Goal: Task Accomplishment & Management: Use online tool/utility

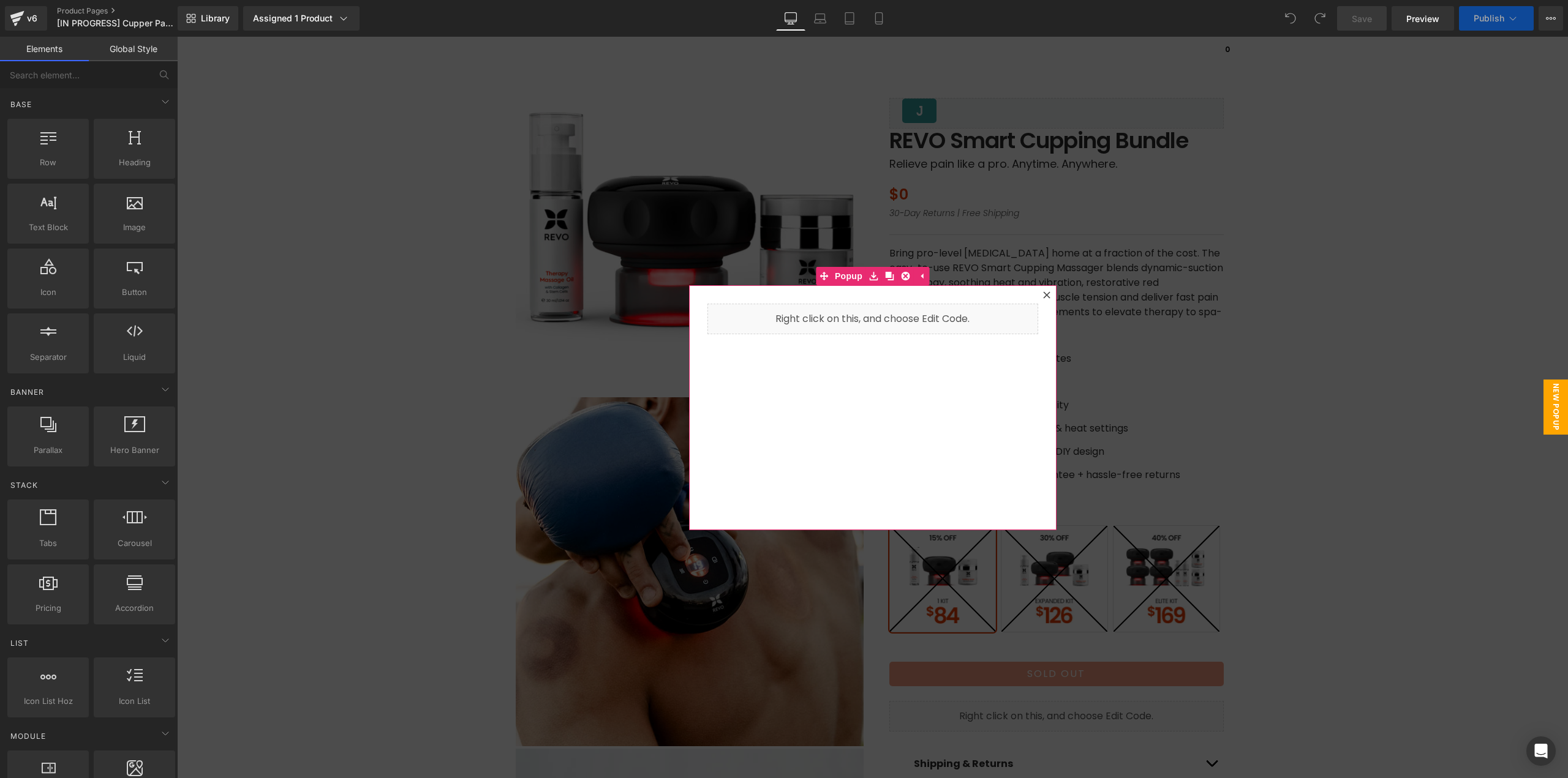
click at [1046, 295] on div at bounding box center [1046, 295] width 14 height 14
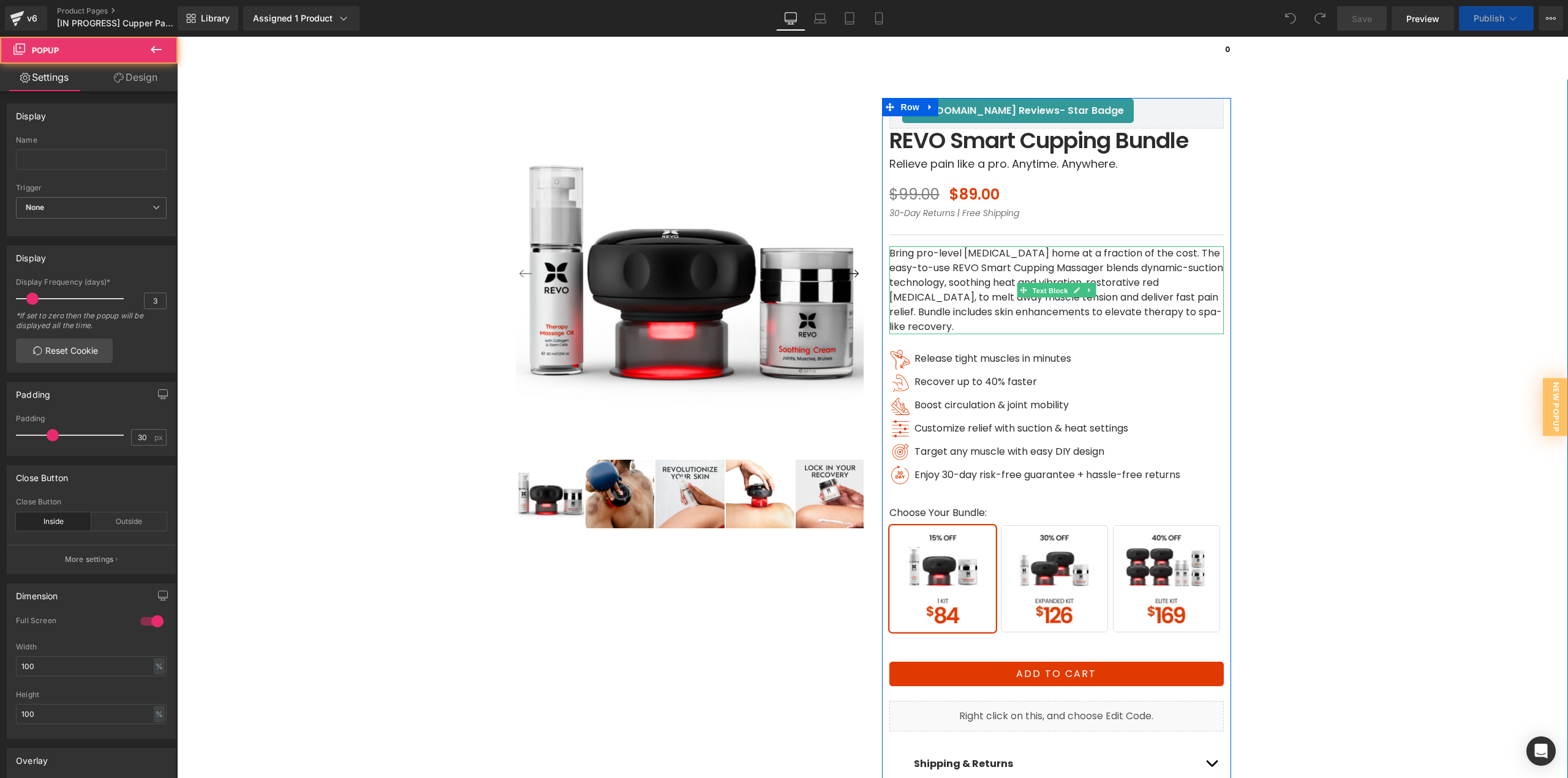
click at [1044, 296] on span "Text Block" at bounding box center [1049, 291] width 41 height 14
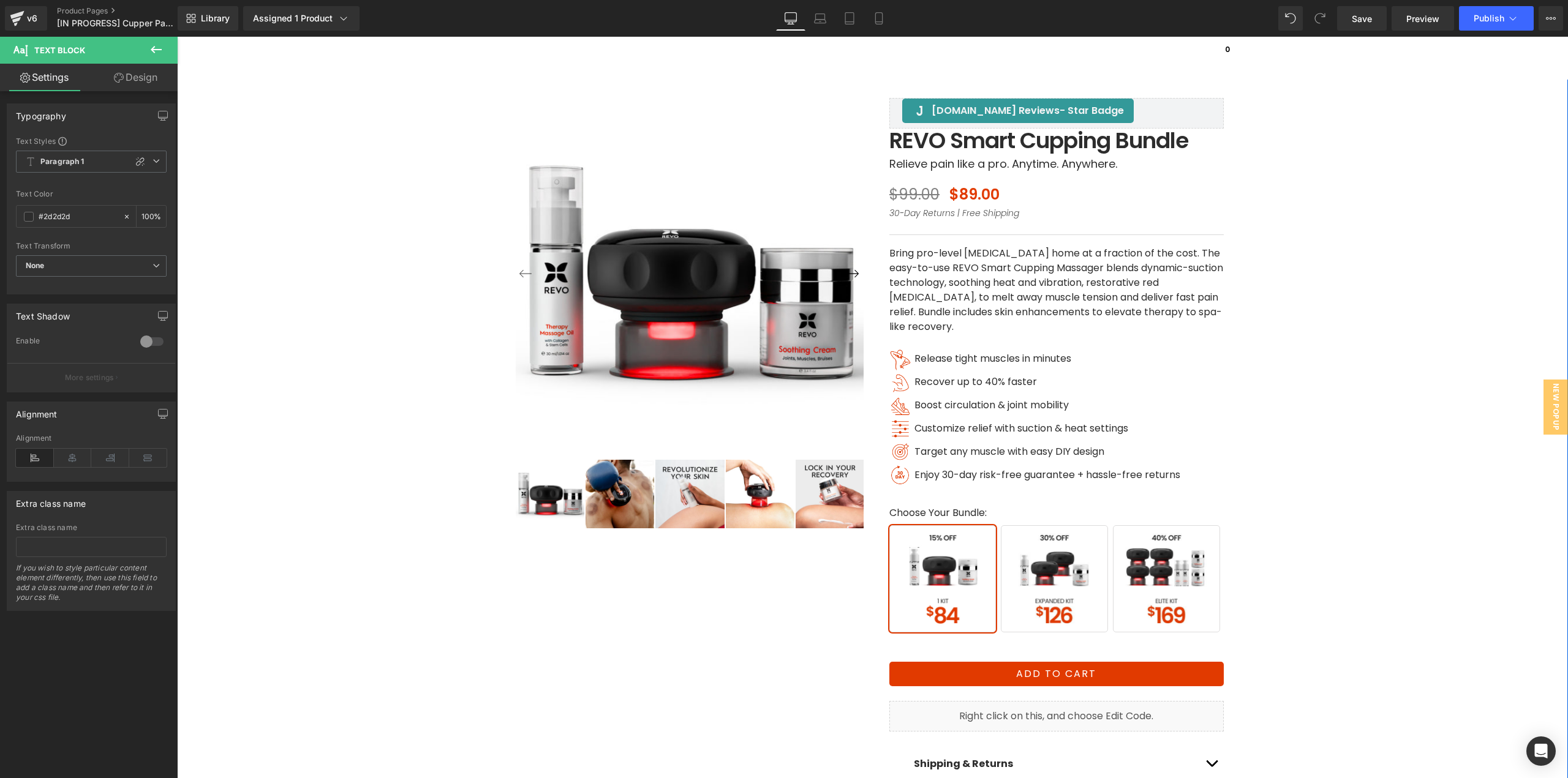
click at [1297, 344] on div "‹ ›" at bounding box center [872, 441] width 1379 height 810
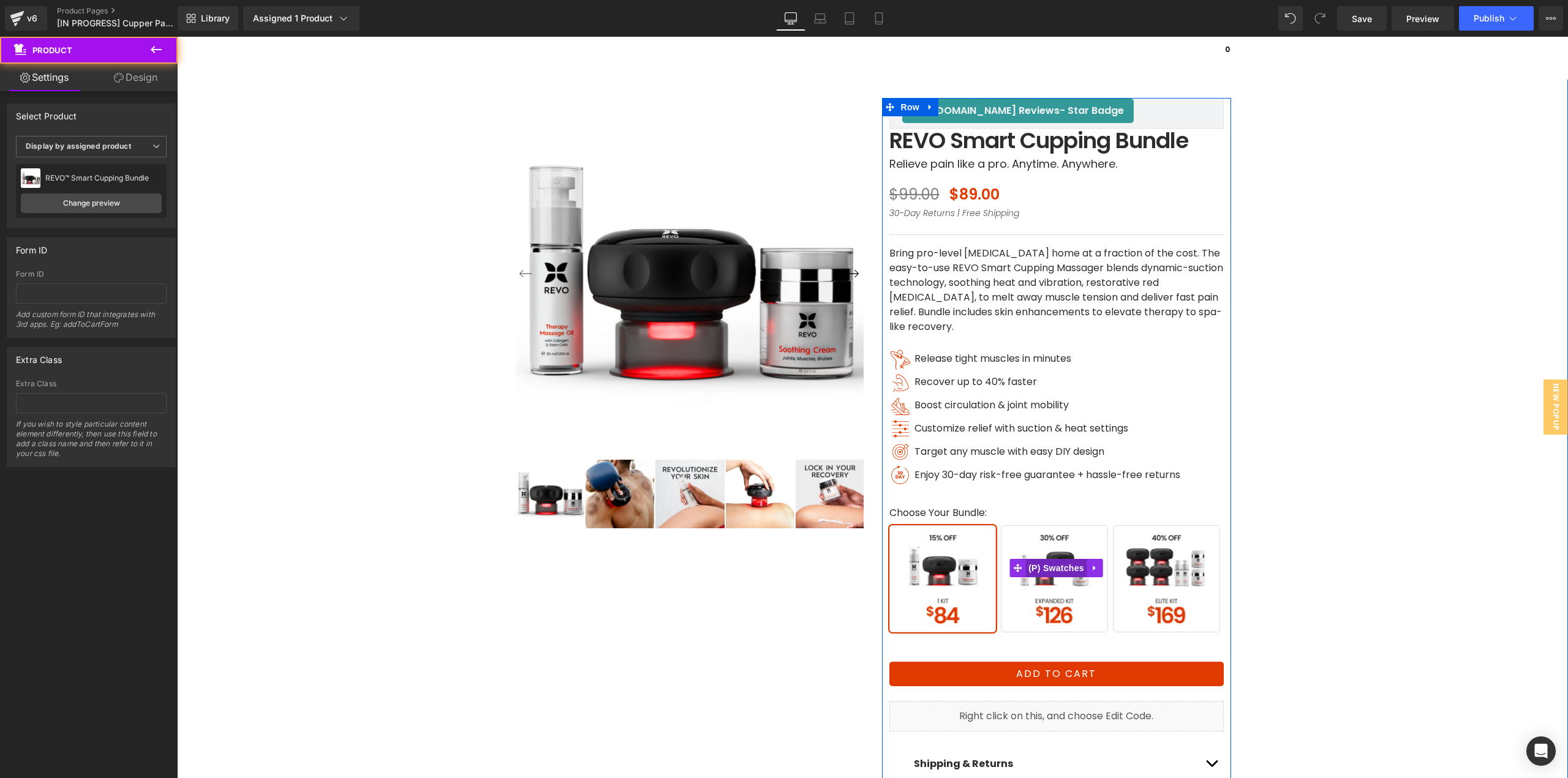
click at [1045, 567] on span "(P) Swatches" at bounding box center [1056, 568] width 62 height 19
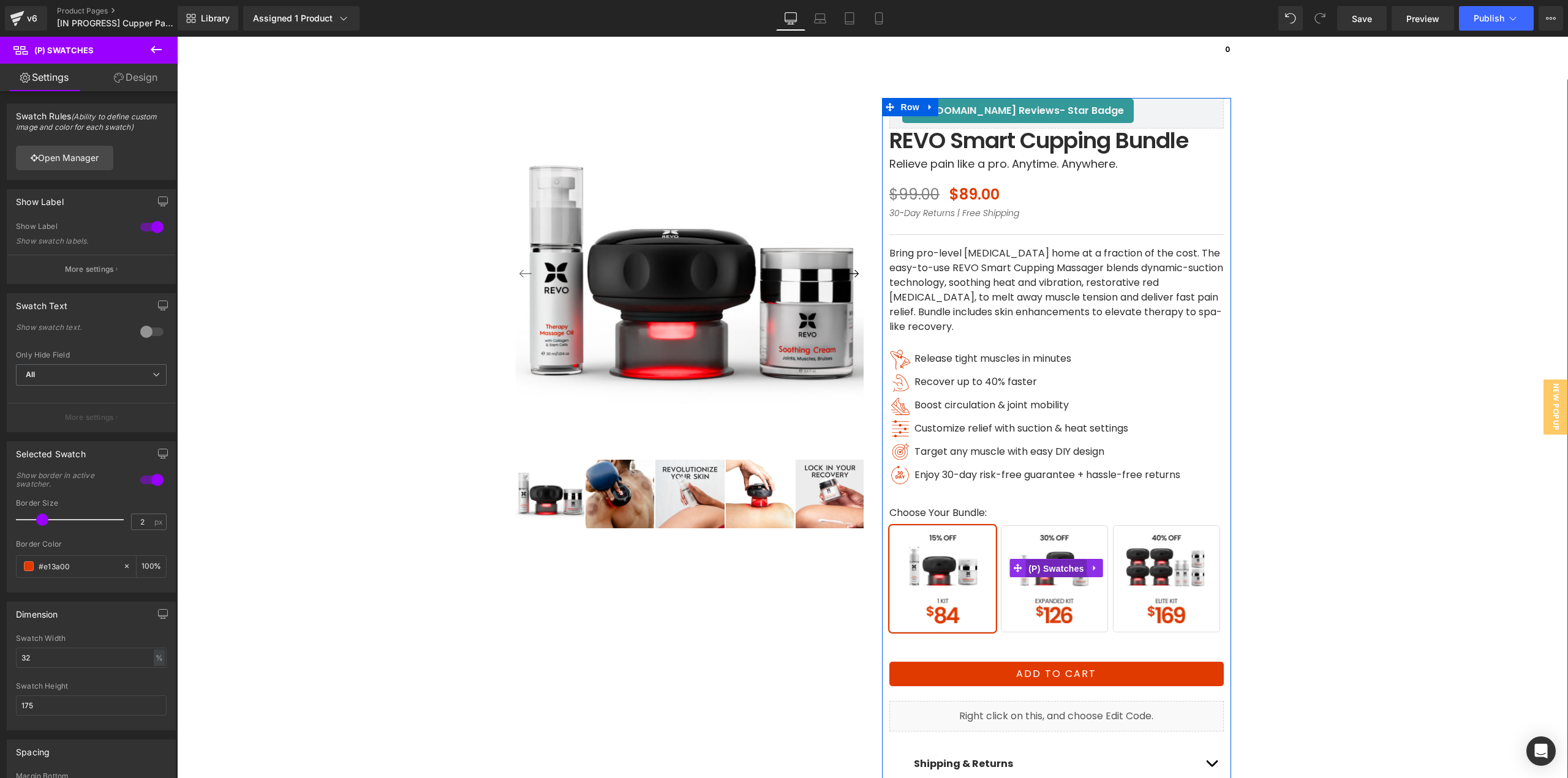
click at [1056, 568] on span "(P) Swatches" at bounding box center [1056, 569] width 62 height 19
click at [75, 153] on link "Open Manager" at bounding box center [64, 158] width 97 height 25
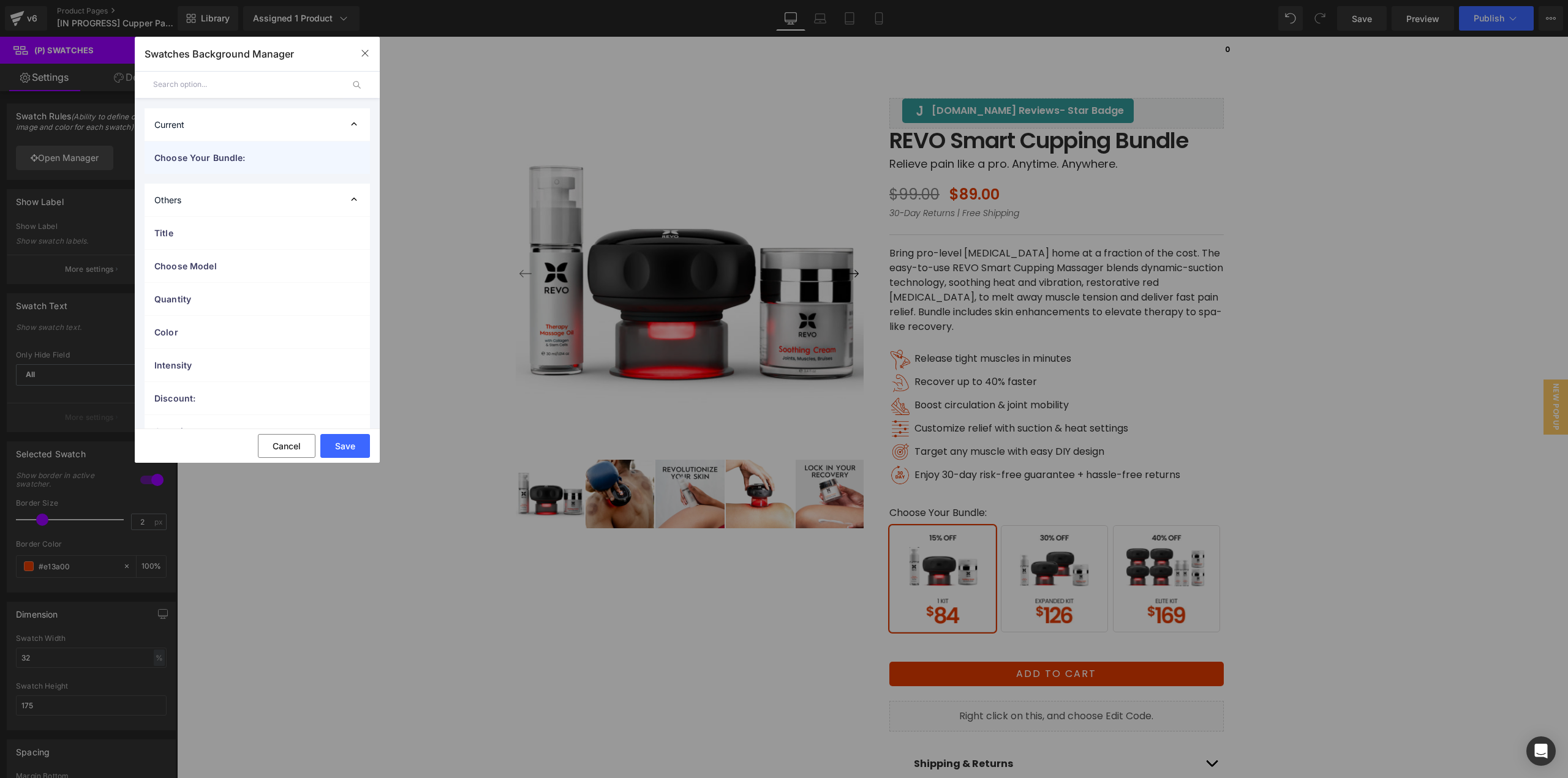
click at [242, 165] on div "Choose Your Bundle:" at bounding box center [257, 157] width 225 height 32
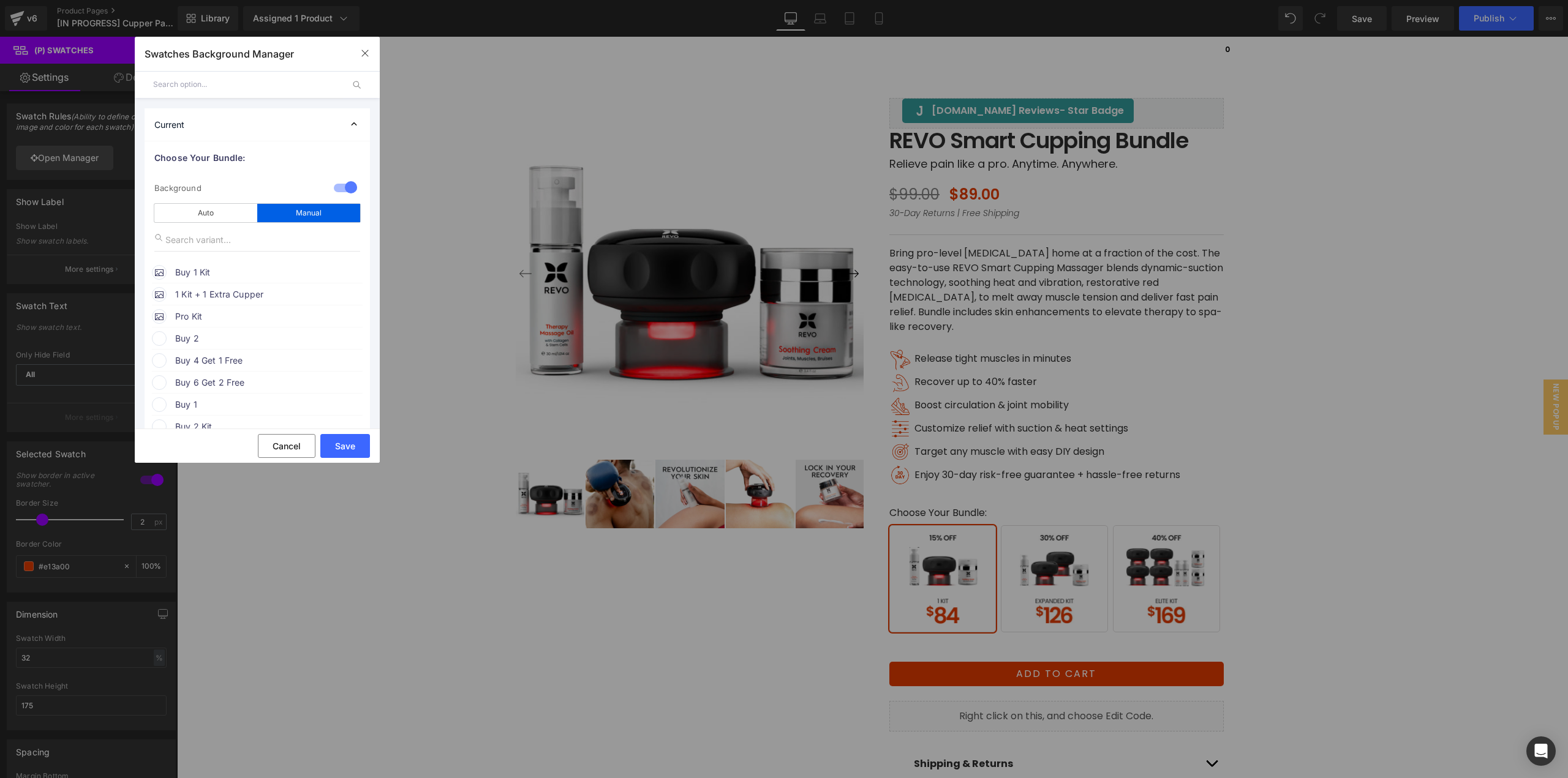
click at [239, 277] on span "Buy 1 Kit" at bounding box center [268, 272] width 186 height 14
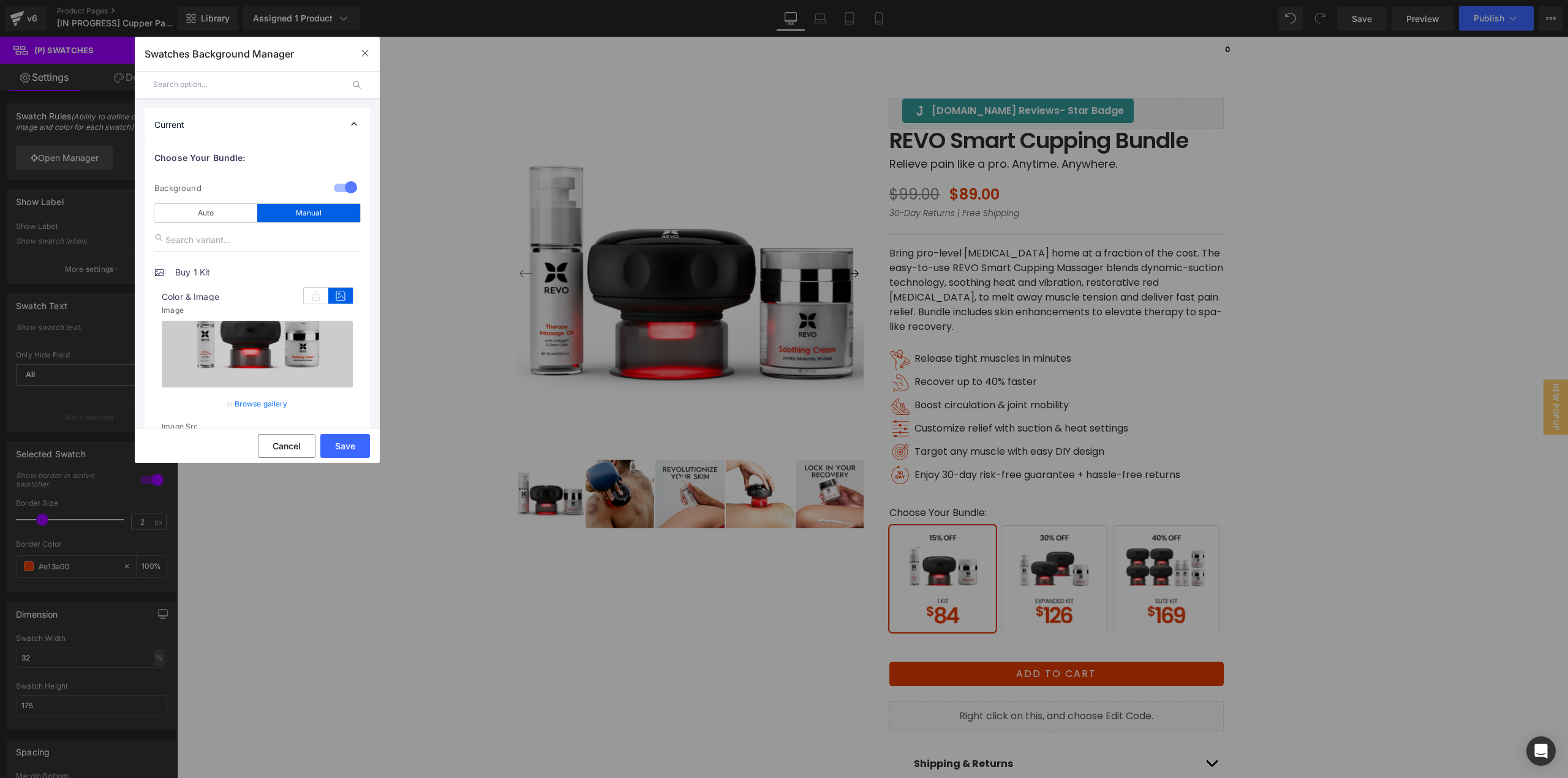
click at [263, 404] on link "Browse gallery" at bounding box center [261, 403] width 53 height 21
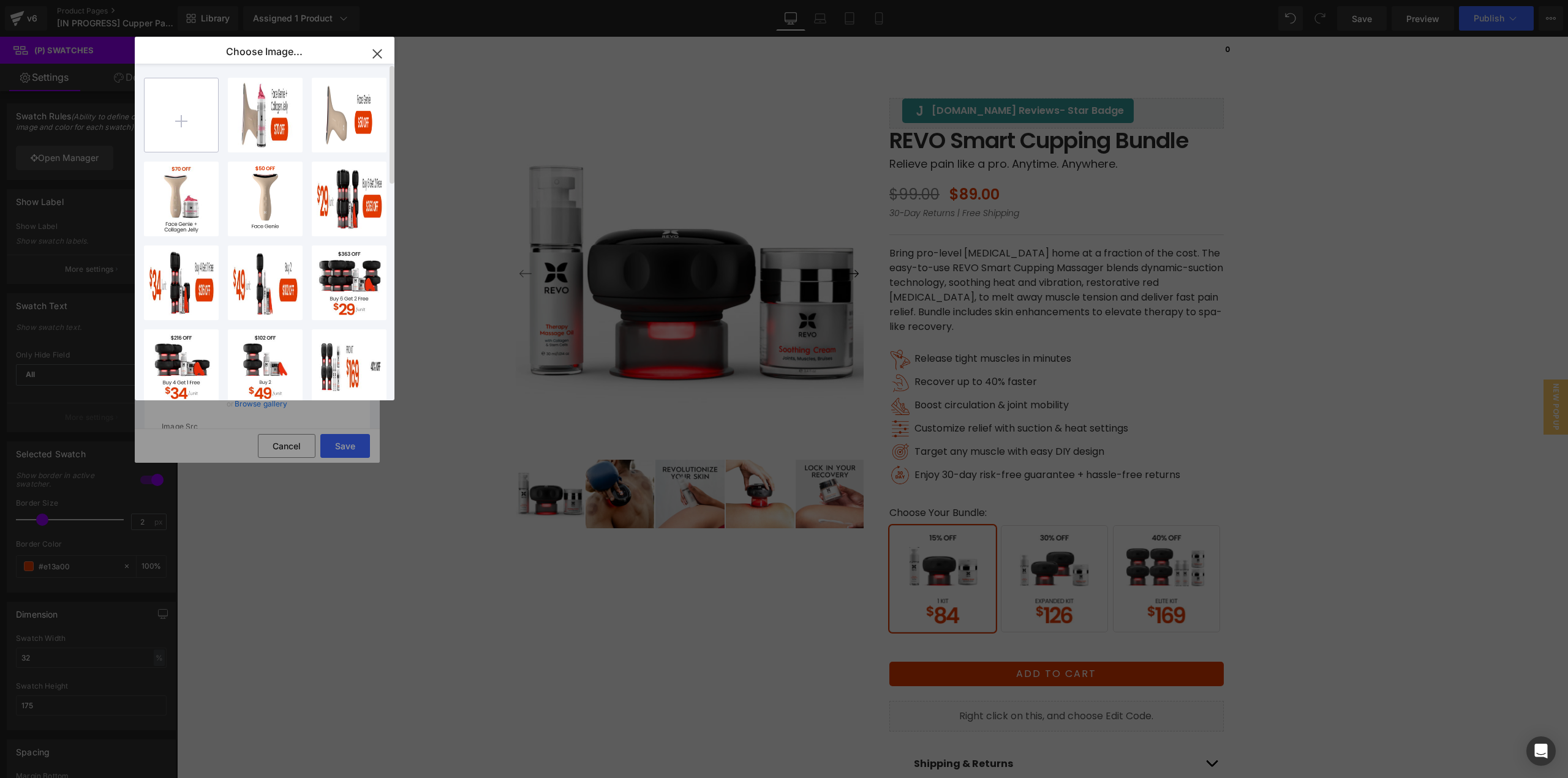
click at [199, 124] on input "file" at bounding box center [181, 115] width 74 height 74
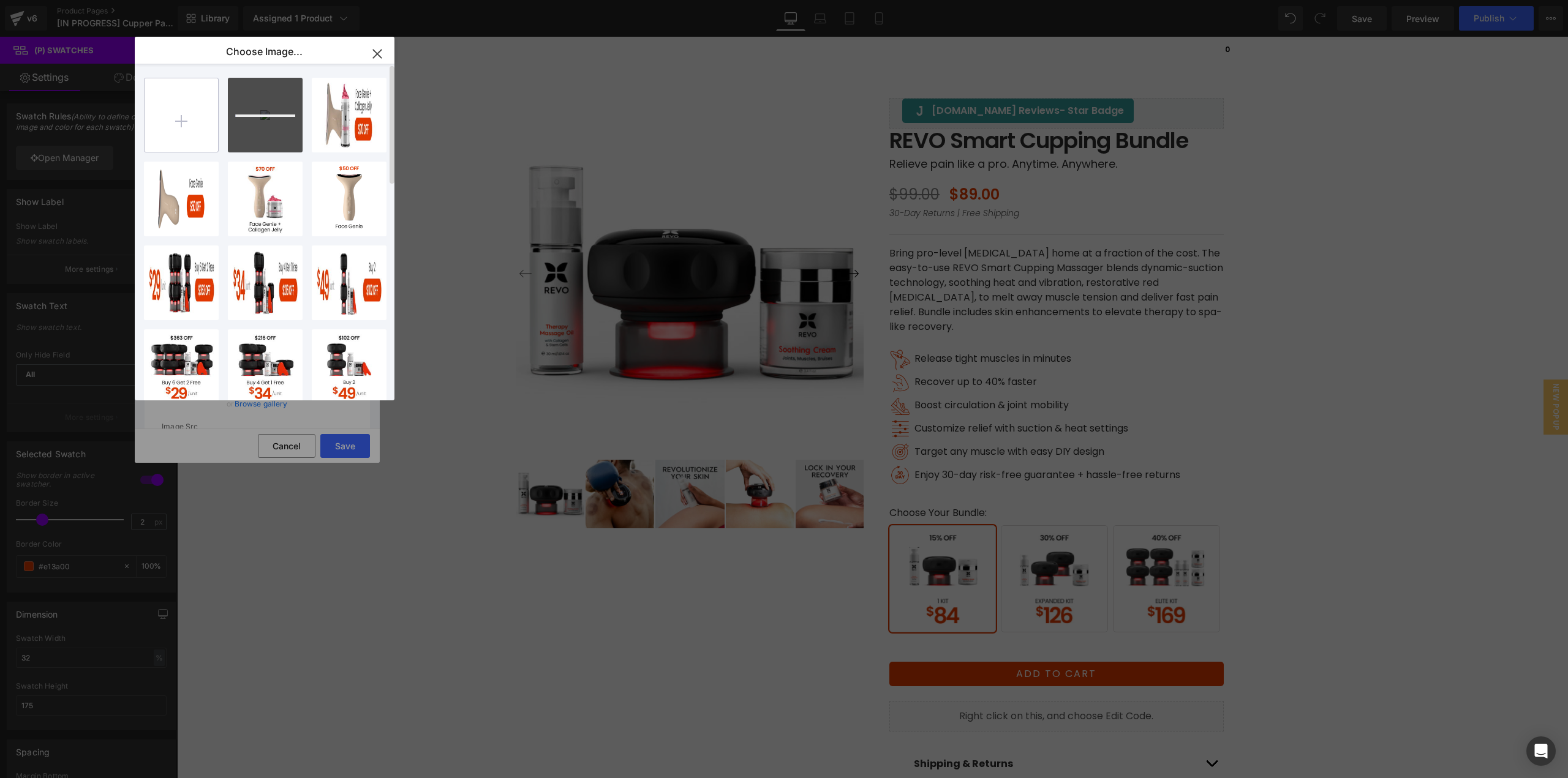
click at [185, 130] on input "file" at bounding box center [181, 115] width 74 height 74
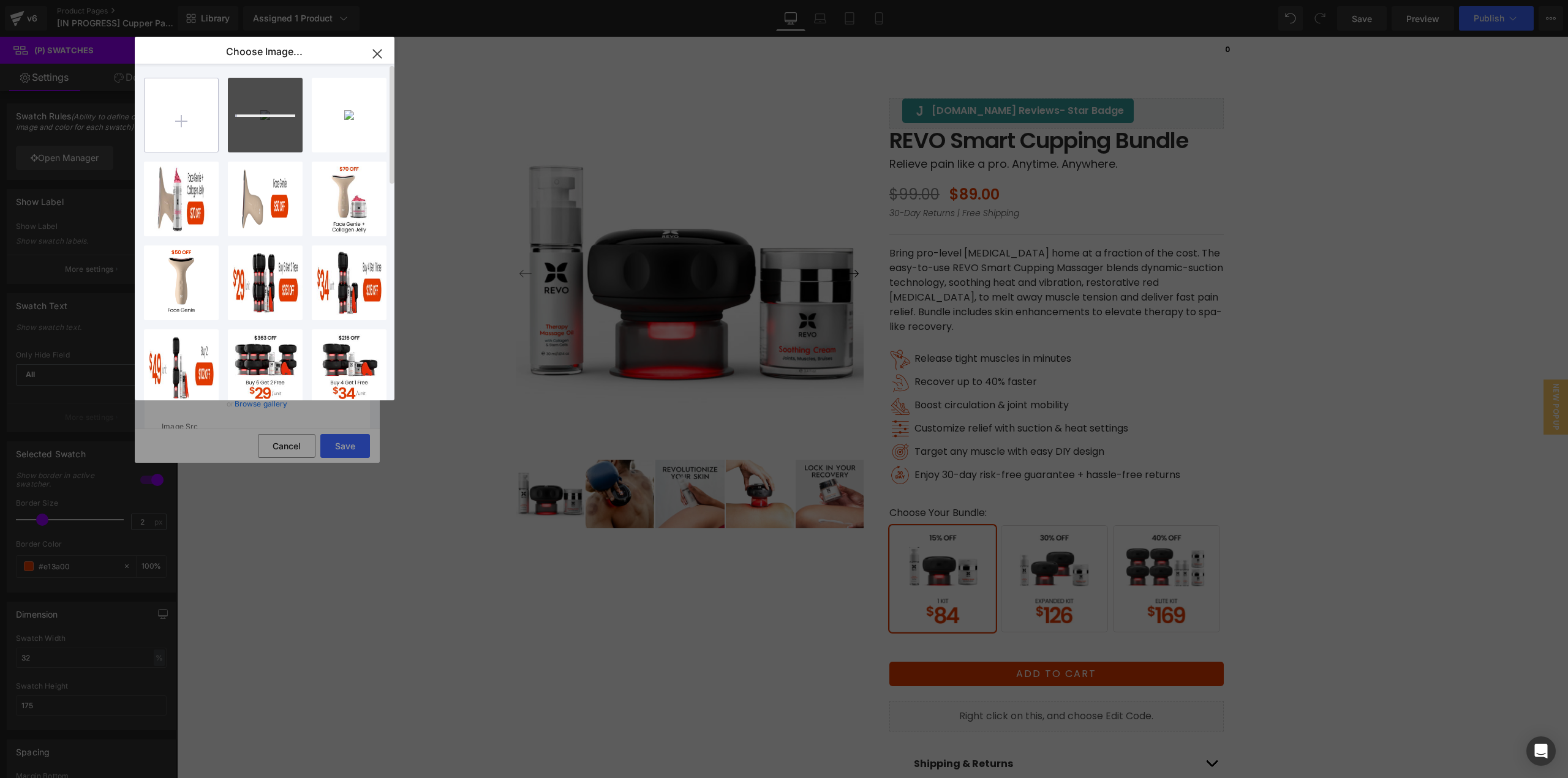
click at [192, 114] on input "file" at bounding box center [181, 115] width 74 height 74
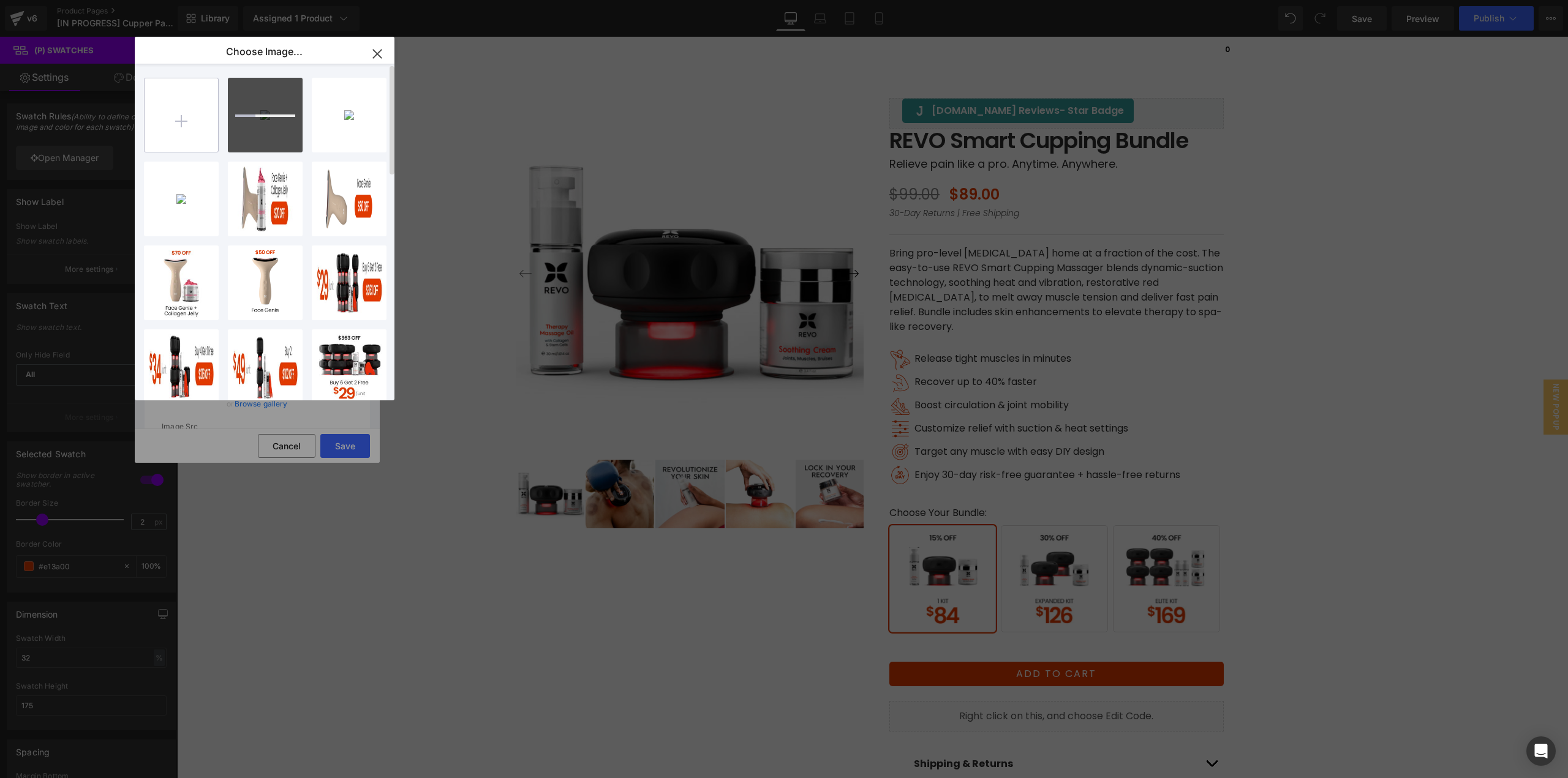
click at [175, 139] on input "file" at bounding box center [181, 115] width 74 height 74
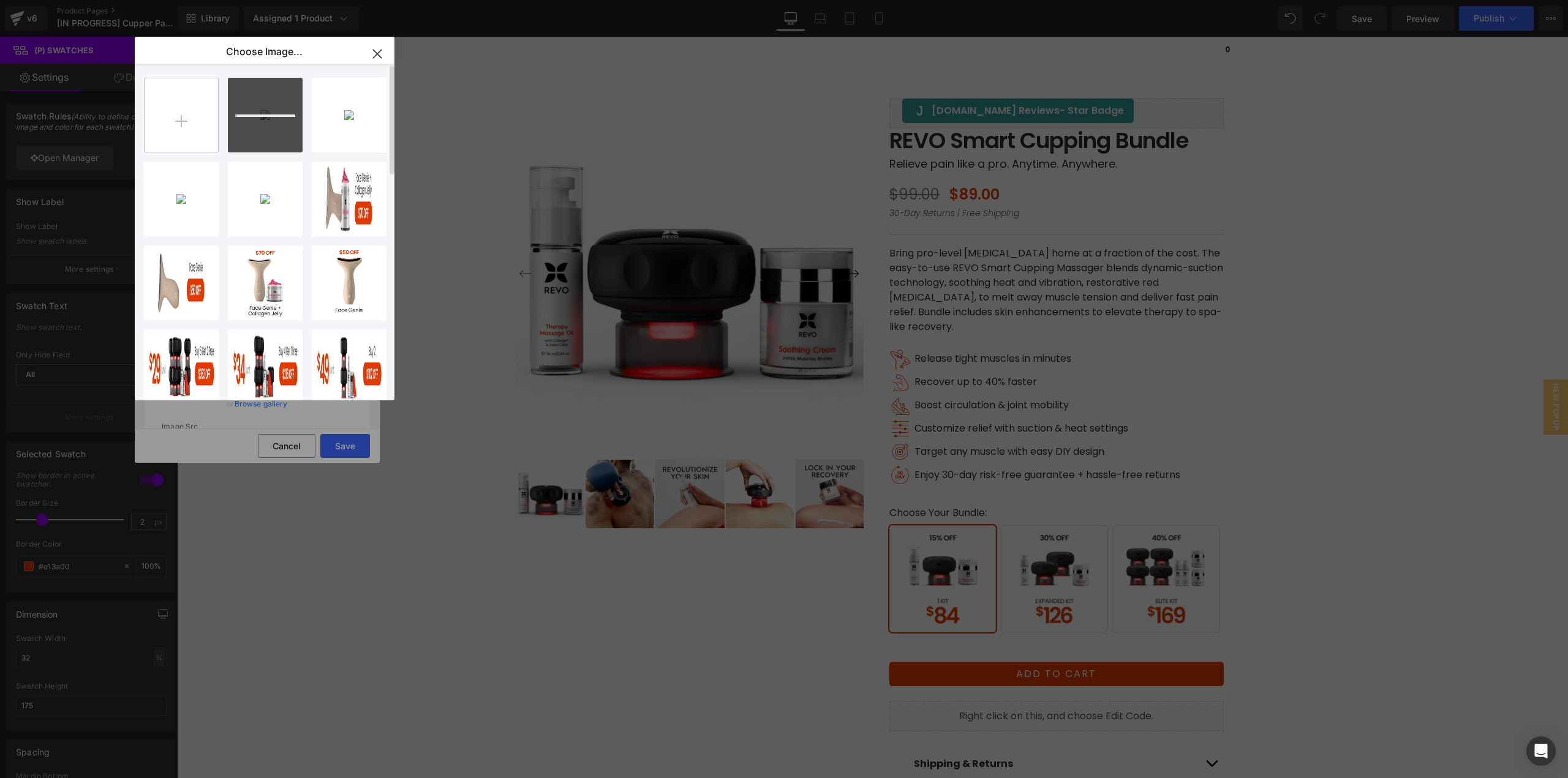
click at [187, 127] on input "file" at bounding box center [181, 115] width 74 height 74
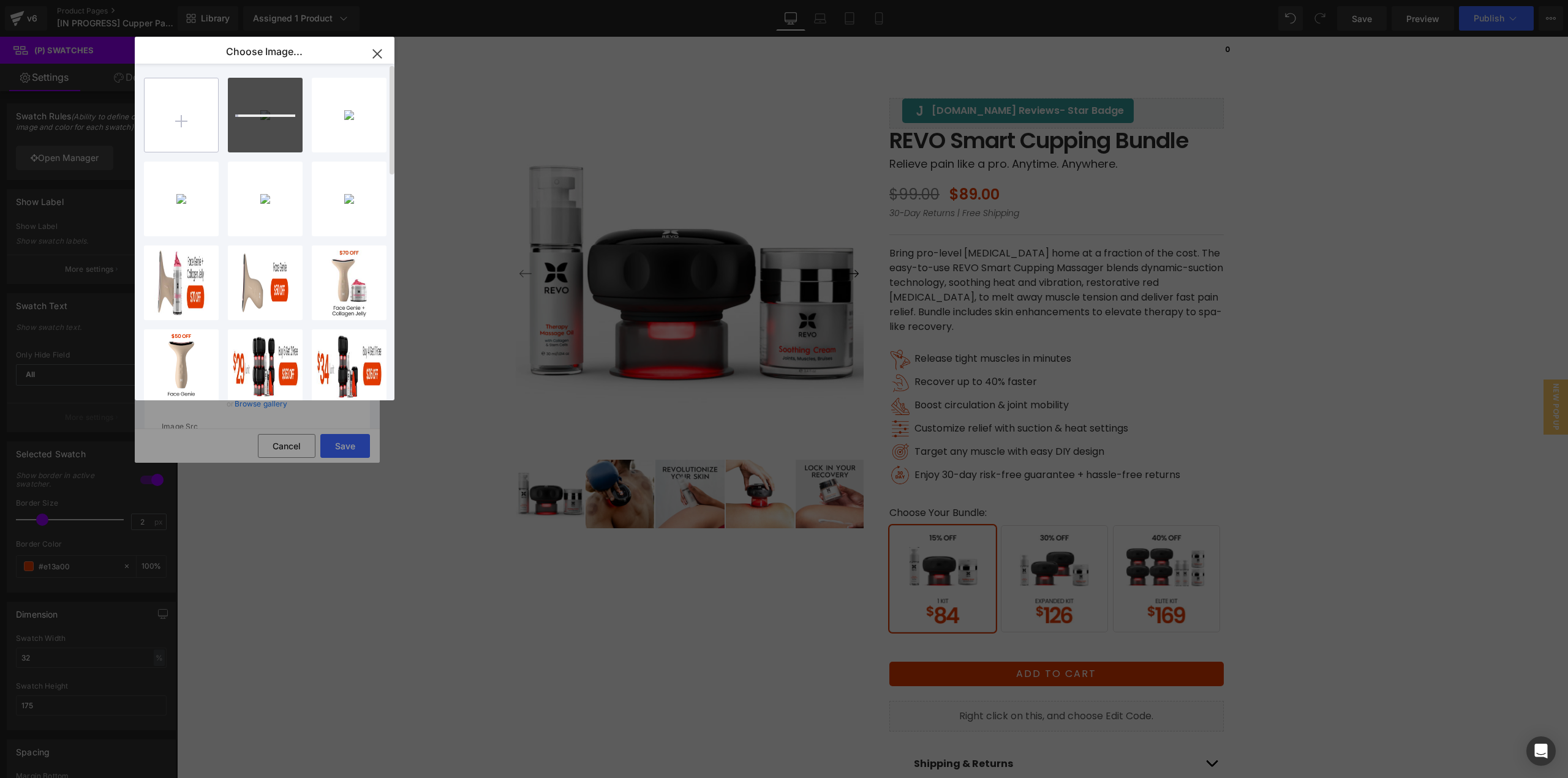
click at [178, 112] on input "file" at bounding box center [181, 115] width 74 height 74
type input "C:\fakepath\Bundle_ProKit_m.jpg"
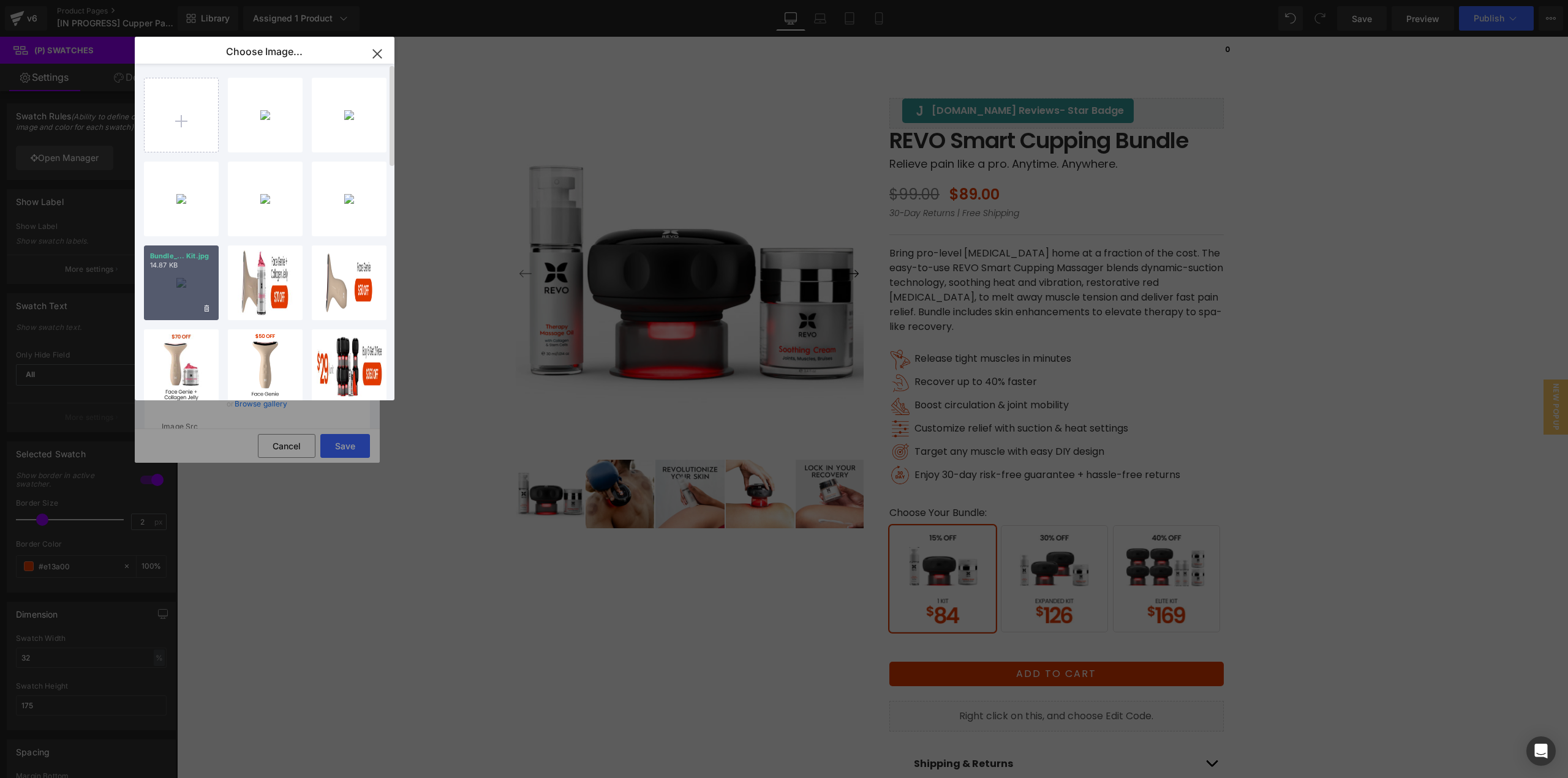
click at [188, 280] on div "Bundle_... Kit.jpg 14.87 KB" at bounding box center [181, 283] width 75 height 75
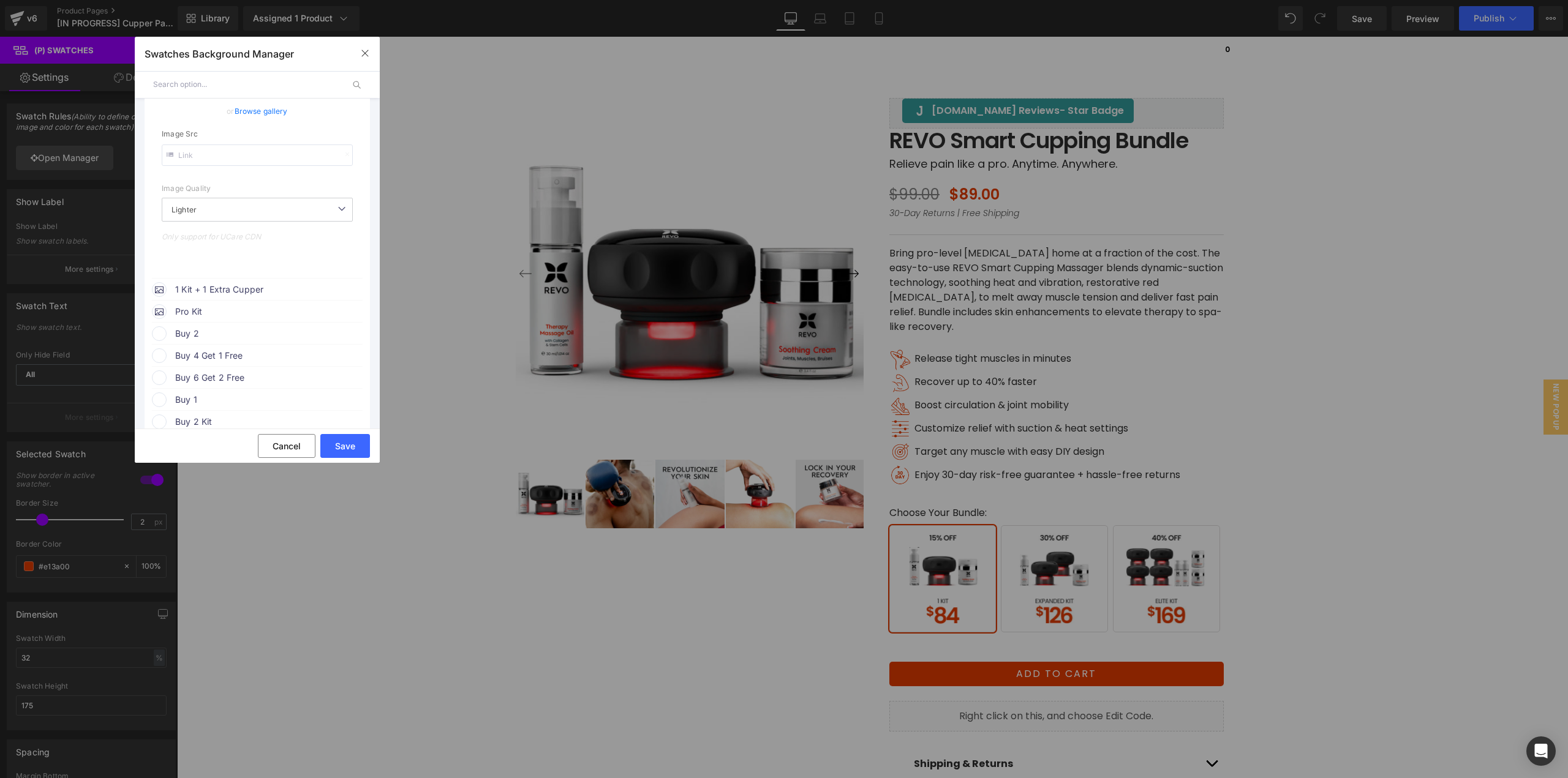
scroll to position [306, 0]
click at [240, 280] on span "1 Kit + 1 Extra Cupper" at bounding box center [268, 275] width 186 height 14
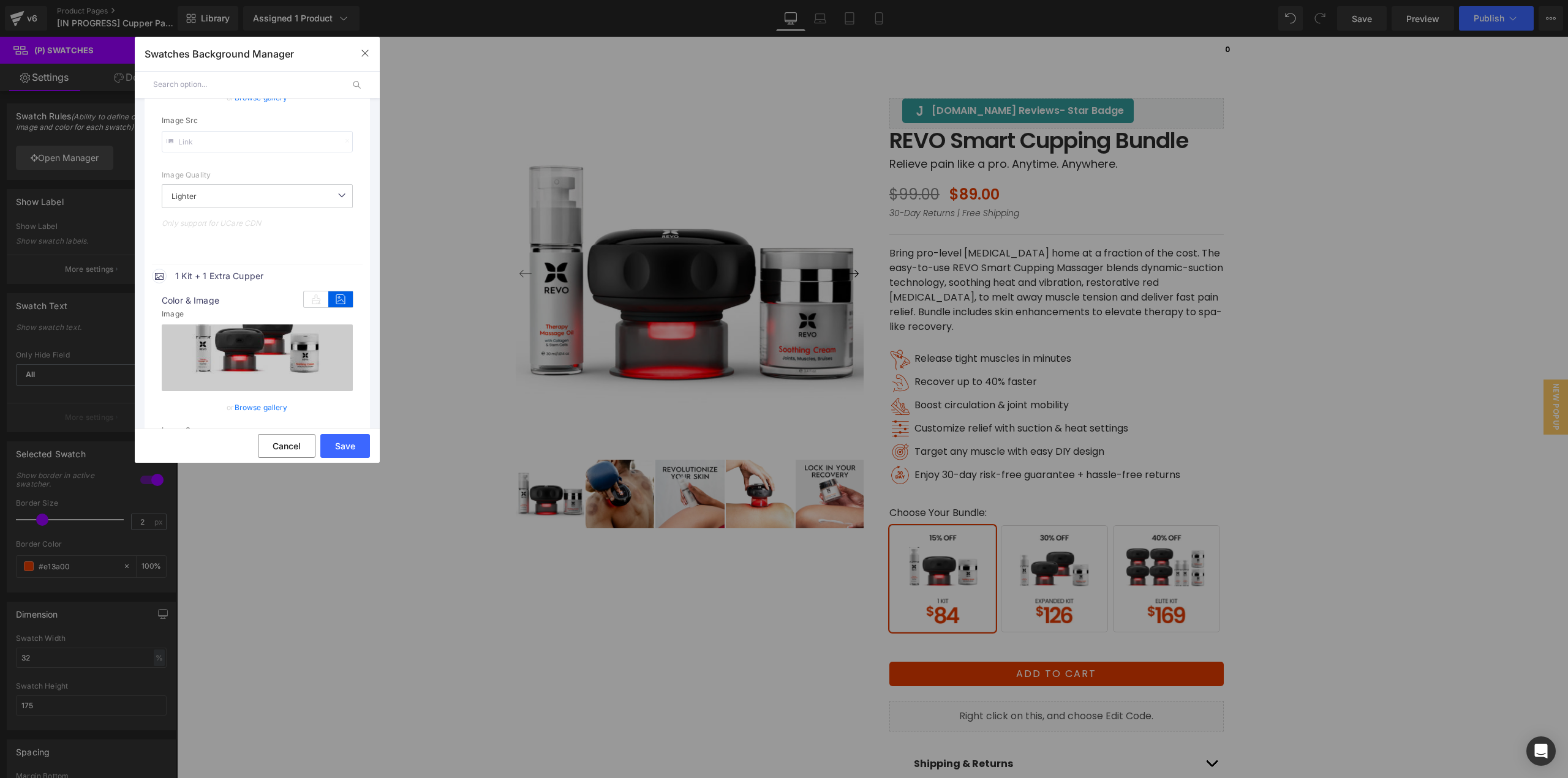
click at [252, 407] on link "Browse gallery" at bounding box center [261, 407] width 53 height 21
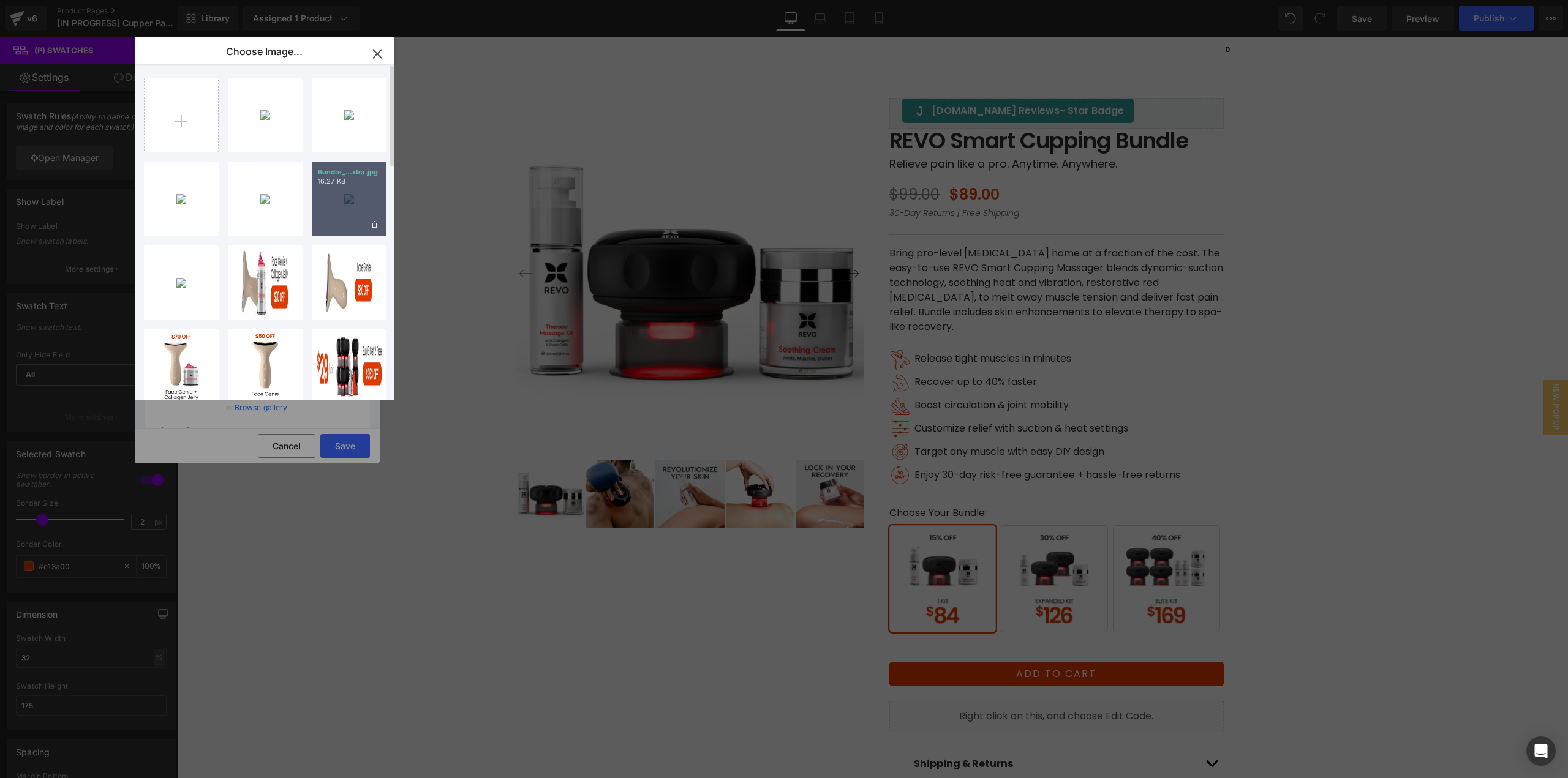
click at [337, 212] on div "Bundle_...xtra.jpg 16.27 KB" at bounding box center [349, 199] width 75 height 75
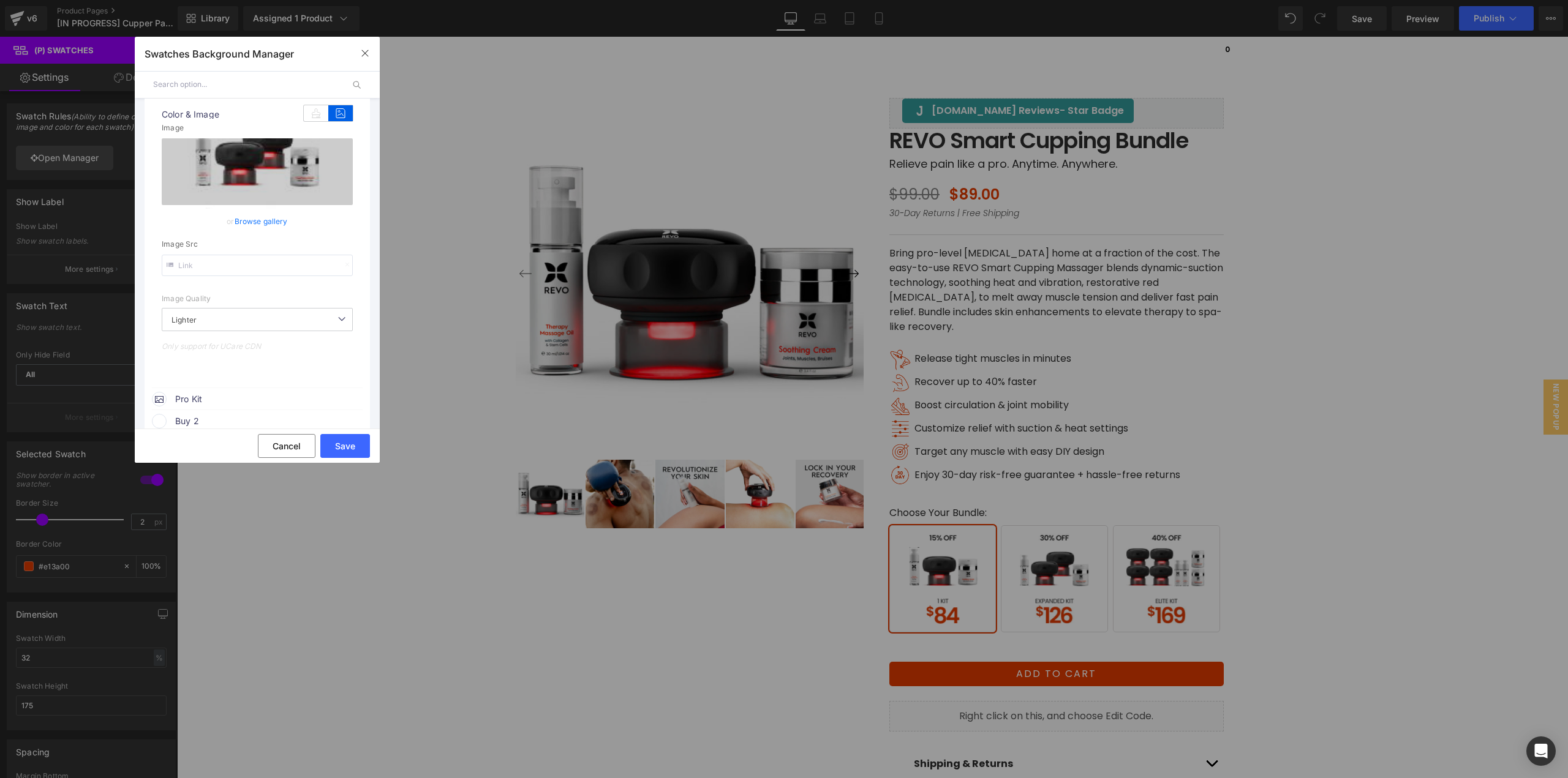
scroll to position [551, 0]
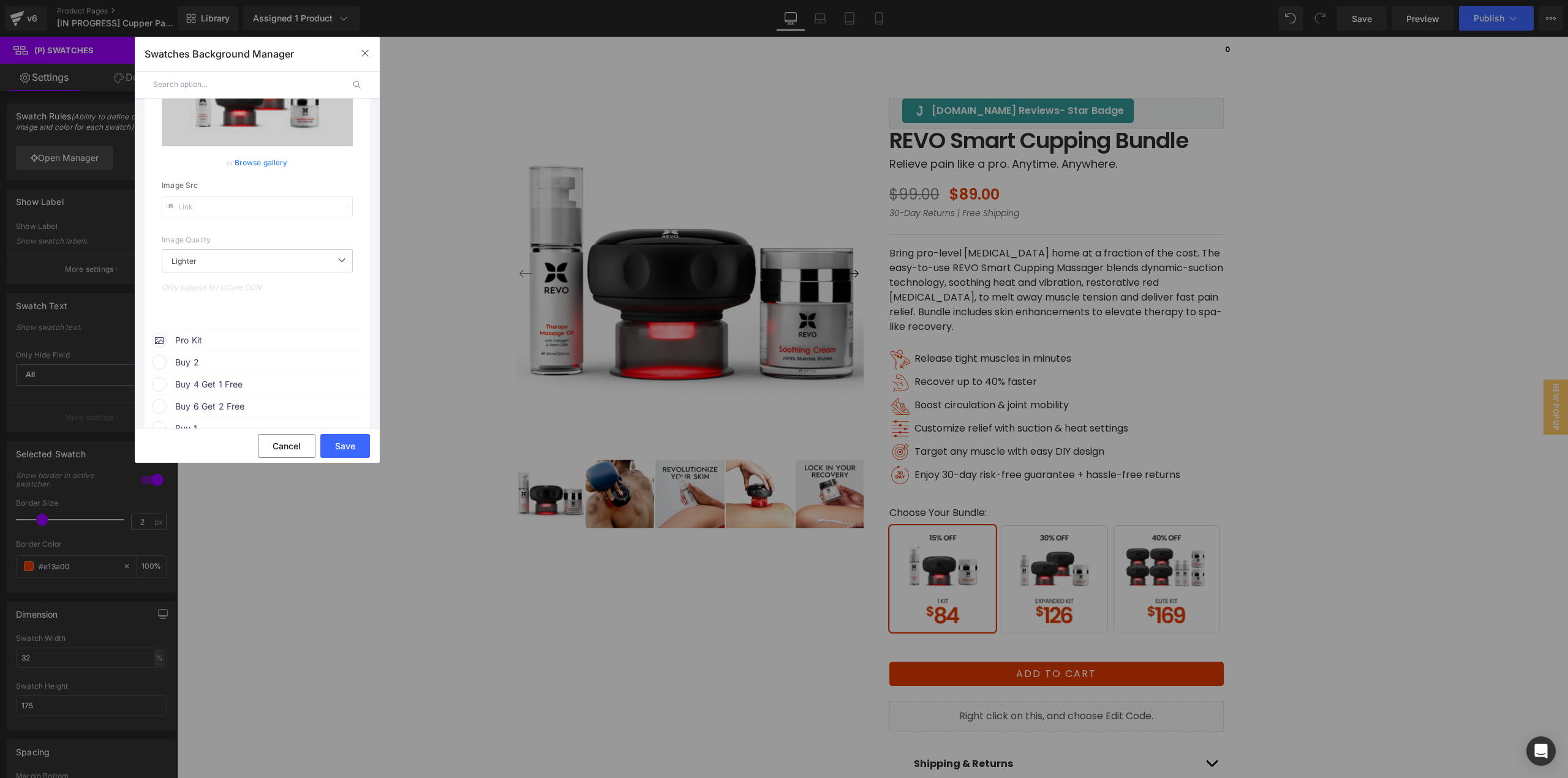
click at [236, 341] on span "Pro Kit" at bounding box center [268, 340] width 186 height 14
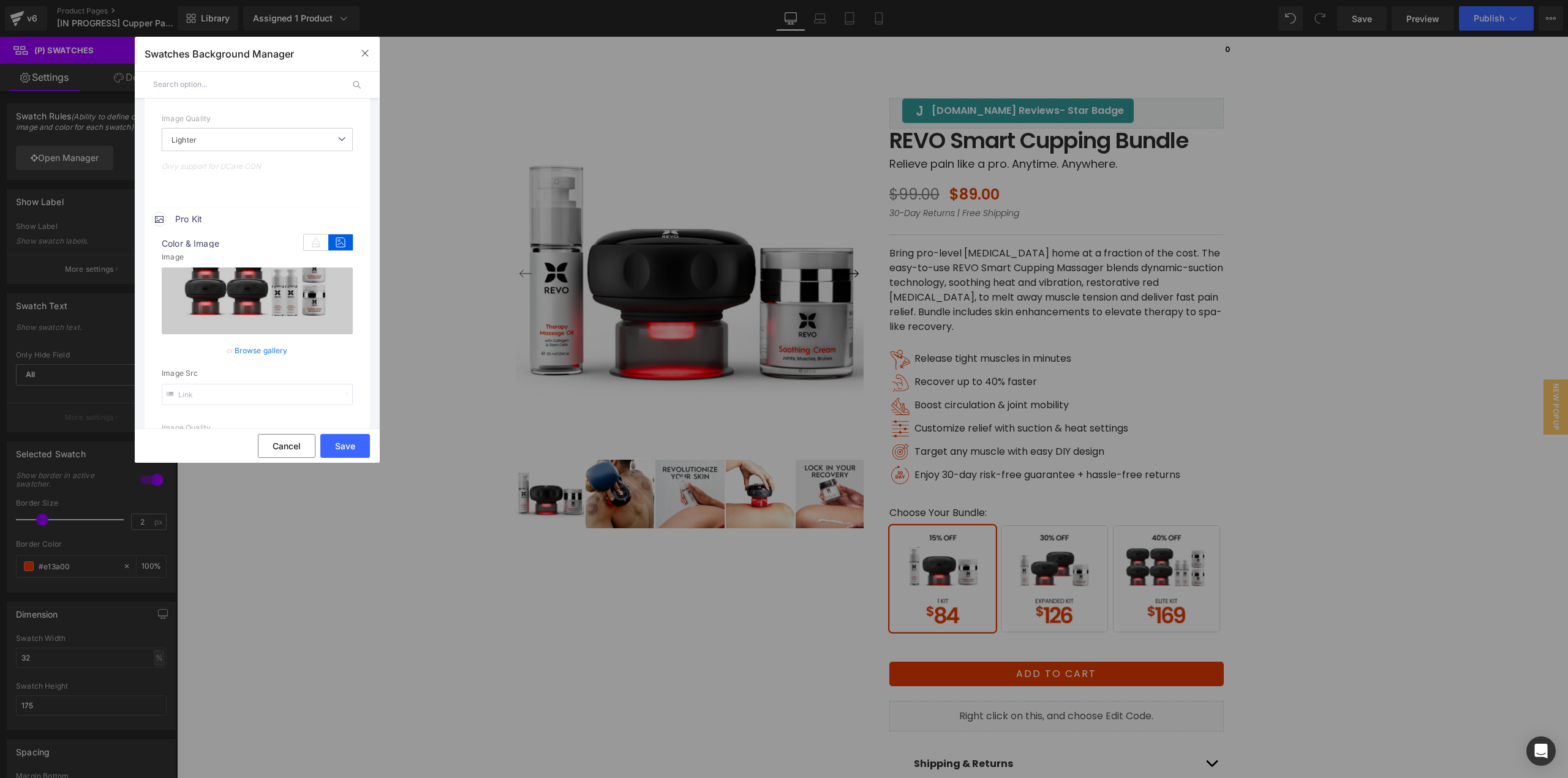
scroll to position [673, 0]
click at [260, 346] on link "Browse gallery" at bounding box center [261, 349] width 53 height 21
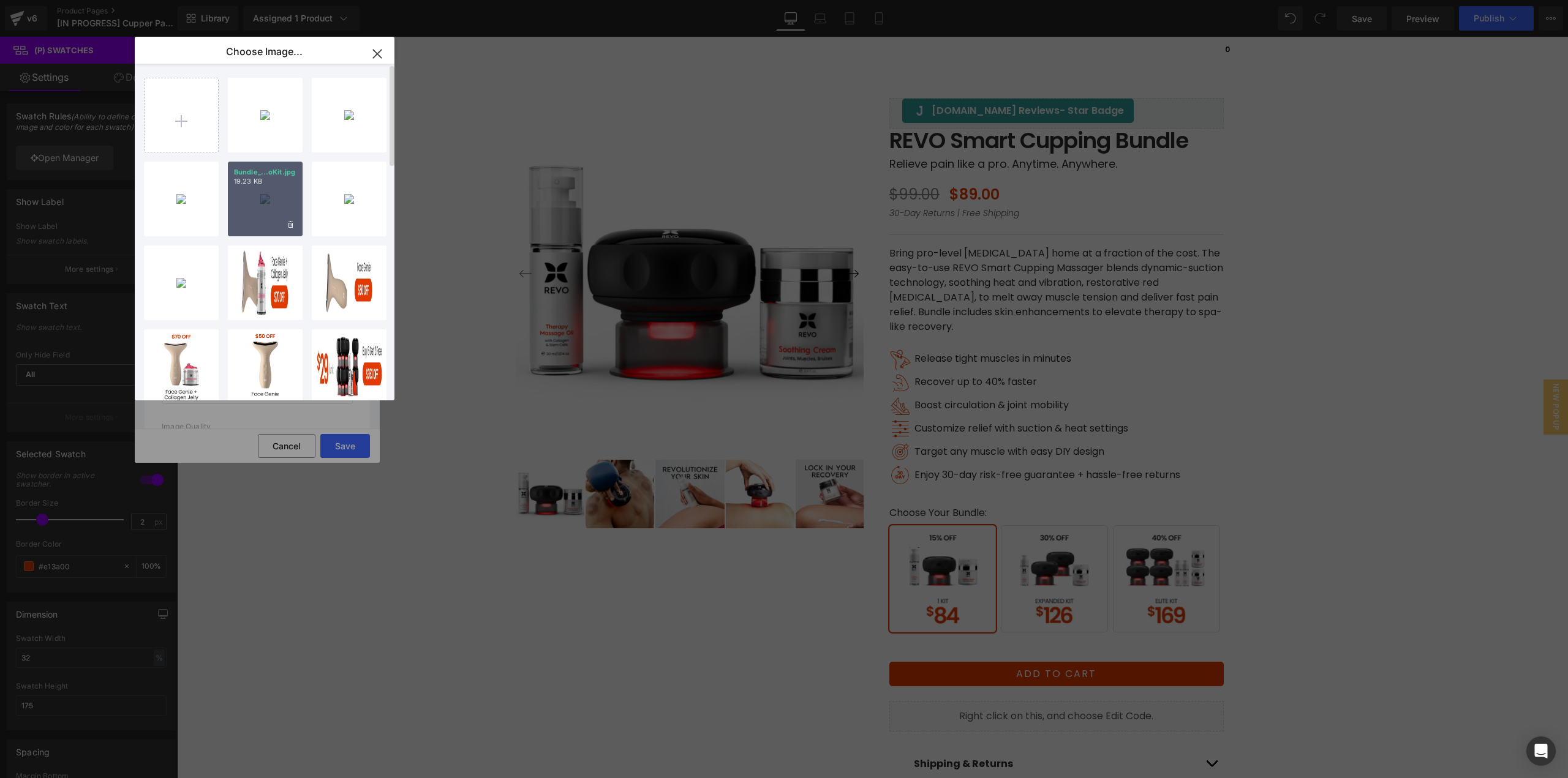
click at [263, 224] on div "Bundle_...oKit.jpg 19.23 KB" at bounding box center [265, 199] width 75 height 75
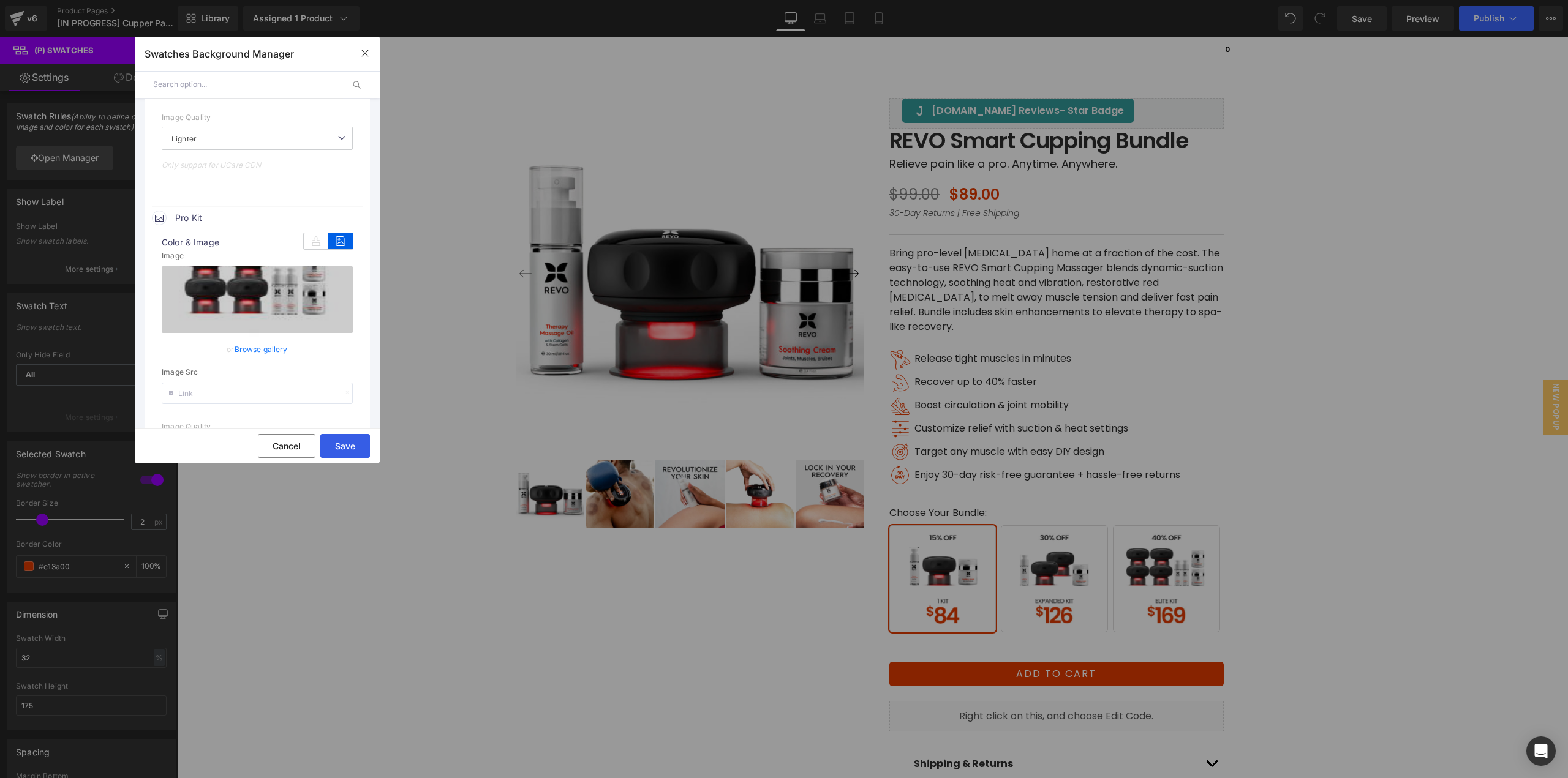
click at [339, 443] on button "Save" at bounding box center [345, 446] width 50 height 24
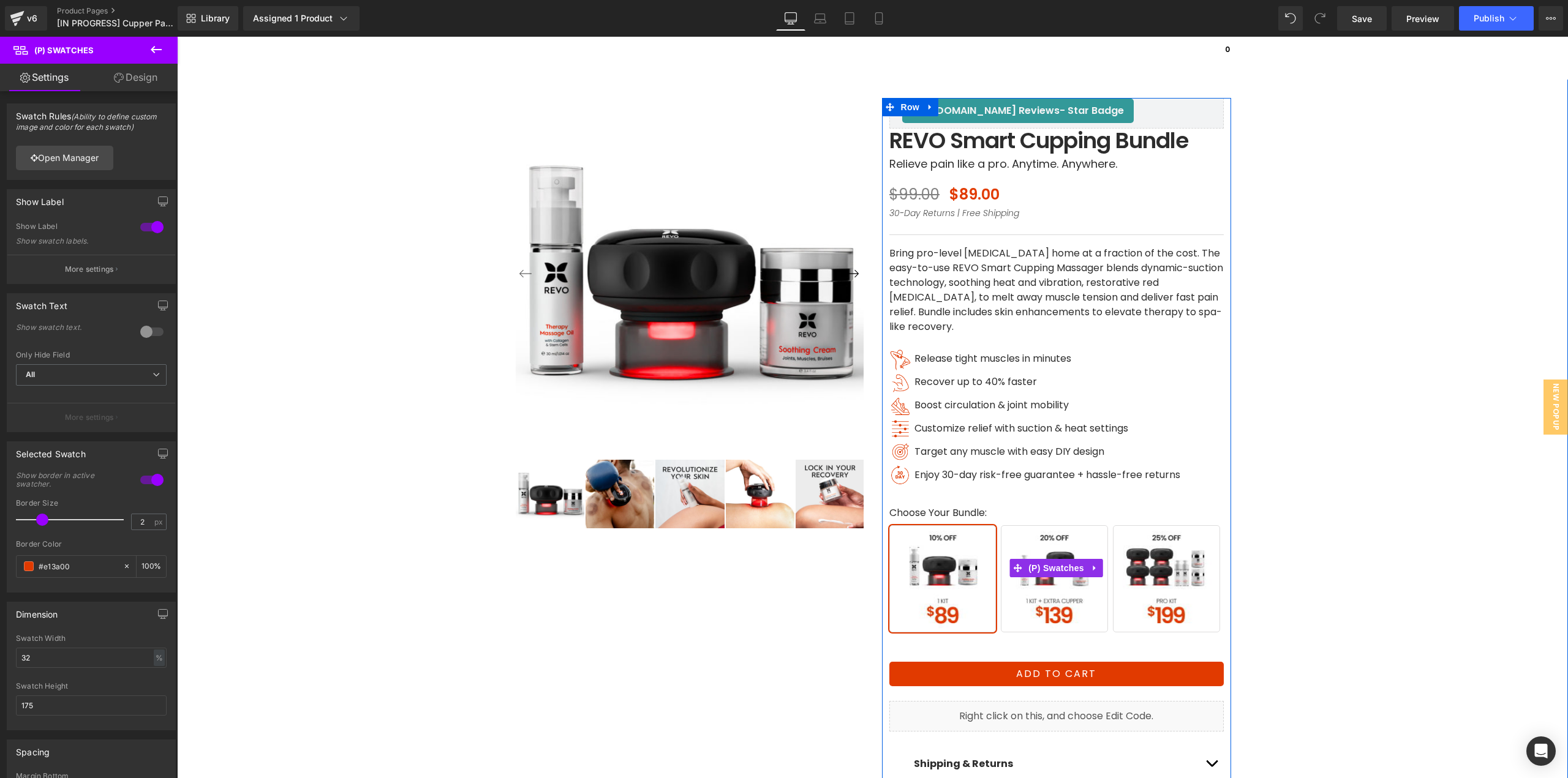
drag, startPoint x: 1049, startPoint y: 593, endPoint x: 1191, endPoint y: 623, distance: 145.1
click at [1049, 593] on span "1 Kit + 1 Extra Cupper" at bounding box center [1054, 579] width 107 height 107
drag, startPoint x: 1173, startPoint y: 613, endPoint x: 869, endPoint y: 54, distance: 636.3
click at [1173, 613] on span "Pro Kit" at bounding box center [1167, 579] width 107 height 107
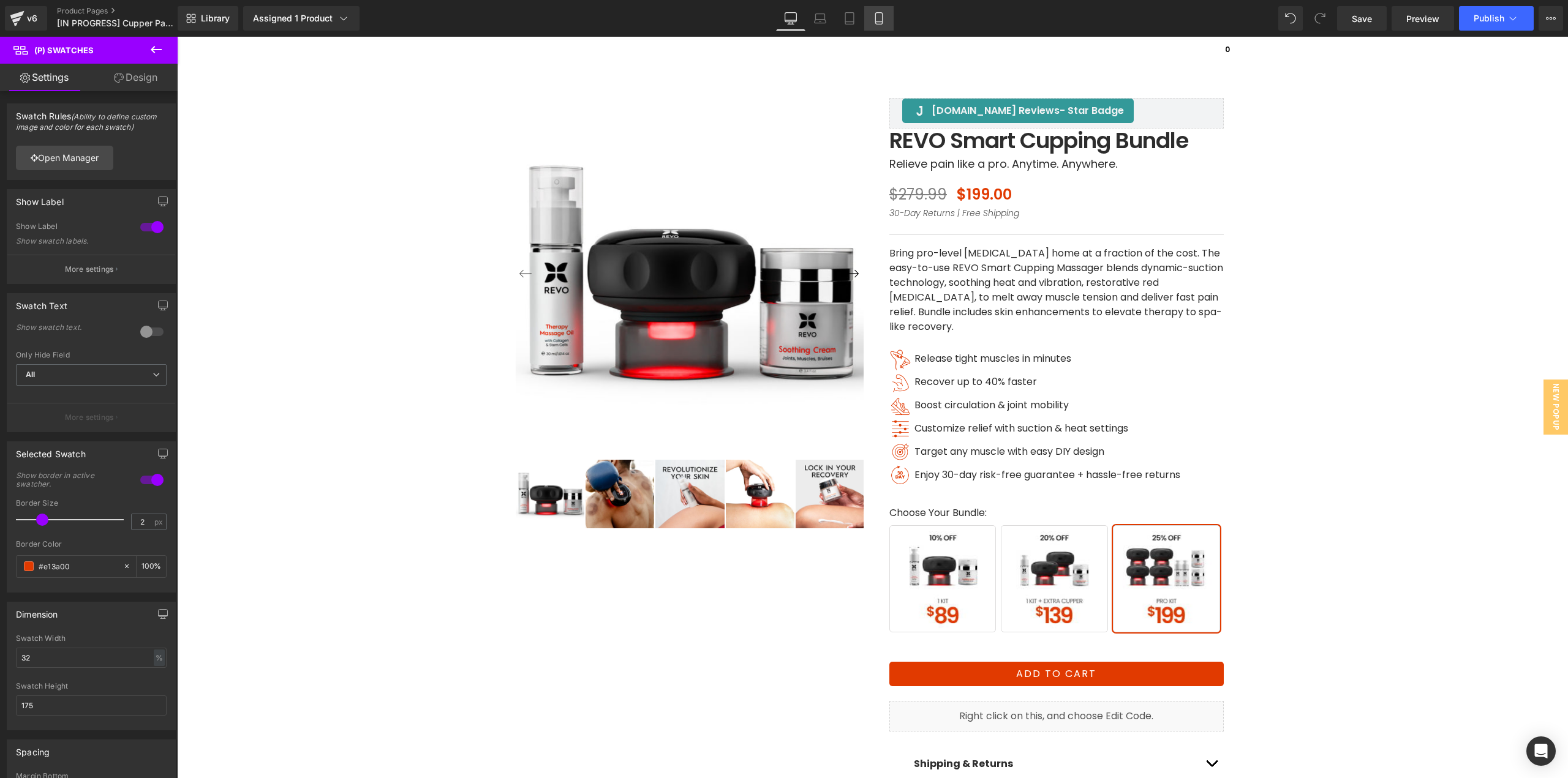
click at [884, 19] on icon at bounding box center [879, 19] width 12 height 12
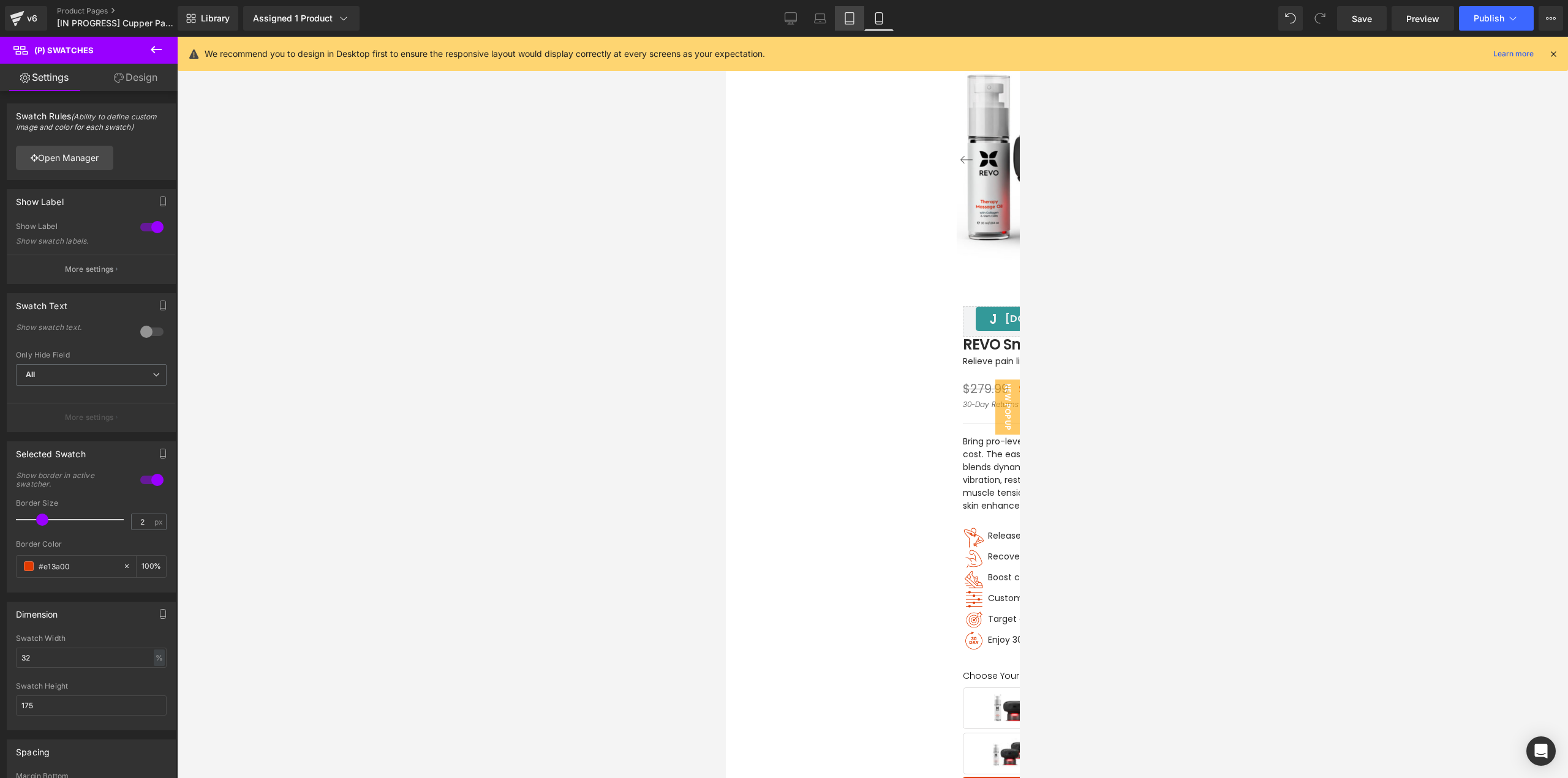
scroll to position [61, 0]
click at [848, 12] on link "Tablet" at bounding box center [849, 19] width 30 height 25
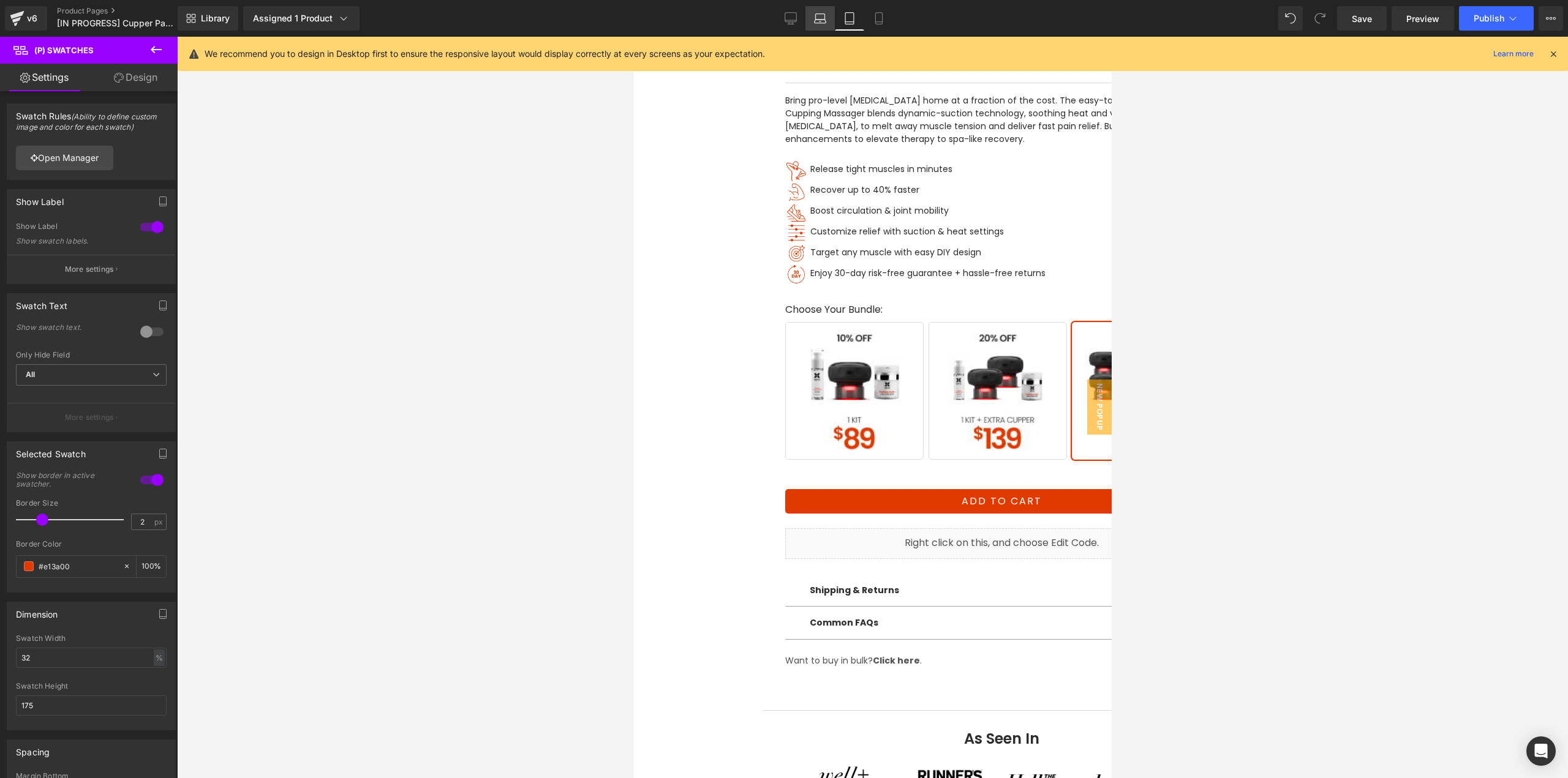
scroll to position [600, 0]
click at [787, 9] on link "Desktop" at bounding box center [791, 19] width 30 height 25
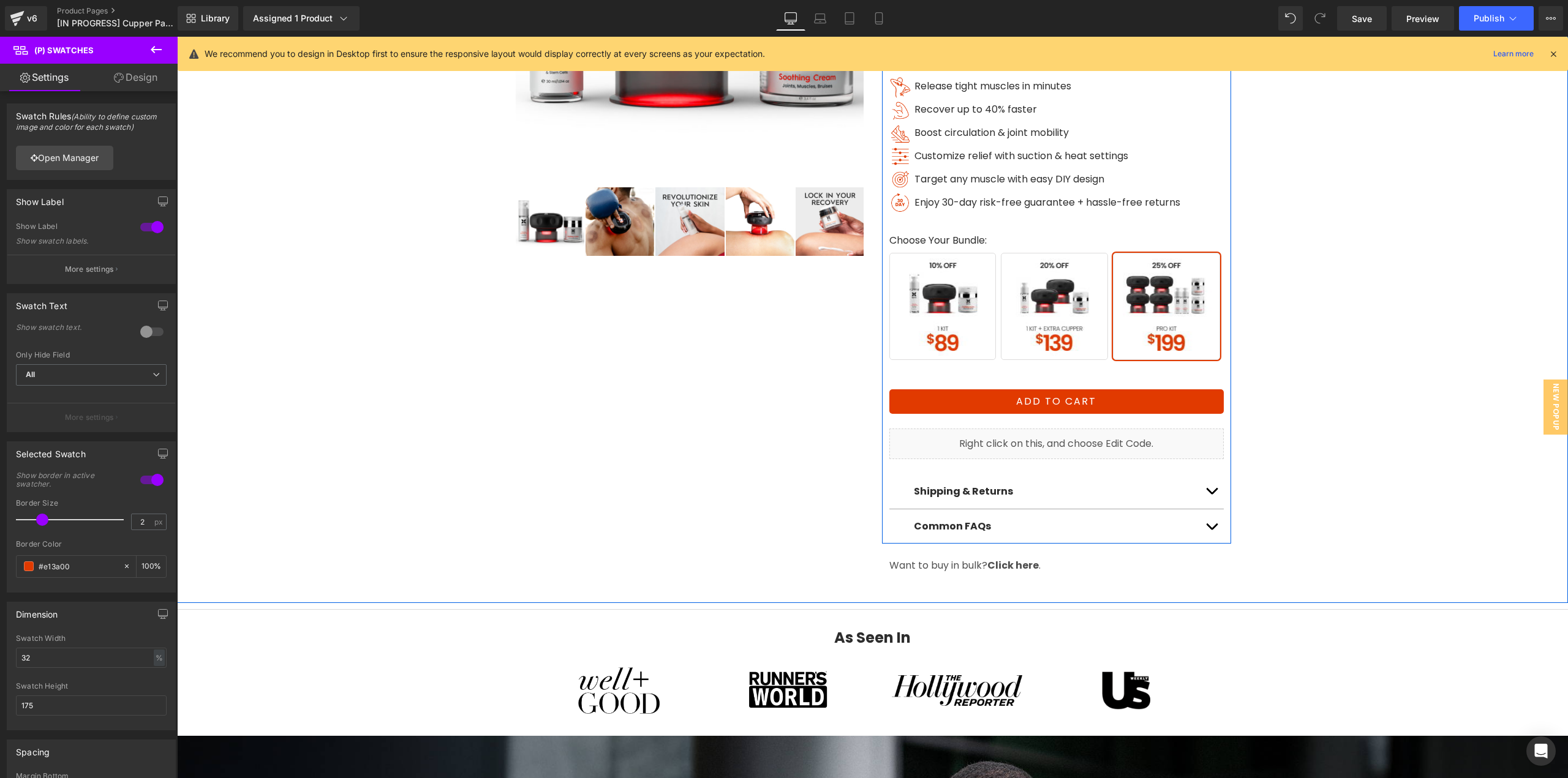
scroll to position [306, 0]
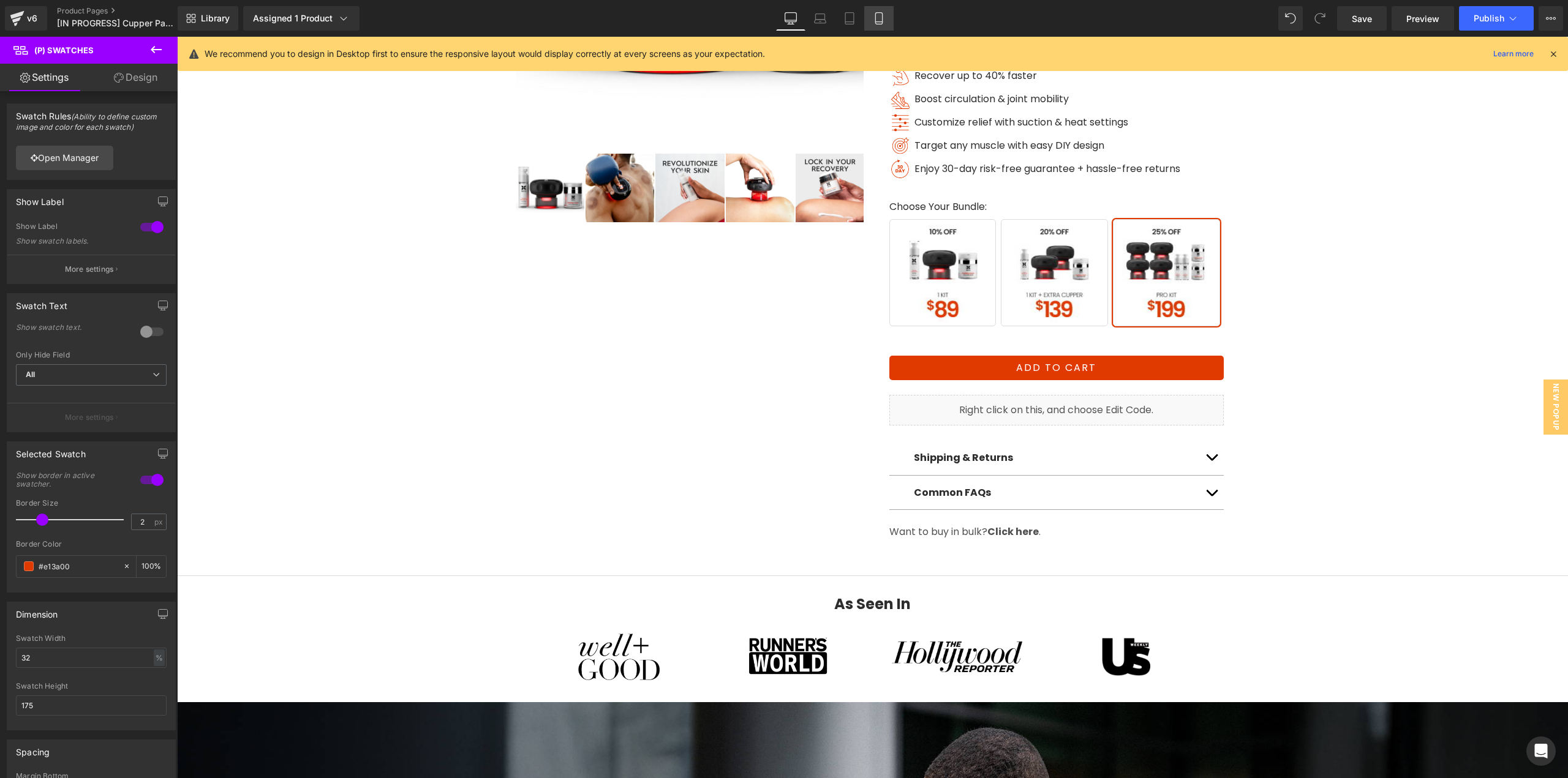
click at [881, 21] on icon at bounding box center [879, 19] width 12 height 12
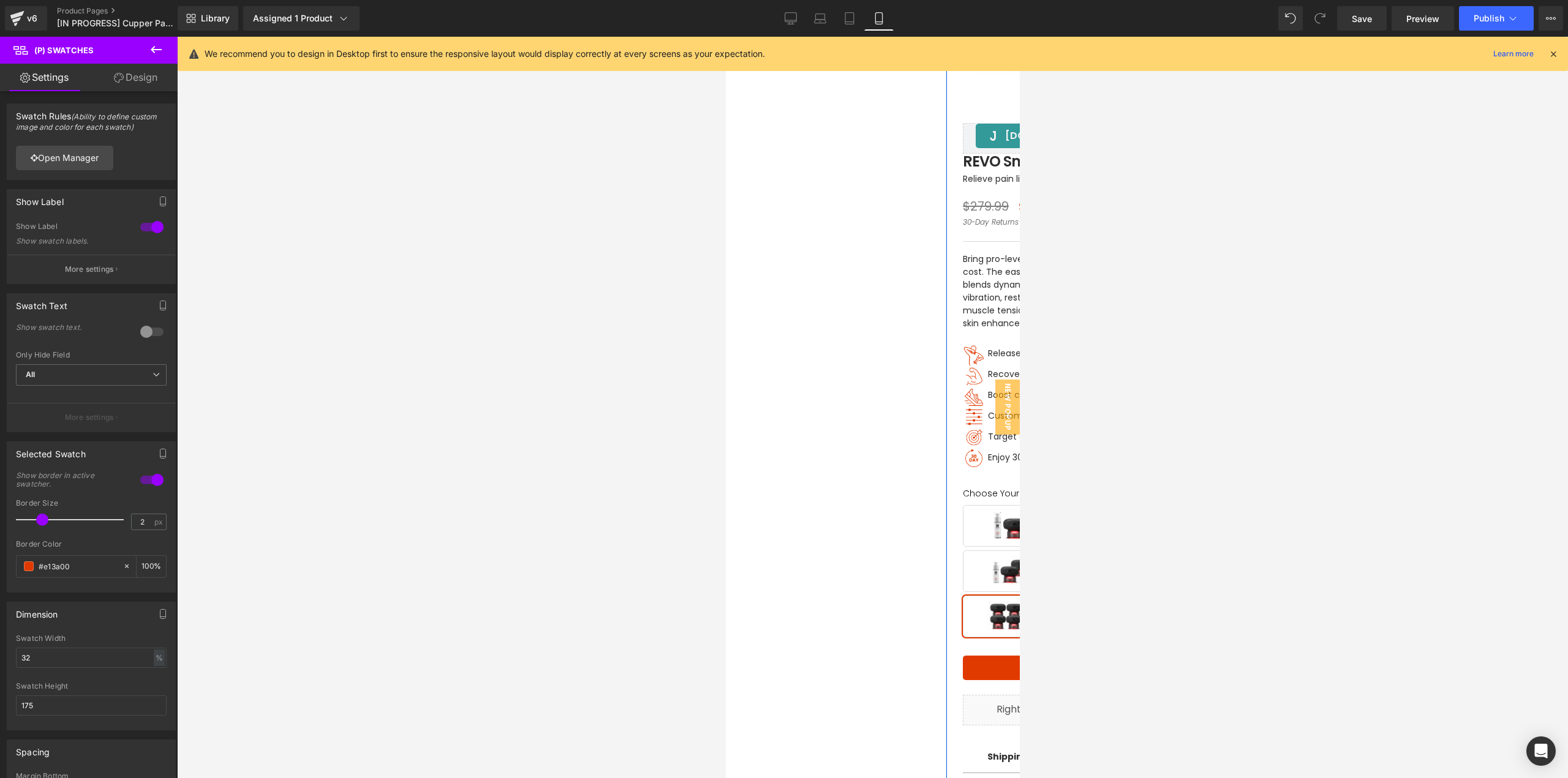
scroll to position [0, 0]
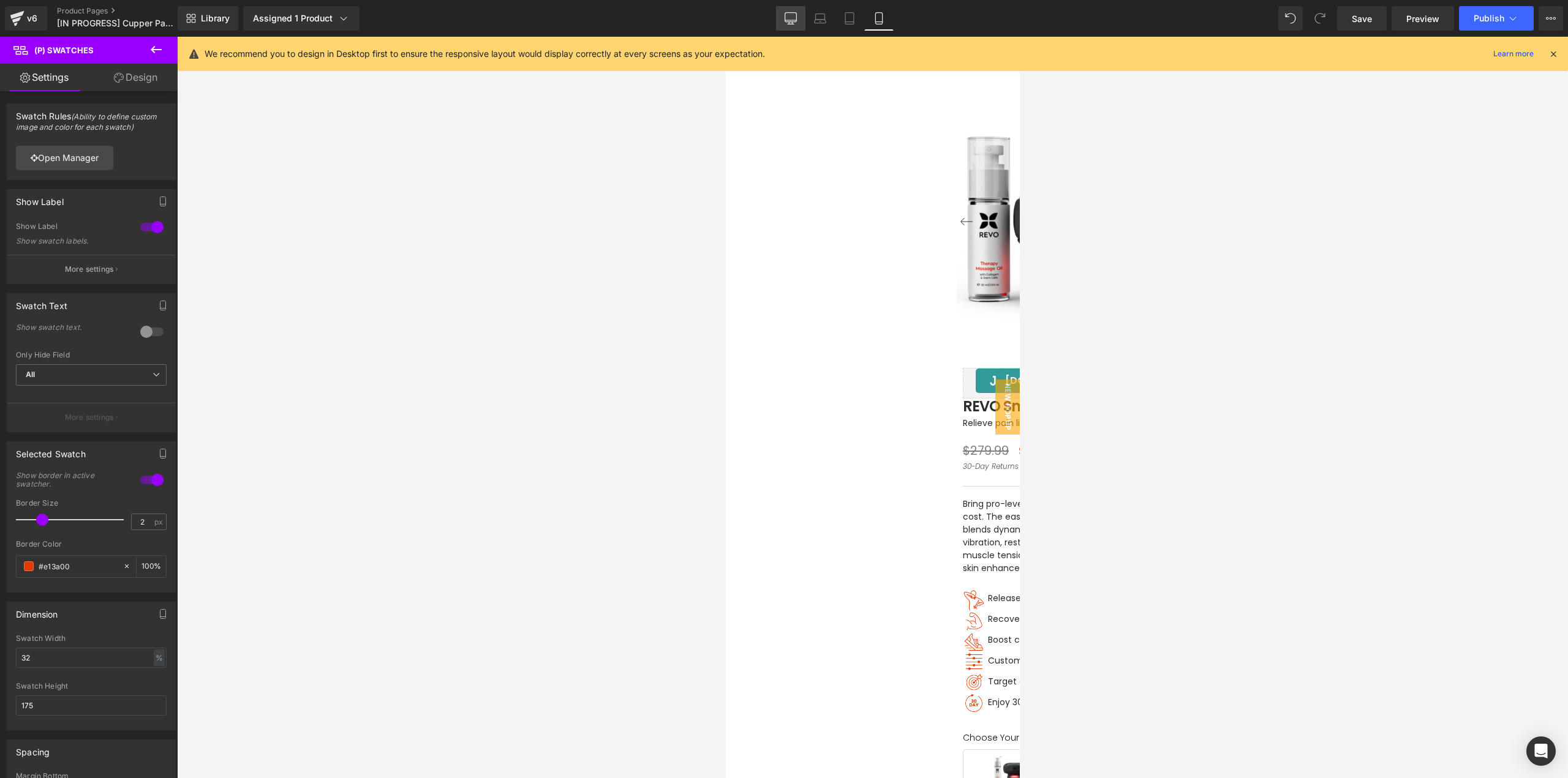
drag, startPoint x: 791, startPoint y: 17, endPoint x: 623, endPoint y: 328, distance: 353.5
click at [791, 17] on icon at bounding box center [791, 19] width 12 height 12
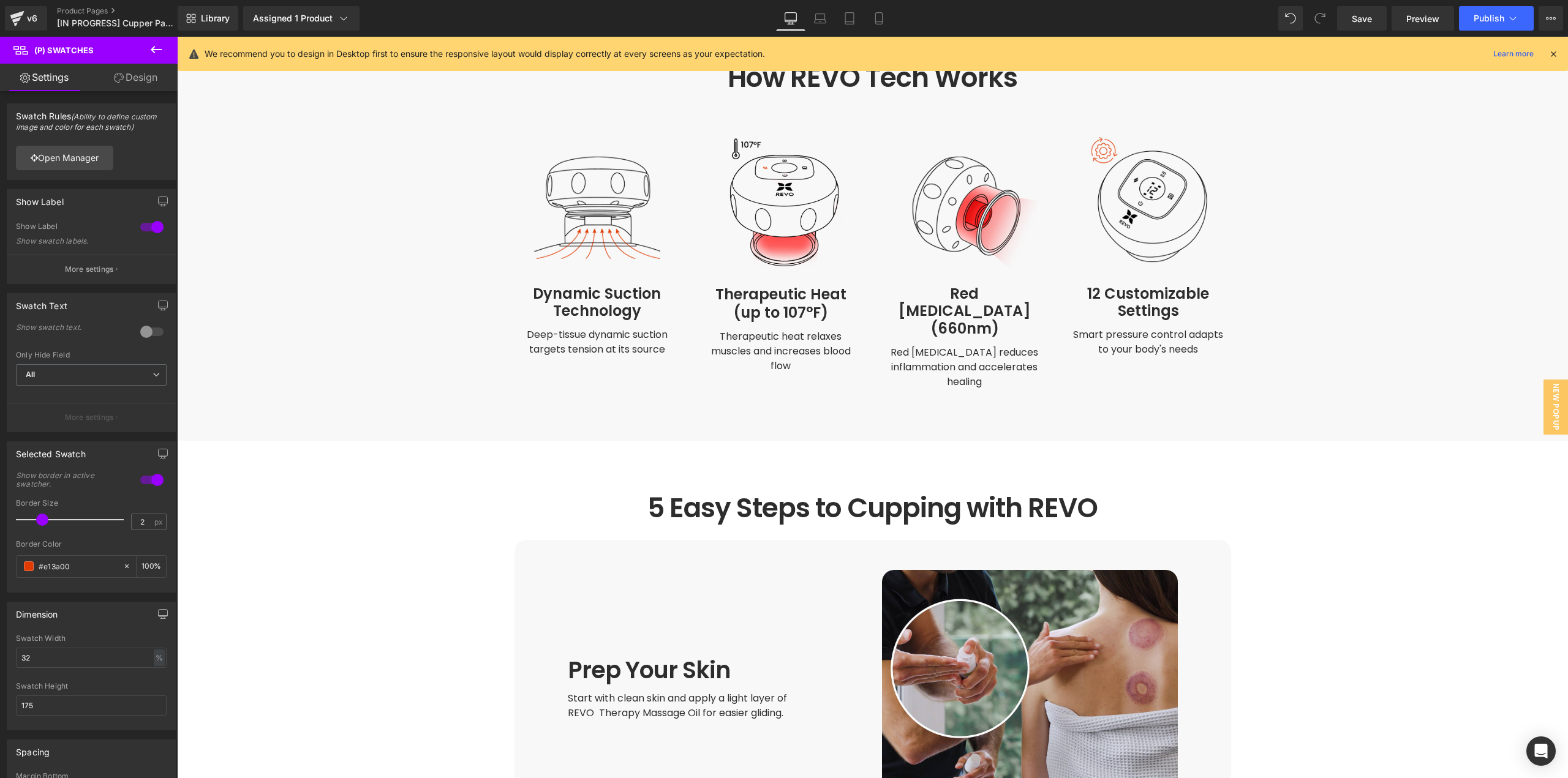
scroll to position [2041, 0]
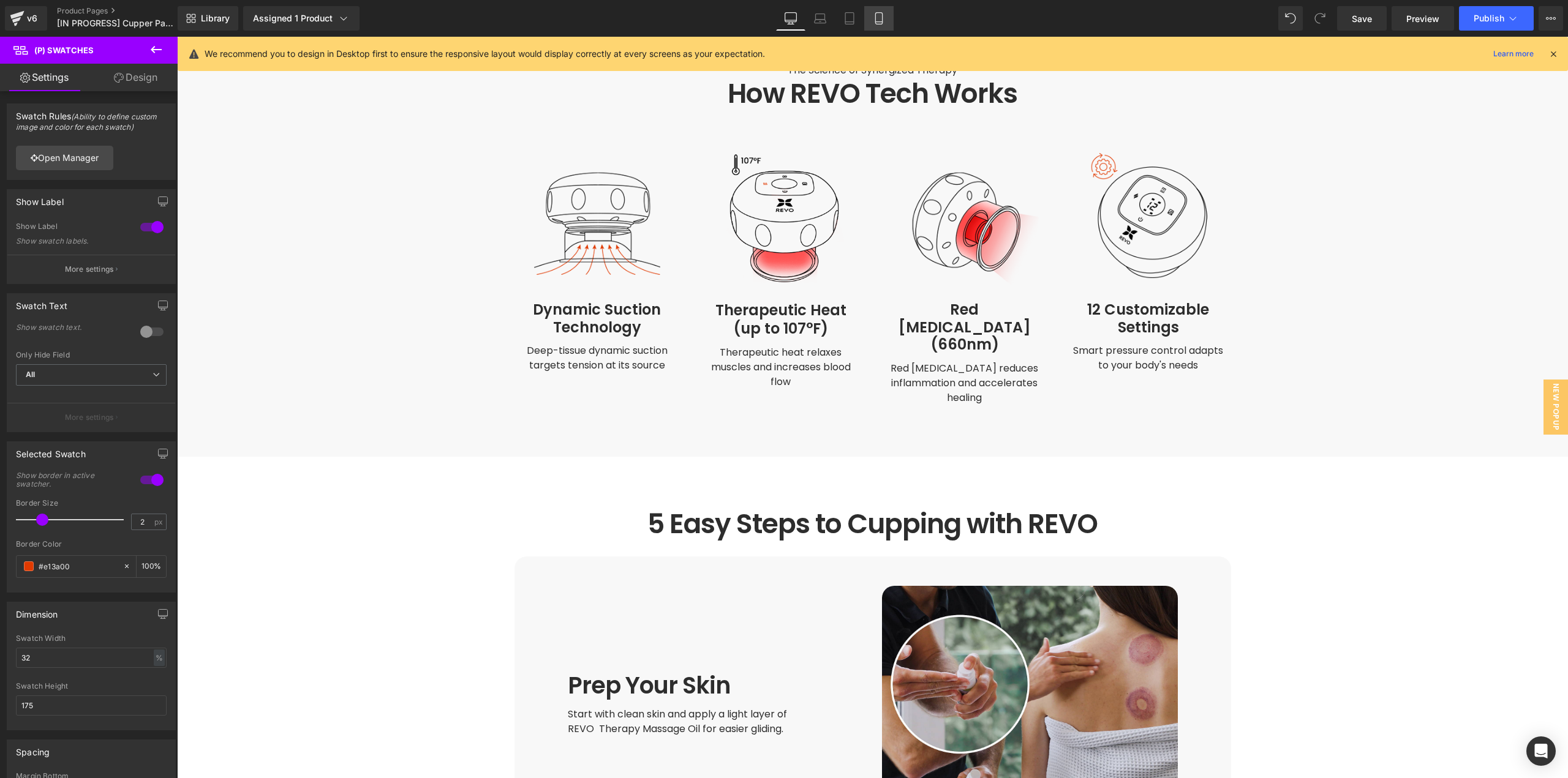
click at [879, 18] on icon at bounding box center [879, 19] width 12 height 12
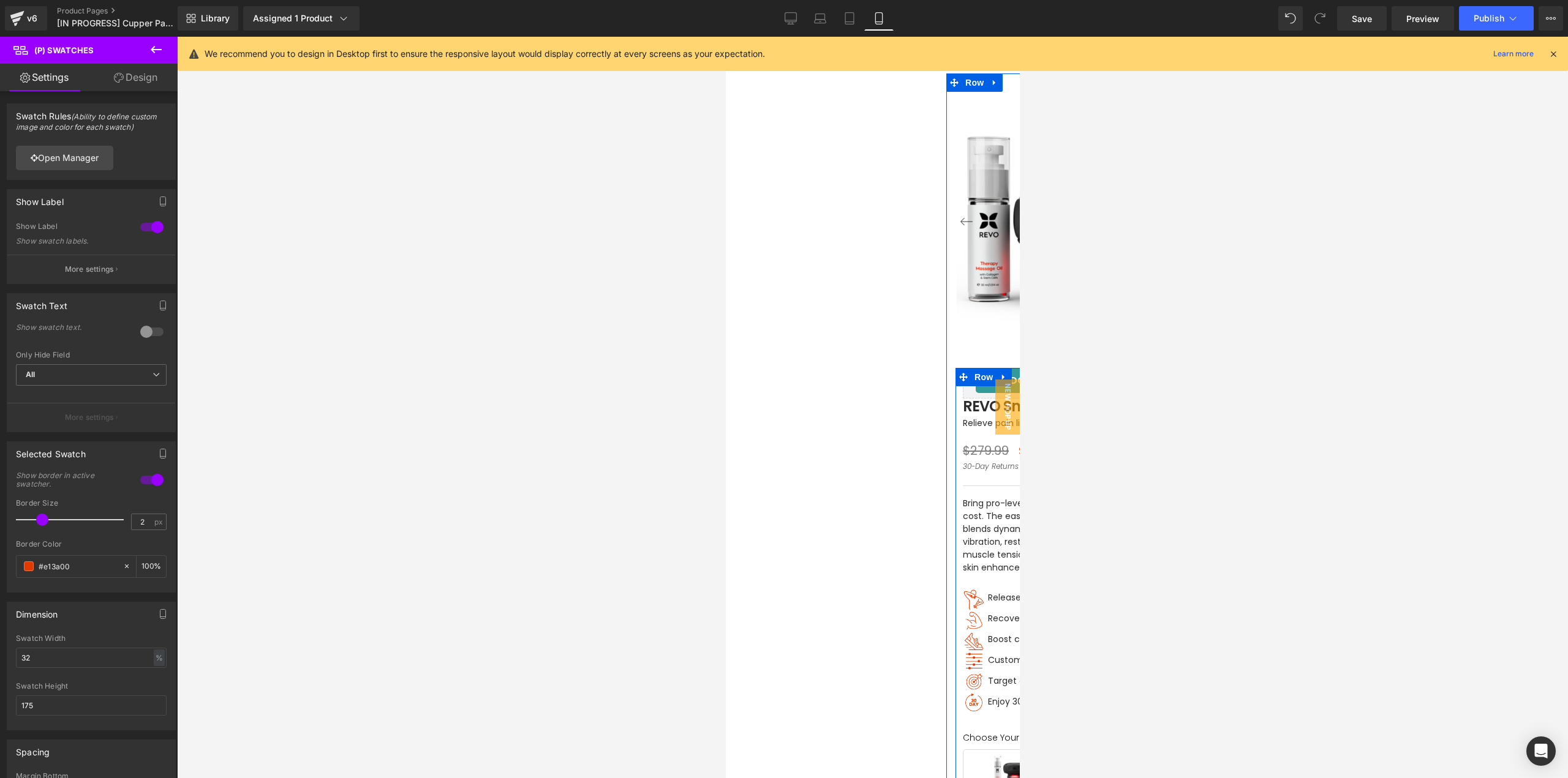
scroll to position [306, 0]
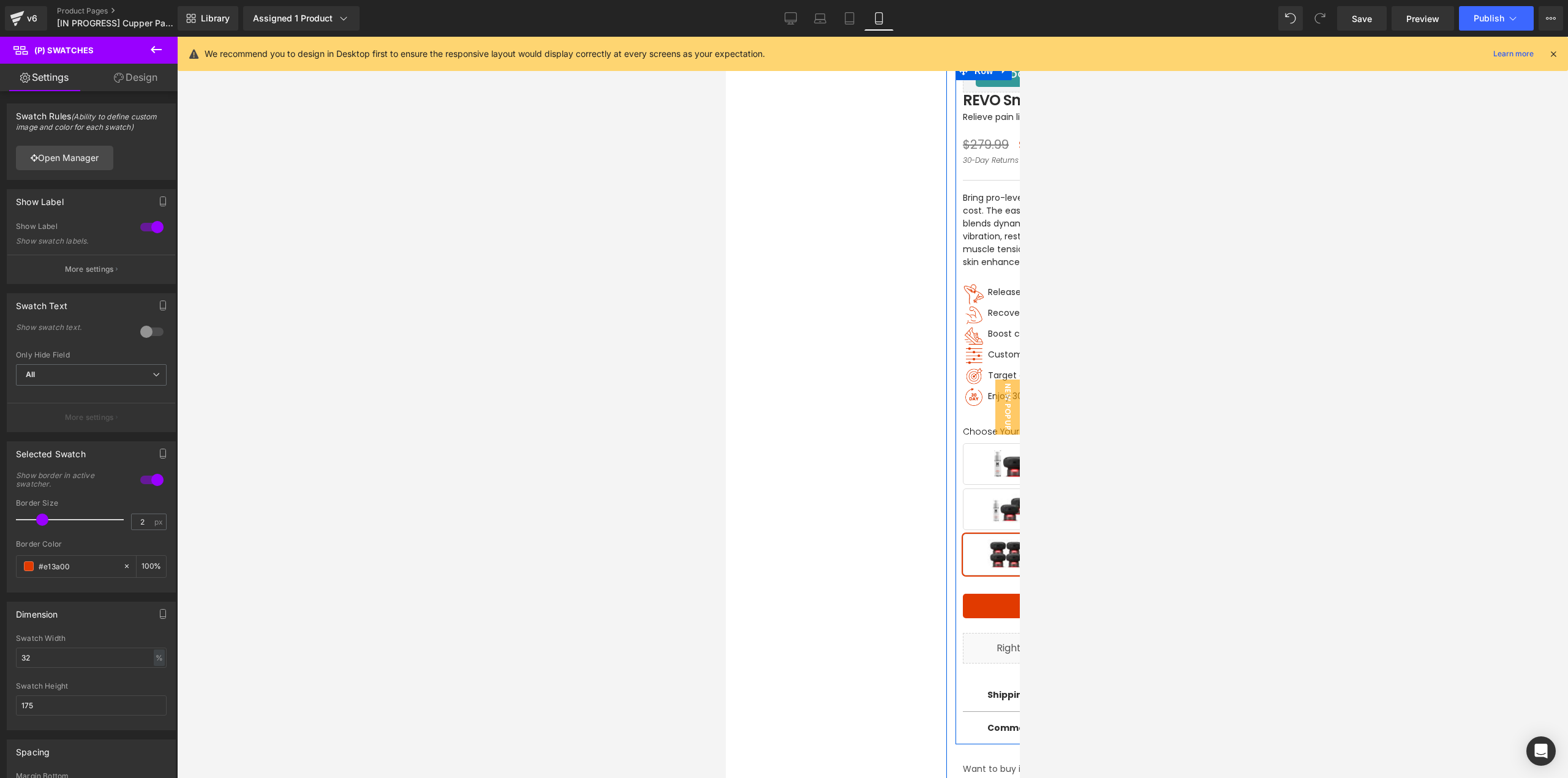
click at [991, 475] on span "Buy 1 Kit" at bounding box center [1092, 464] width 261 height 41
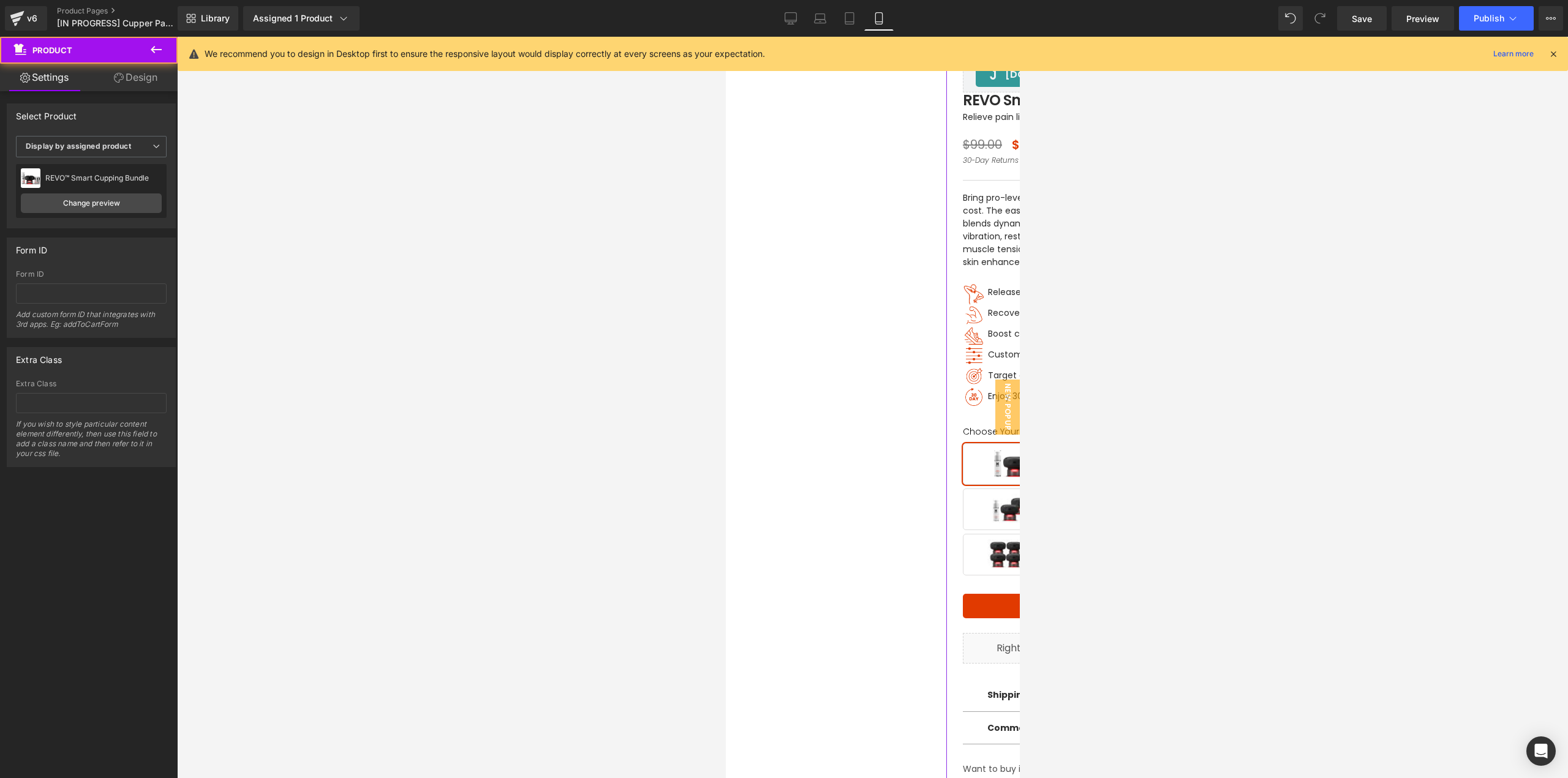
click at [1099, 517] on div "(P) Swatches You are previewing how the will restyle your page. You can not edi…" at bounding box center [784, 399] width 1568 height 799
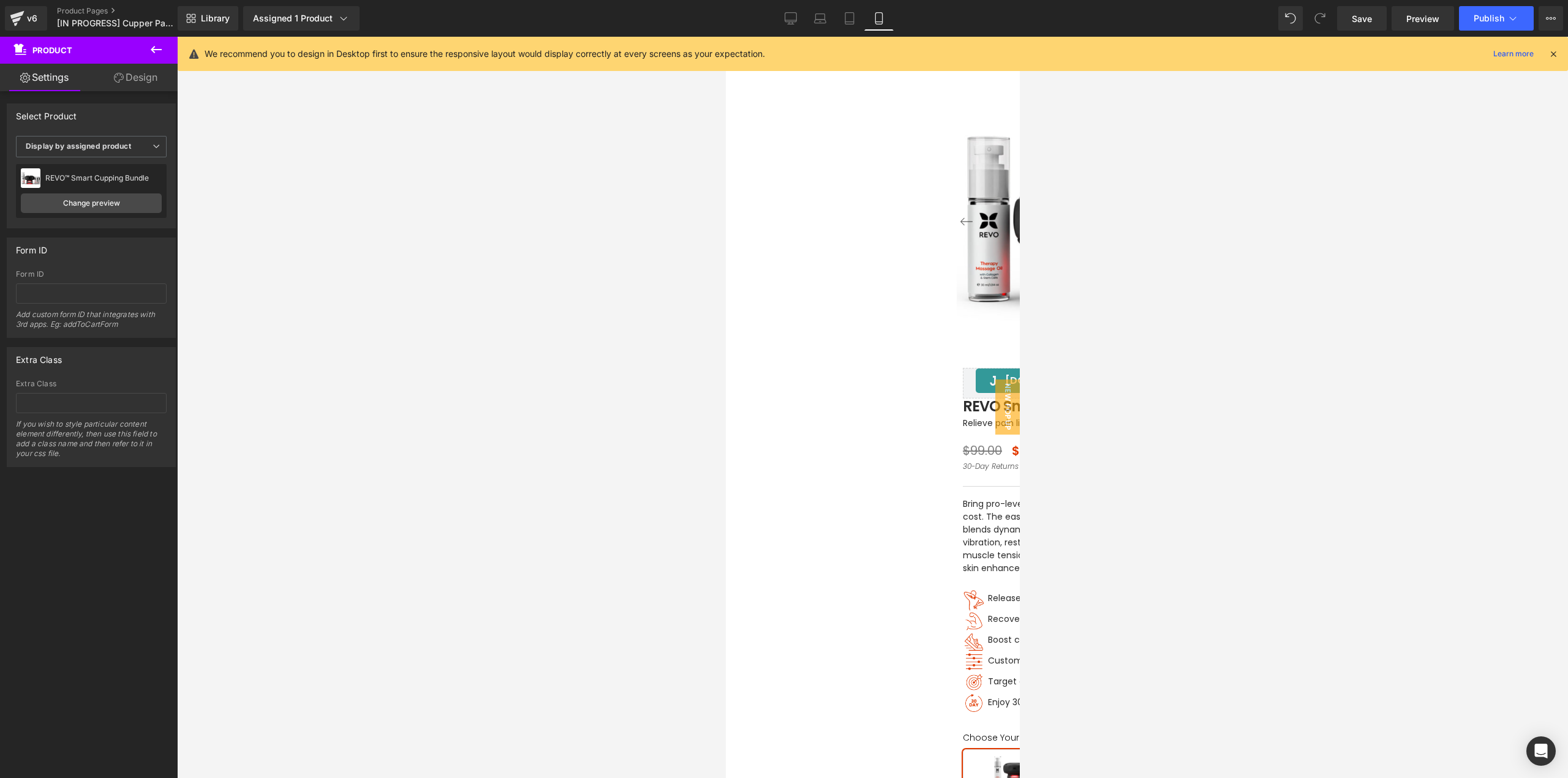
scroll to position [245, 0]
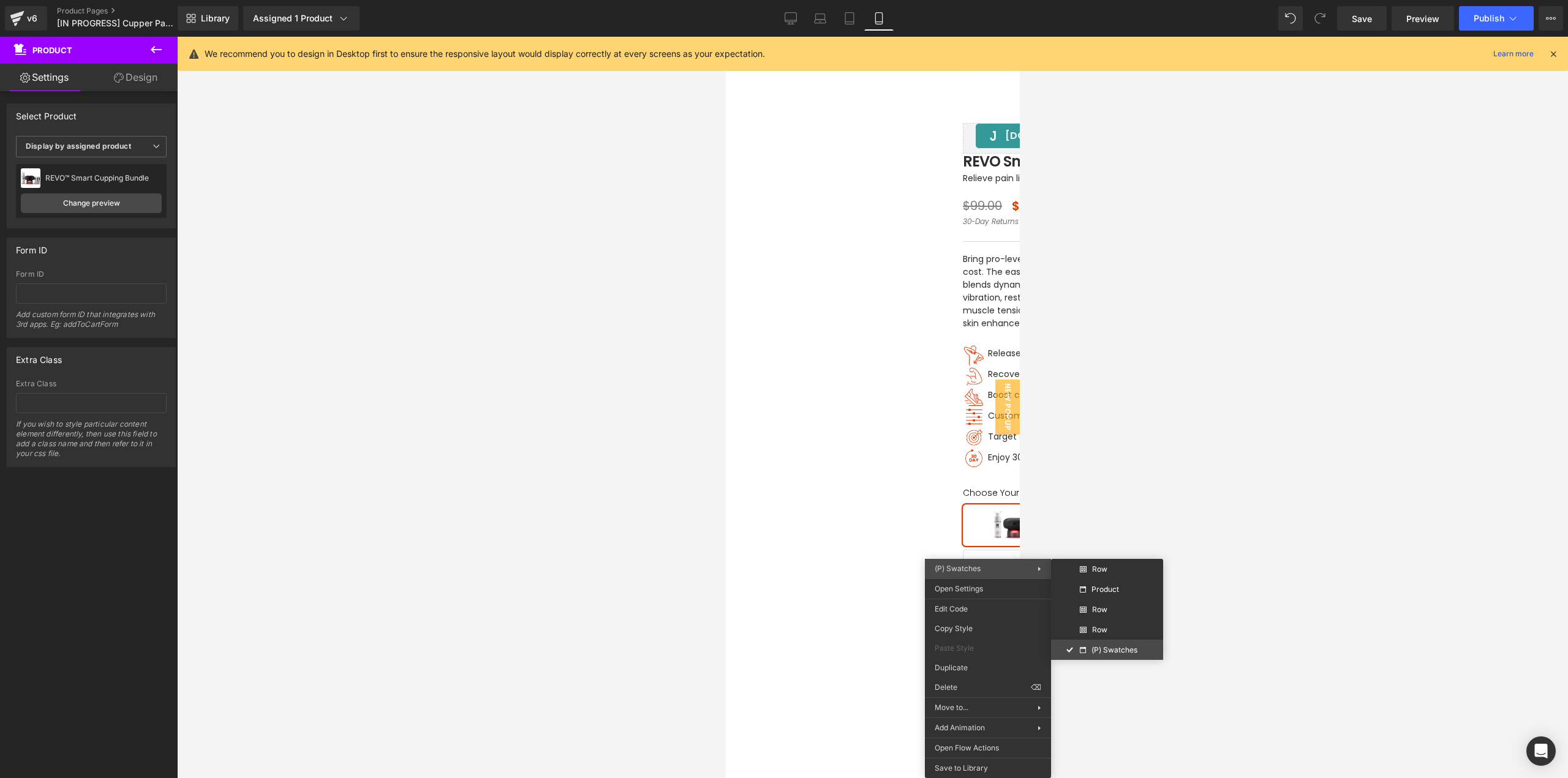
click at [1111, 643] on div "(P) Swatches You are previewing how the will restyle your page. You can not edi…" at bounding box center [784, 399] width 1568 height 799
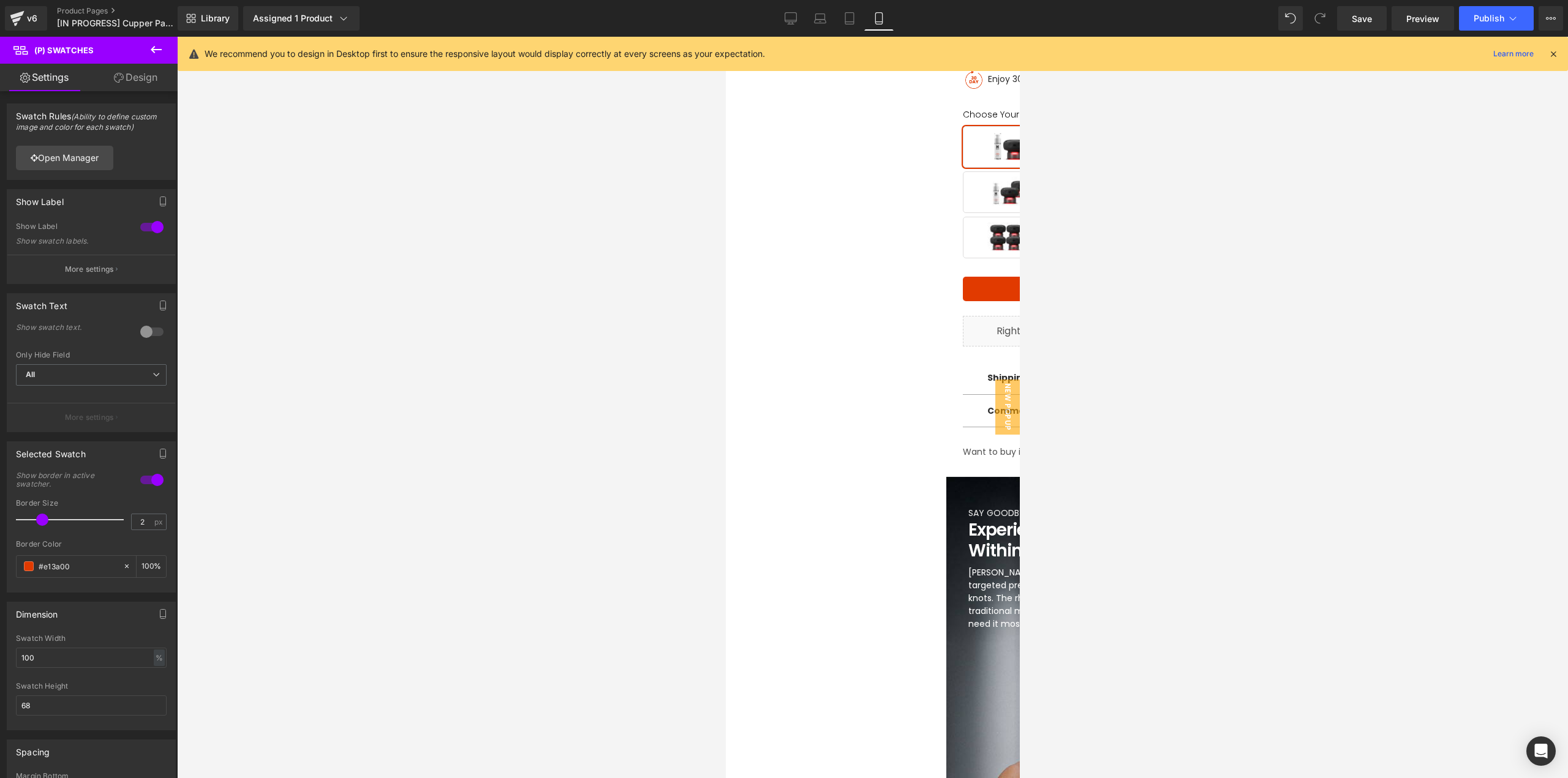
scroll to position [629, 0]
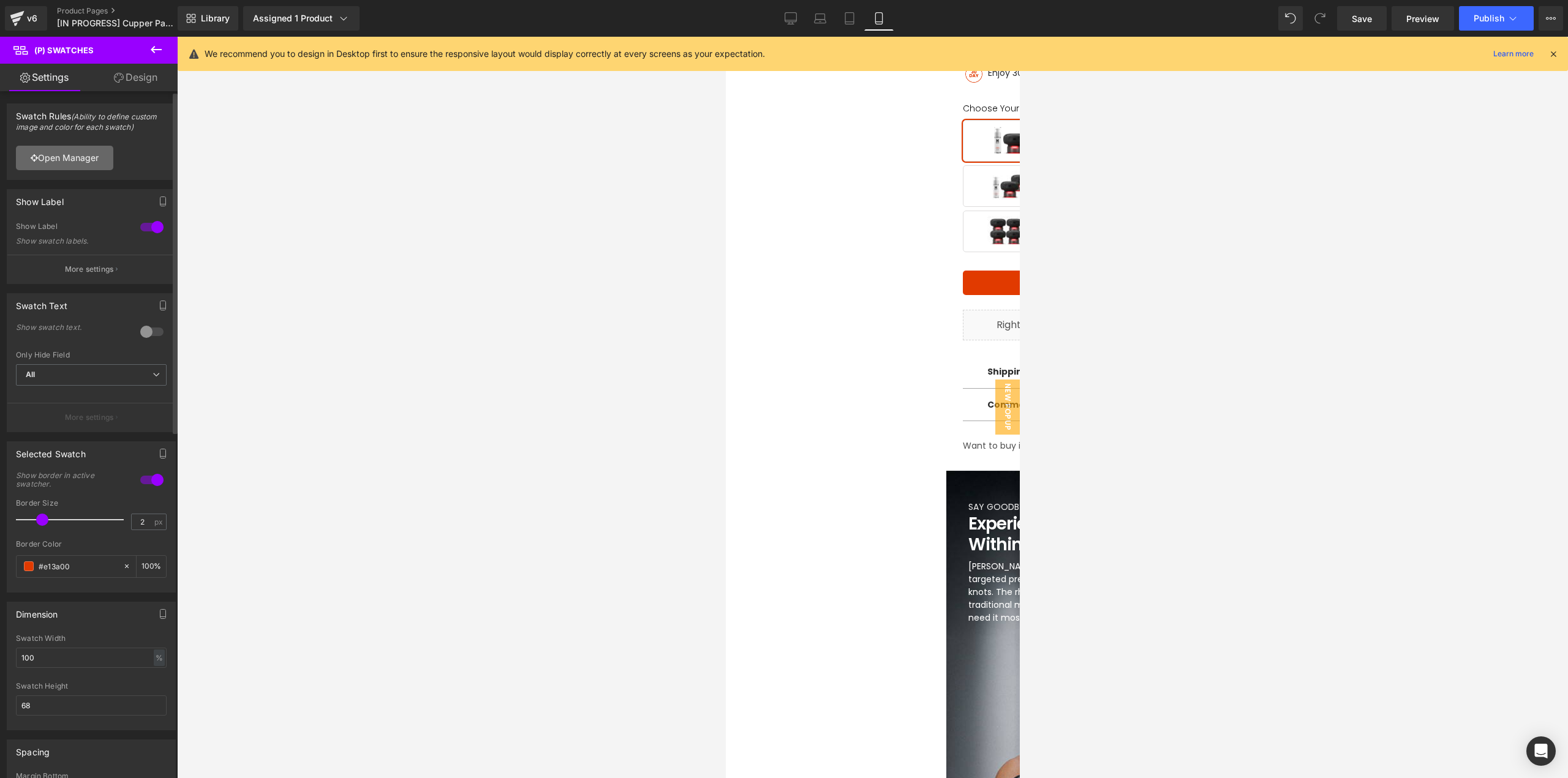
click at [89, 147] on link "Open Manager" at bounding box center [64, 158] width 97 height 25
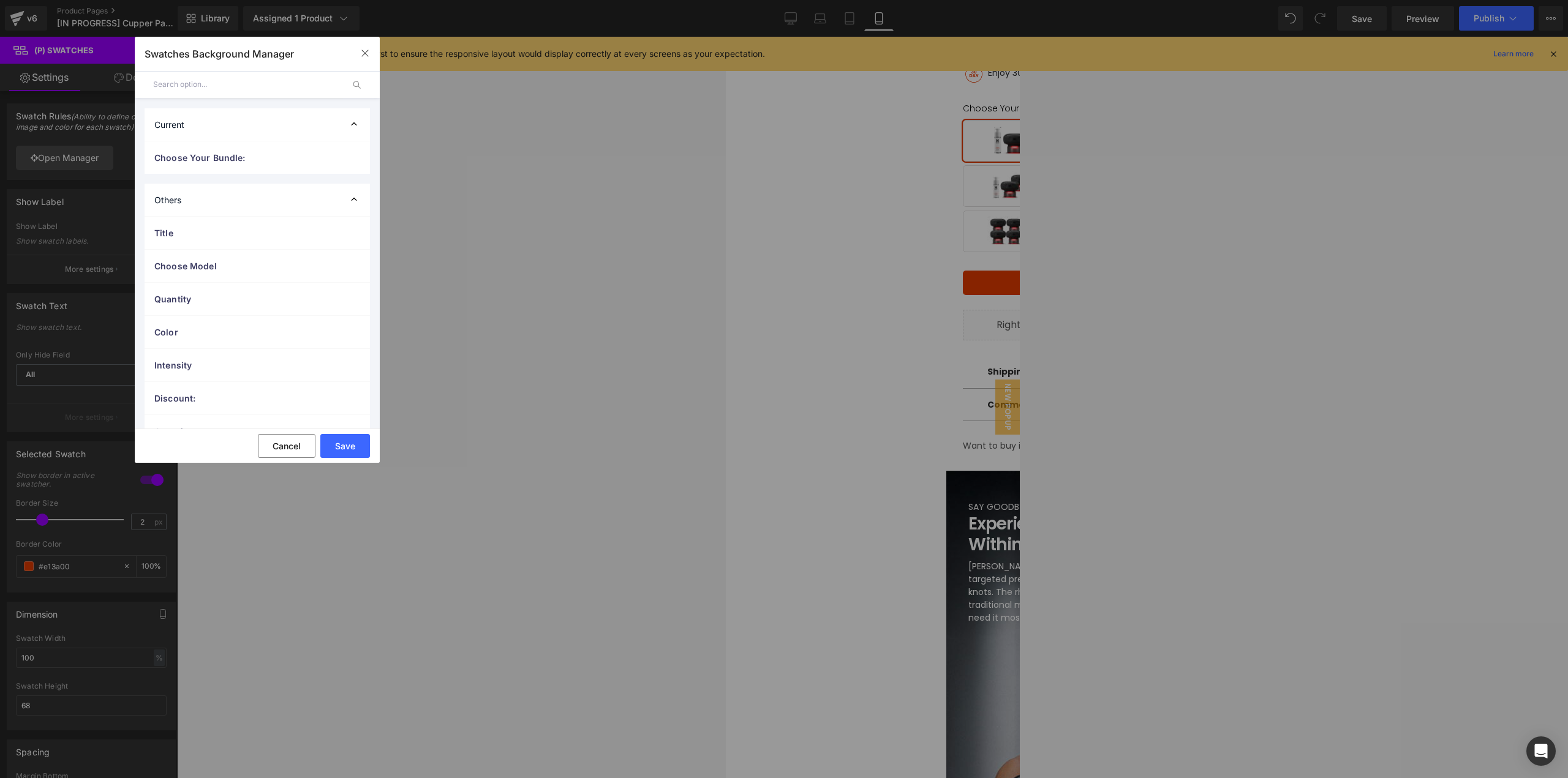
click at [212, 200] on div "Others" at bounding box center [257, 200] width 225 height 32
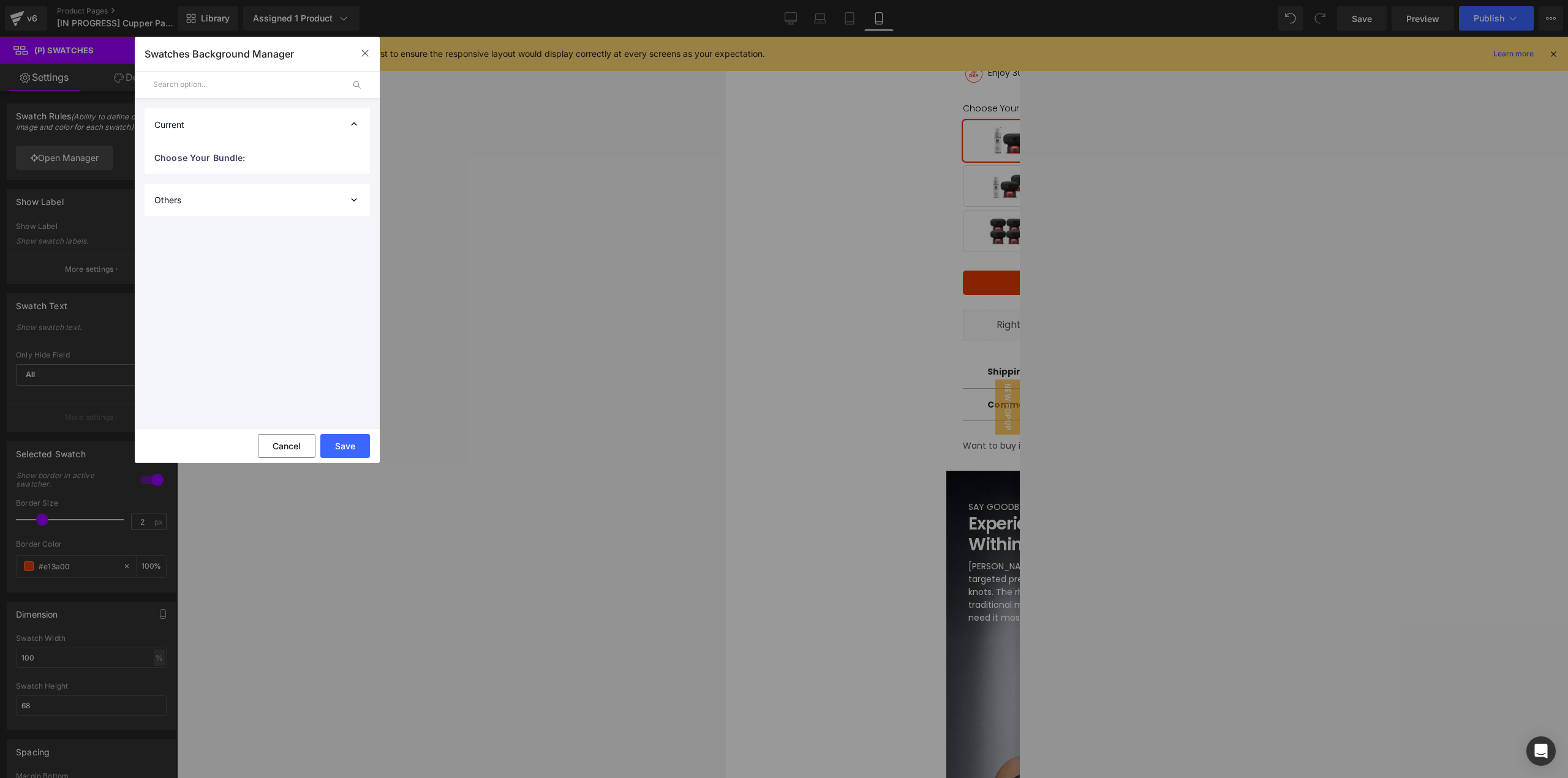
click at [217, 132] on div "Current" at bounding box center [257, 124] width 225 height 32
click at [220, 125] on div "Current" at bounding box center [257, 124] width 225 height 32
click at [216, 162] on span "Choose Your Bundle:" at bounding box center [244, 158] width 181 height 13
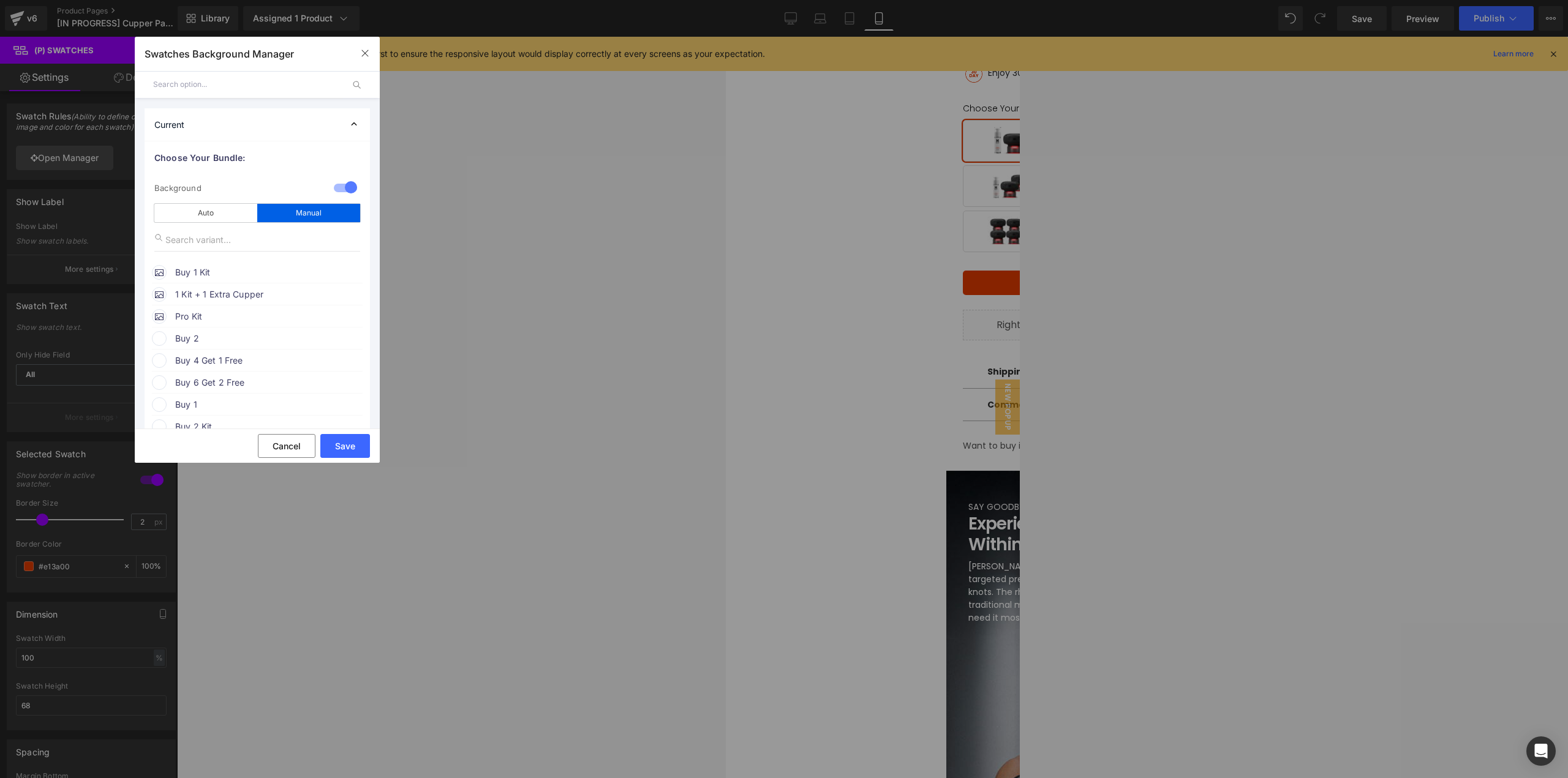
click at [232, 270] on span "Buy 1 Kit" at bounding box center [268, 272] width 186 height 14
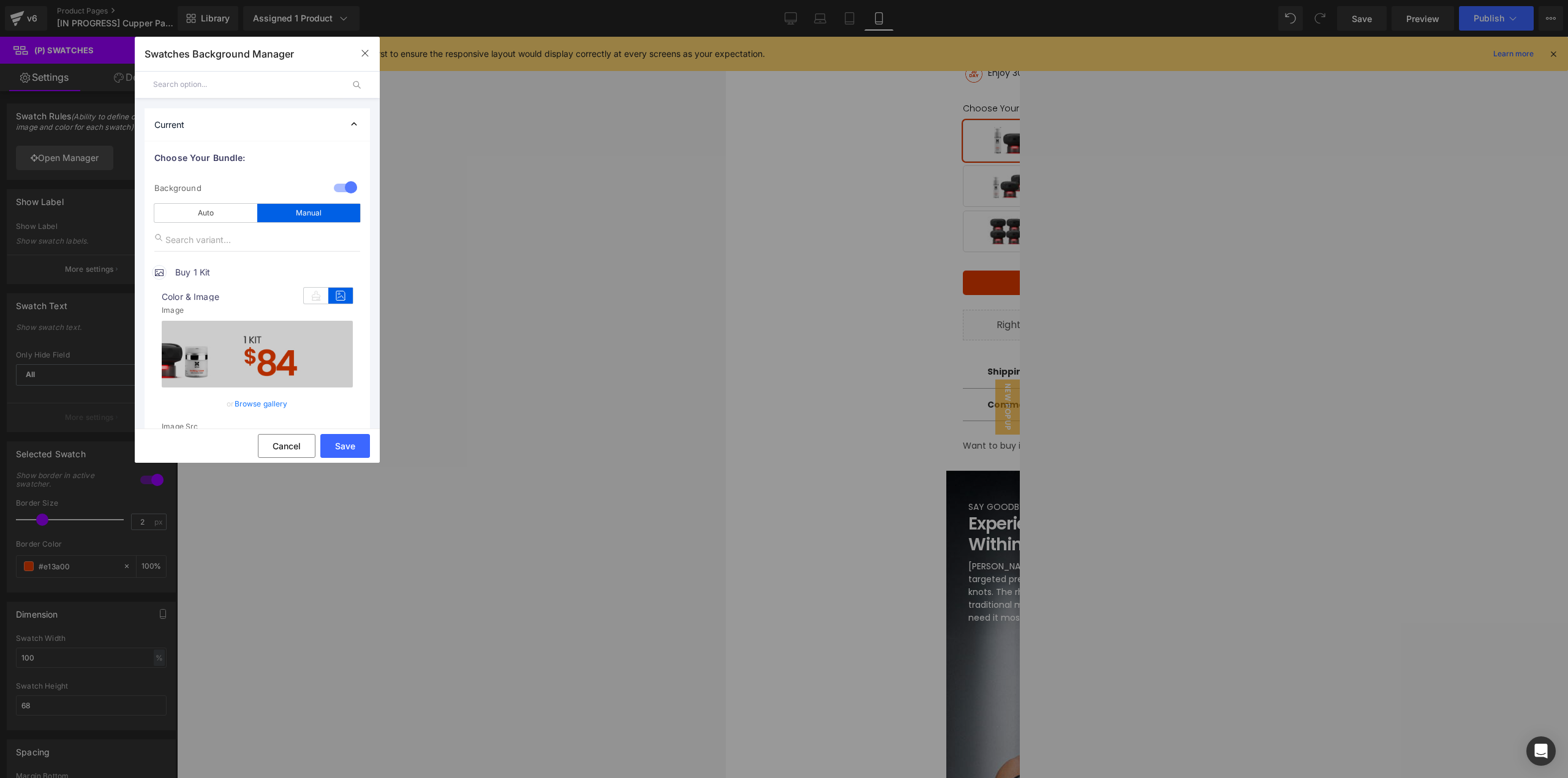
click at [264, 408] on link "Browse gallery" at bounding box center [261, 403] width 53 height 21
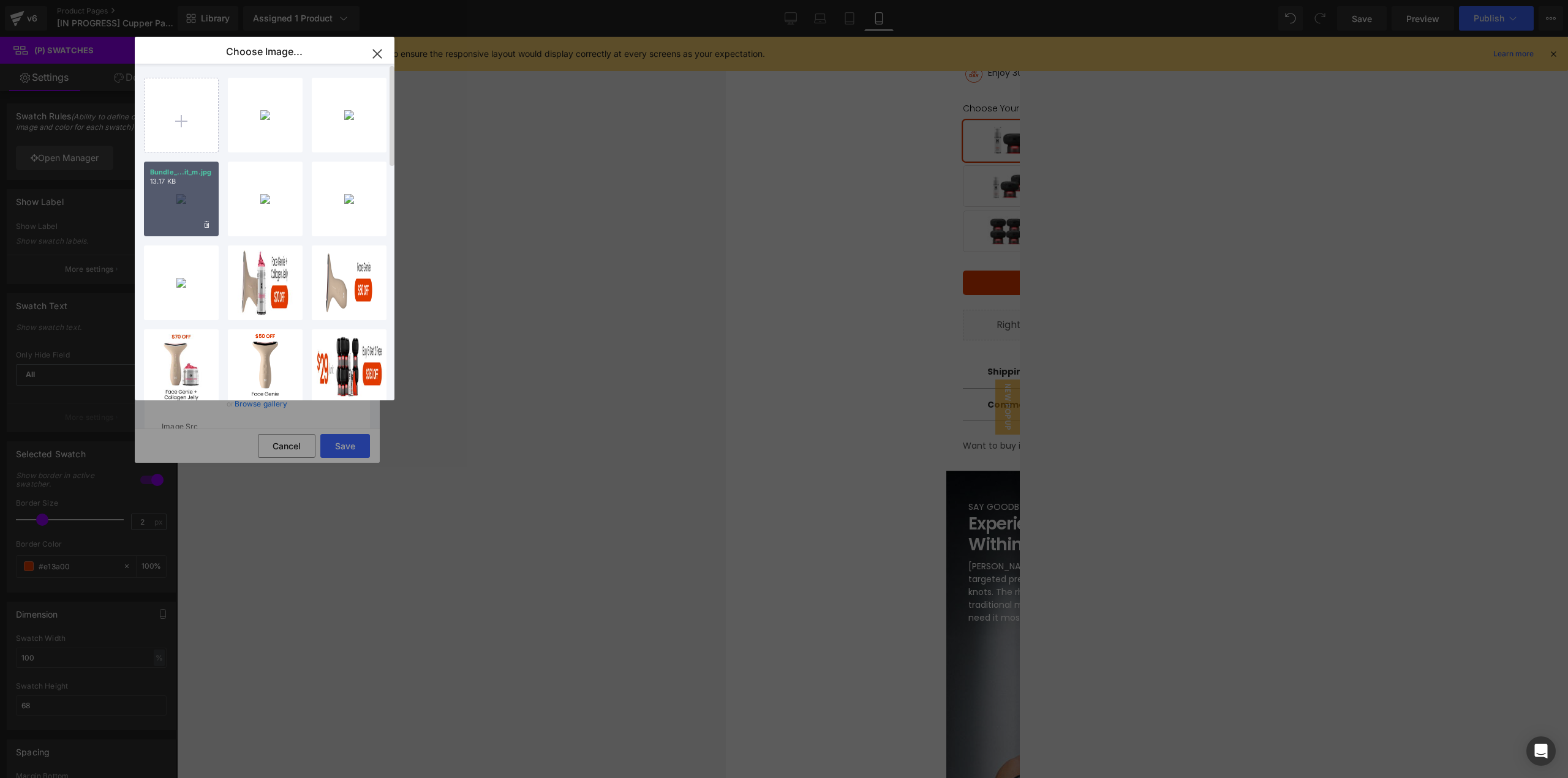
click at [171, 213] on div "Bundle_...it_m.jpg 13.17 KB" at bounding box center [181, 199] width 75 height 75
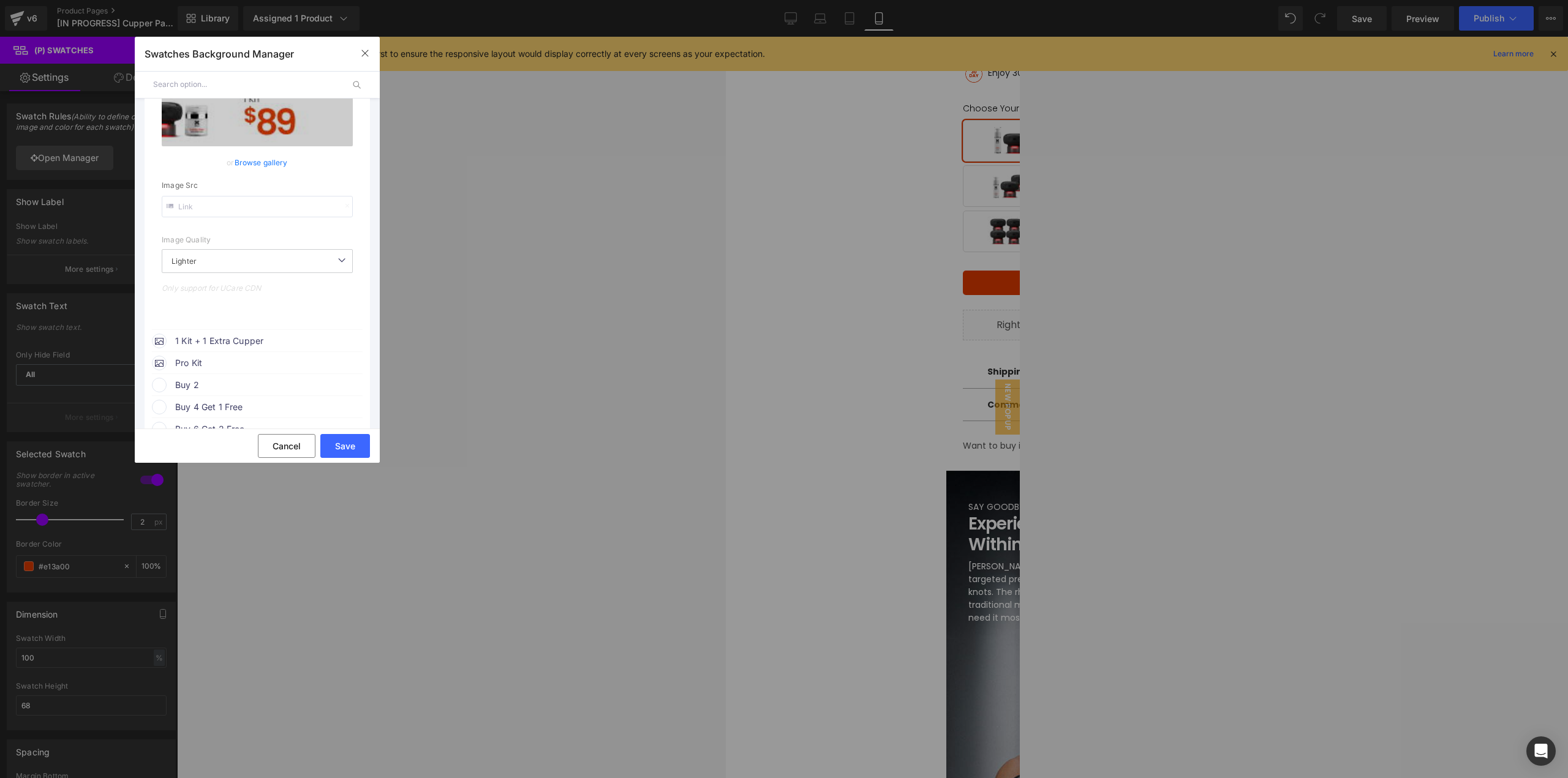
scroll to position [368, 0]
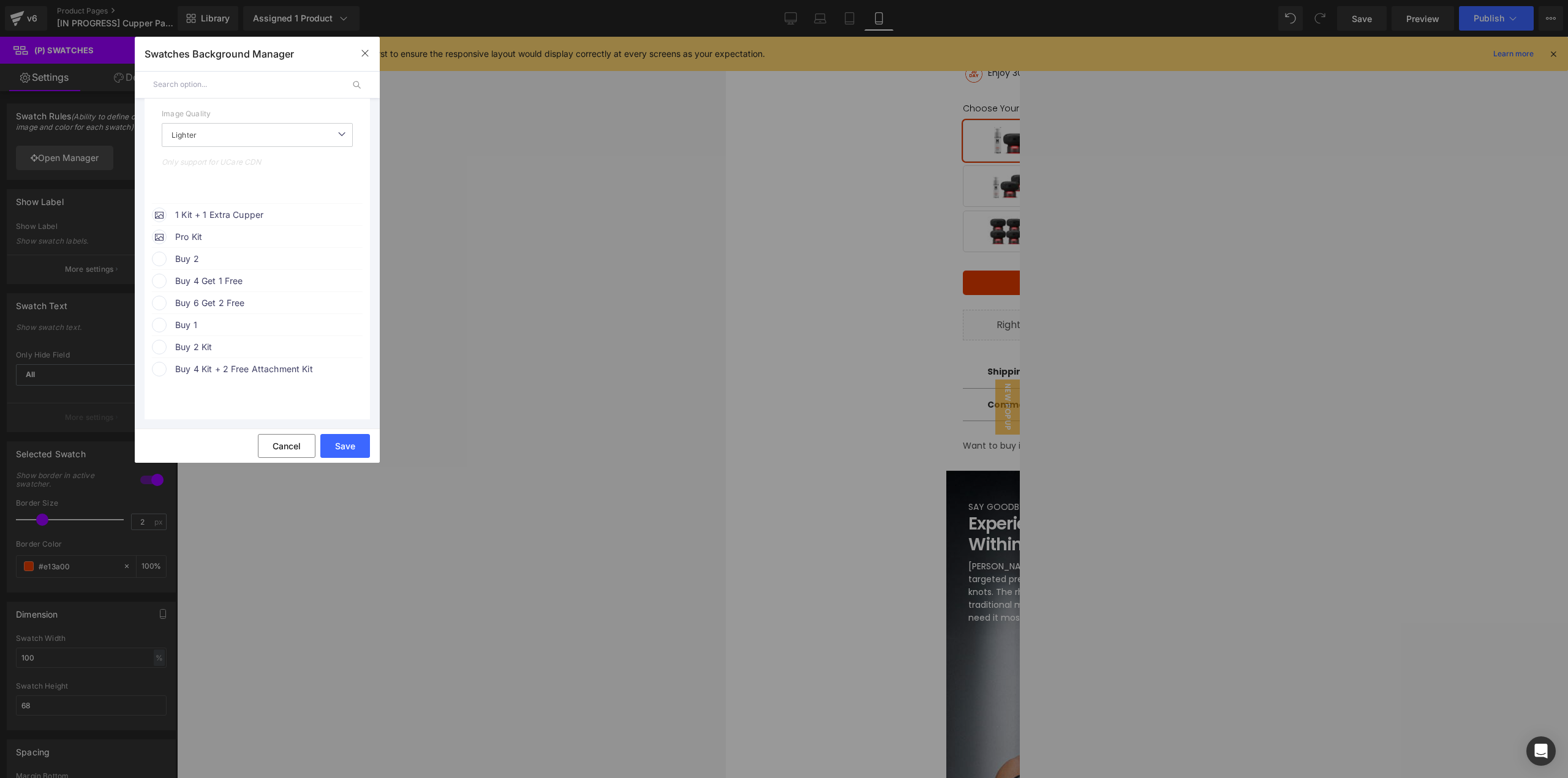
click at [258, 217] on span "1 Kit + 1 Extra Cupper" at bounding box center [268, 215] width 186 height 14
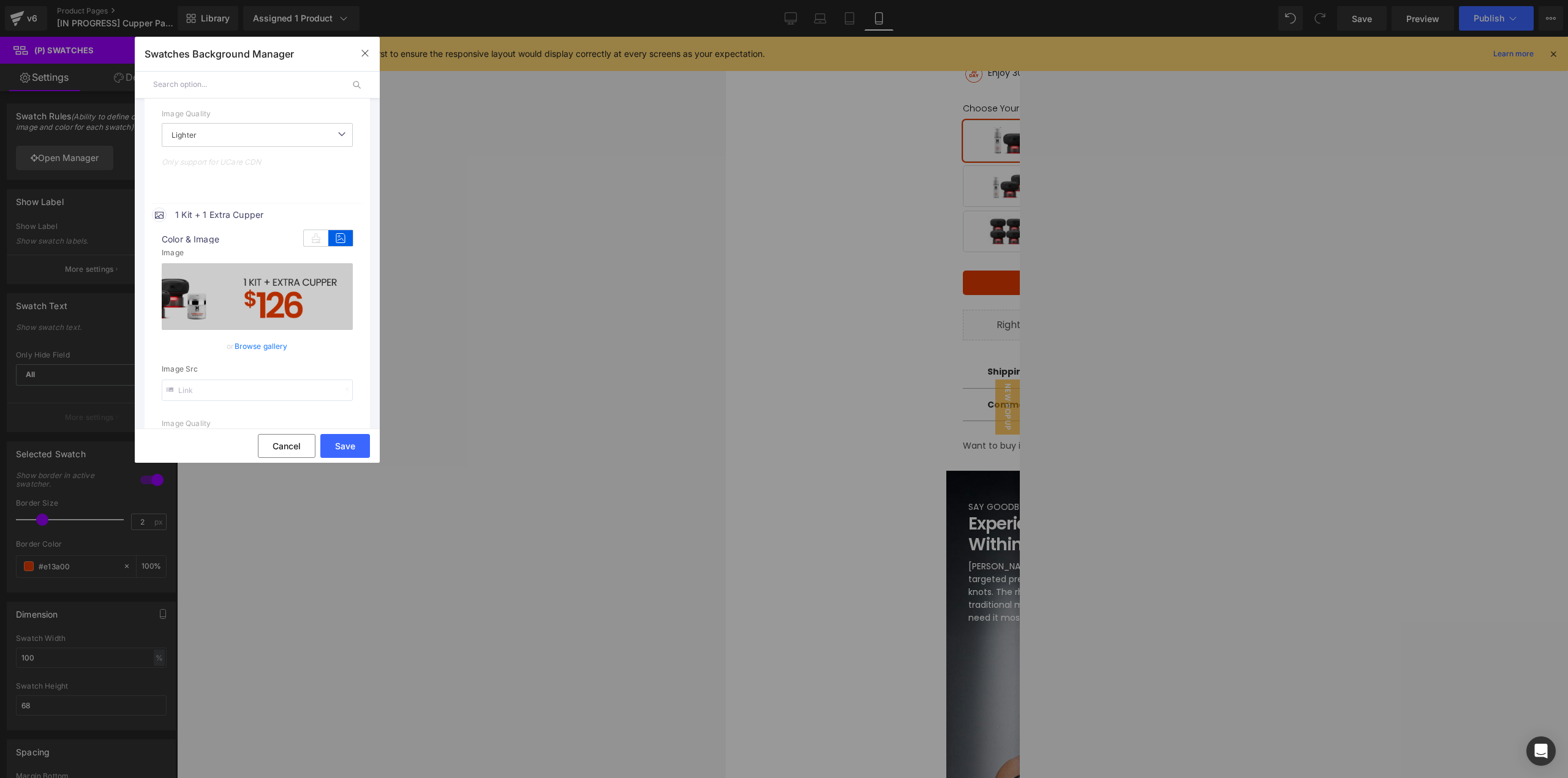
click at [258, 349] on link "Browse gallery" at bounding box center [261, 346] width 53 height 21
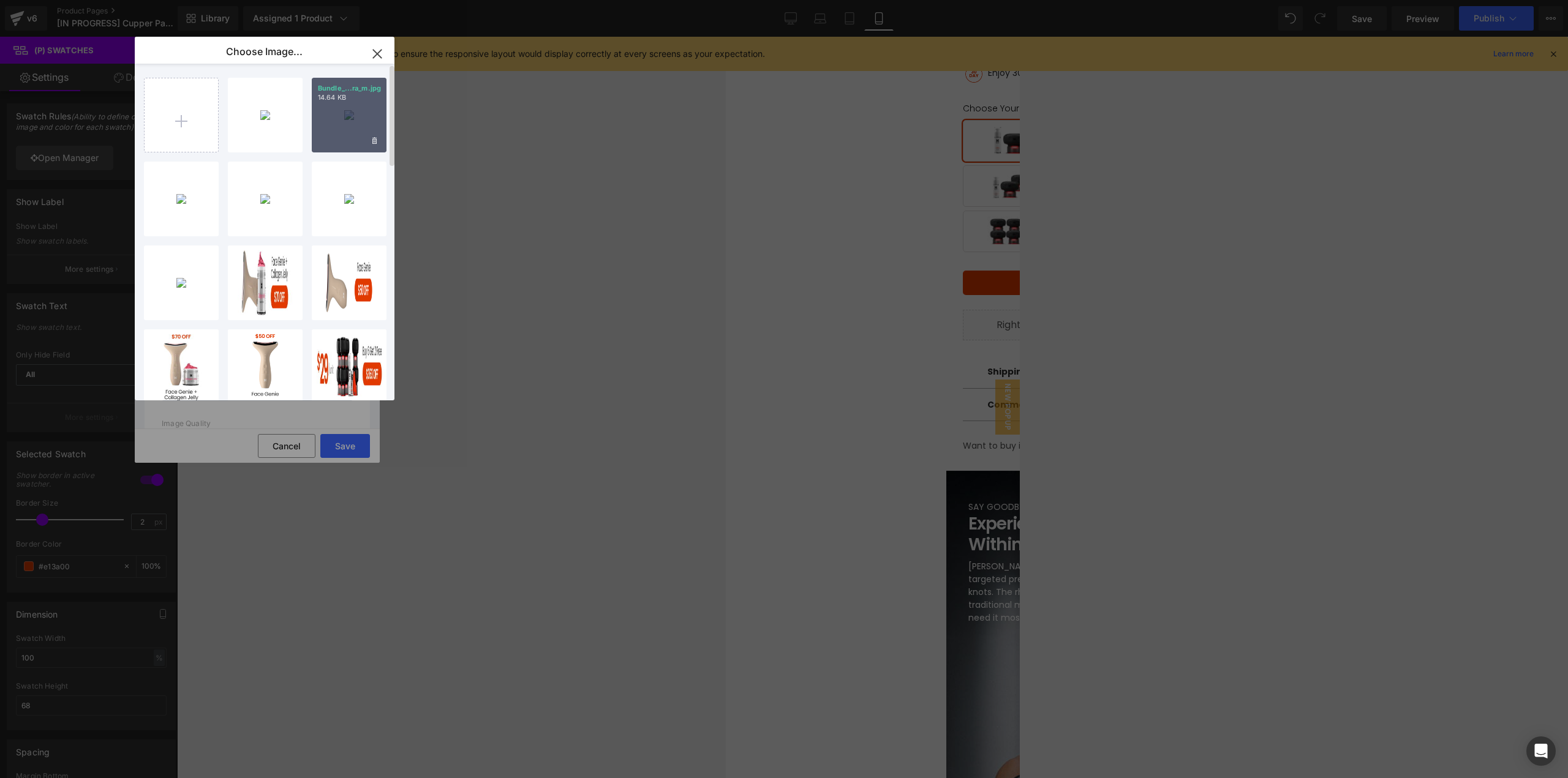
click at [341, 136] on div "Bundle_...ra_m.jpg 14.64 KB" at bounding box center [349, 115] width 75 height 75
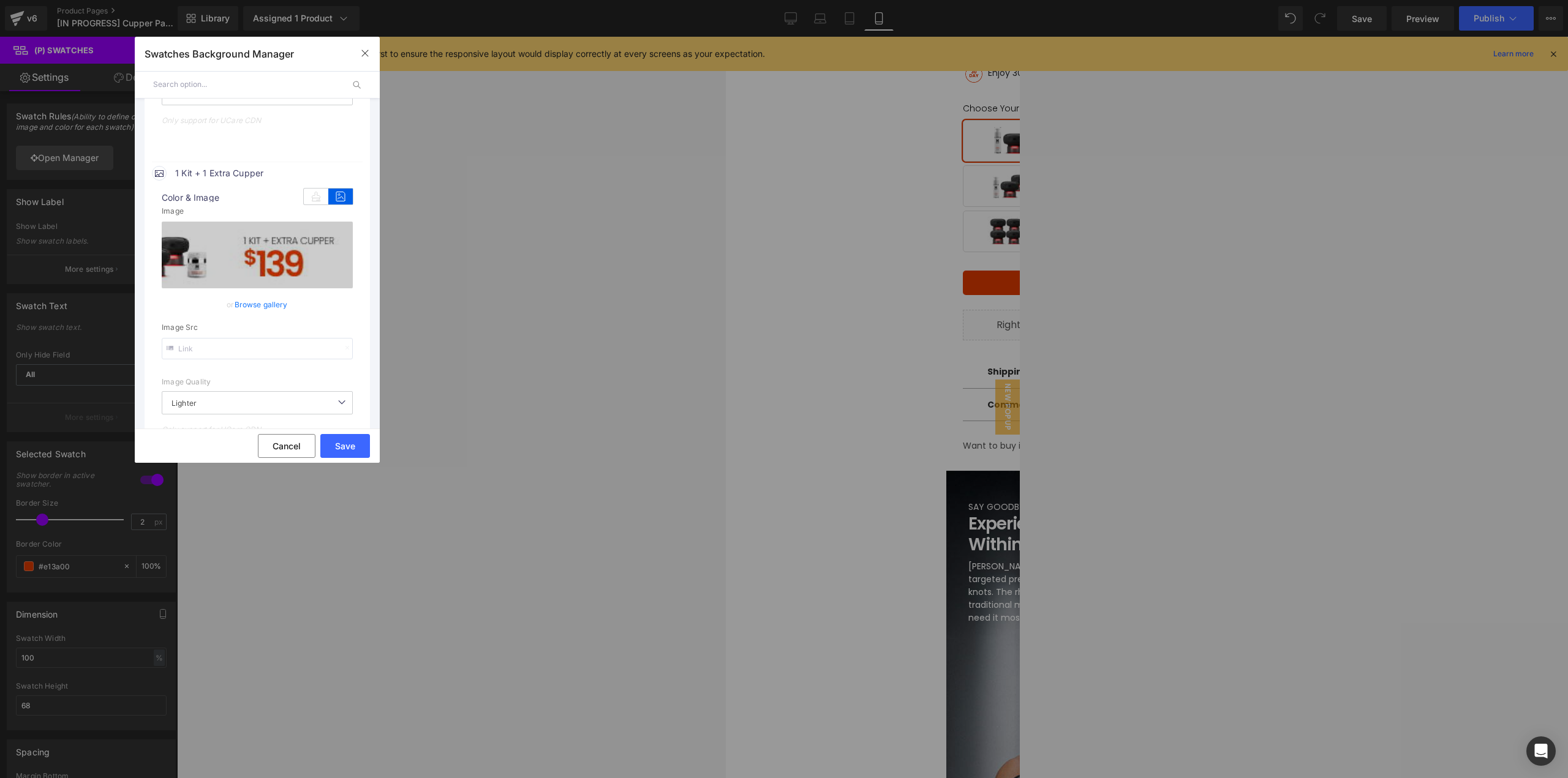
scroll to position [551, 0]
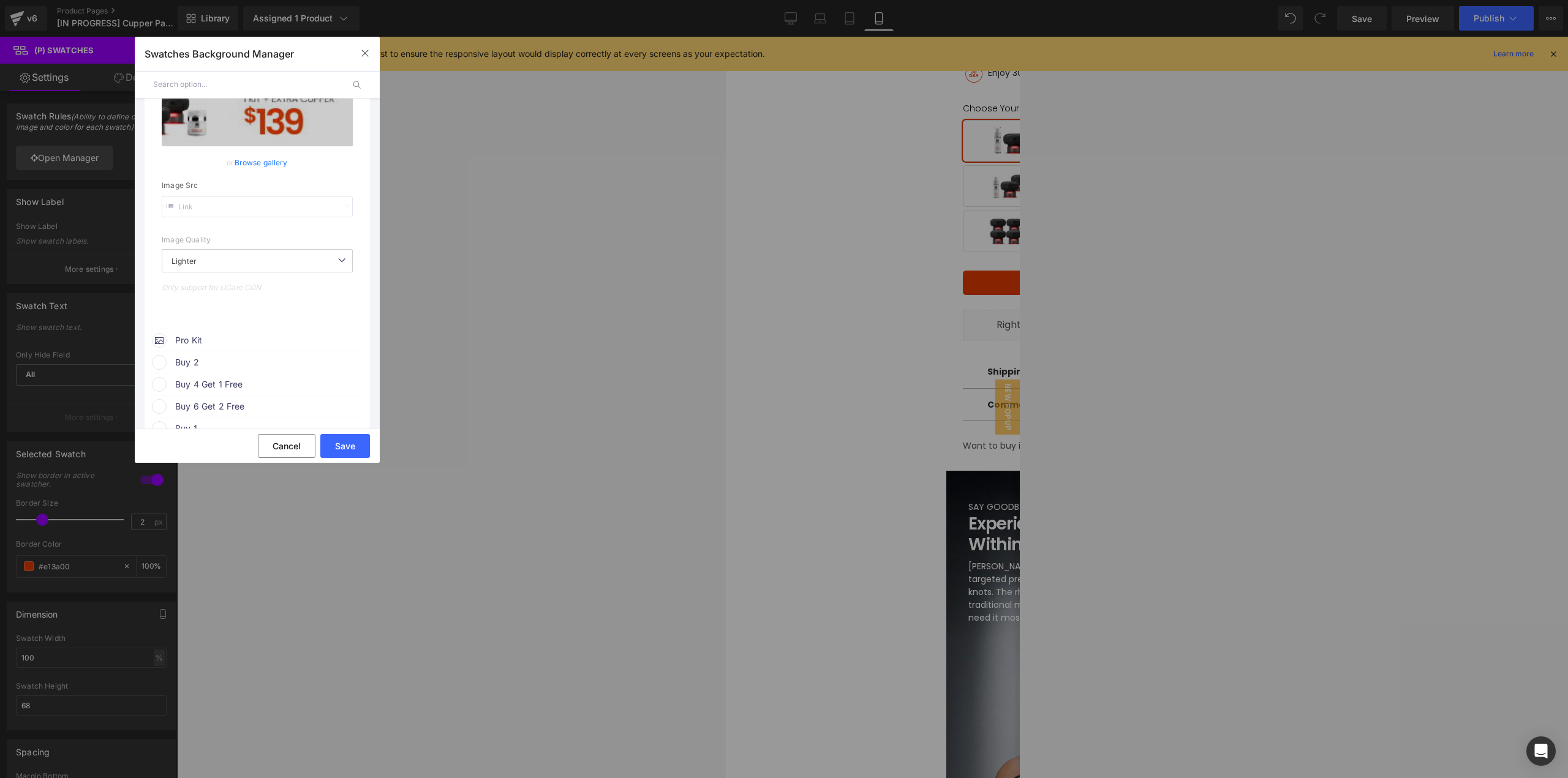
click at [197, 344] on span "Pro Kit" at bounding box center [268, 340] width 186 height 14
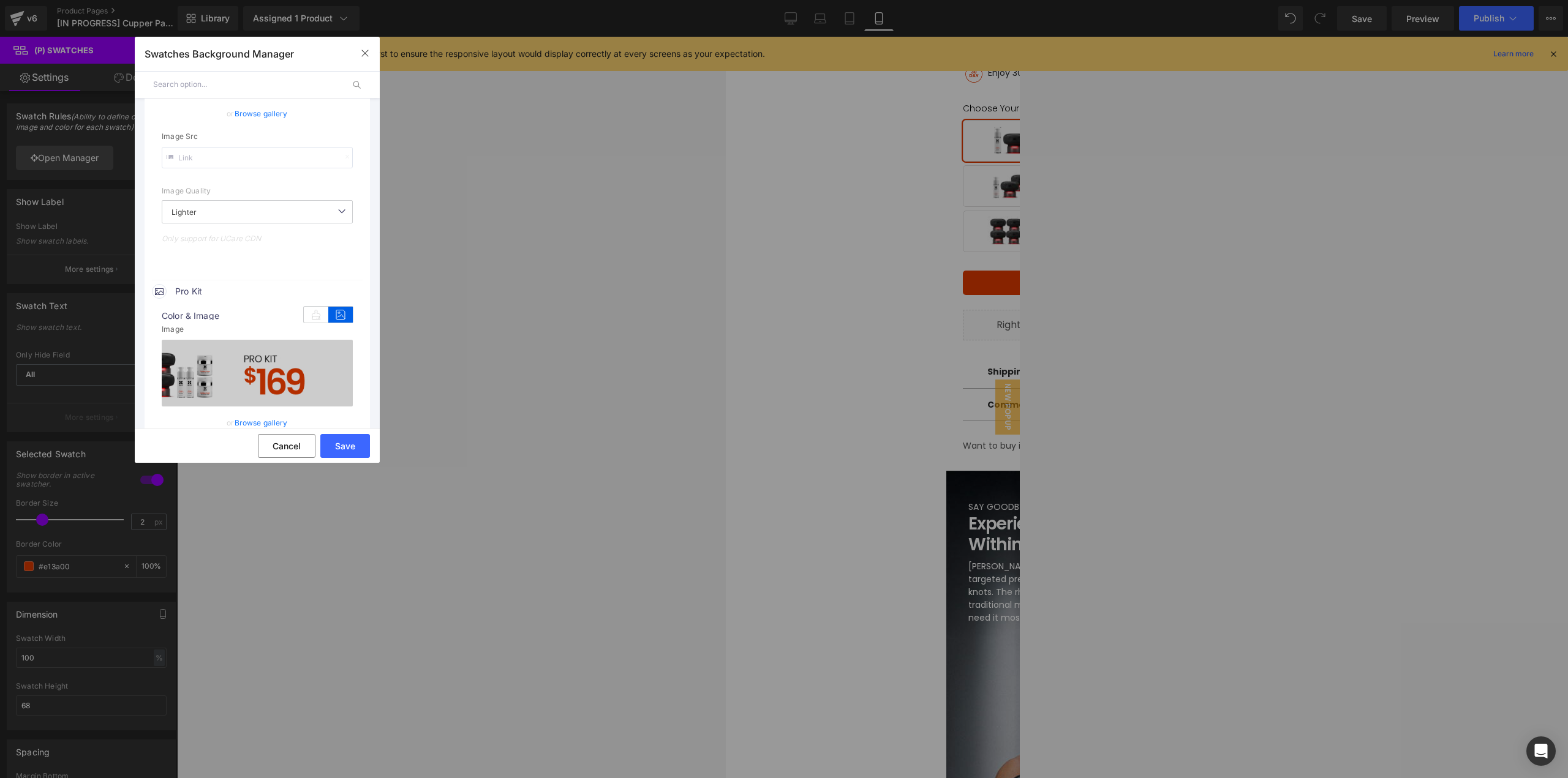
scroll to position [673, 0]
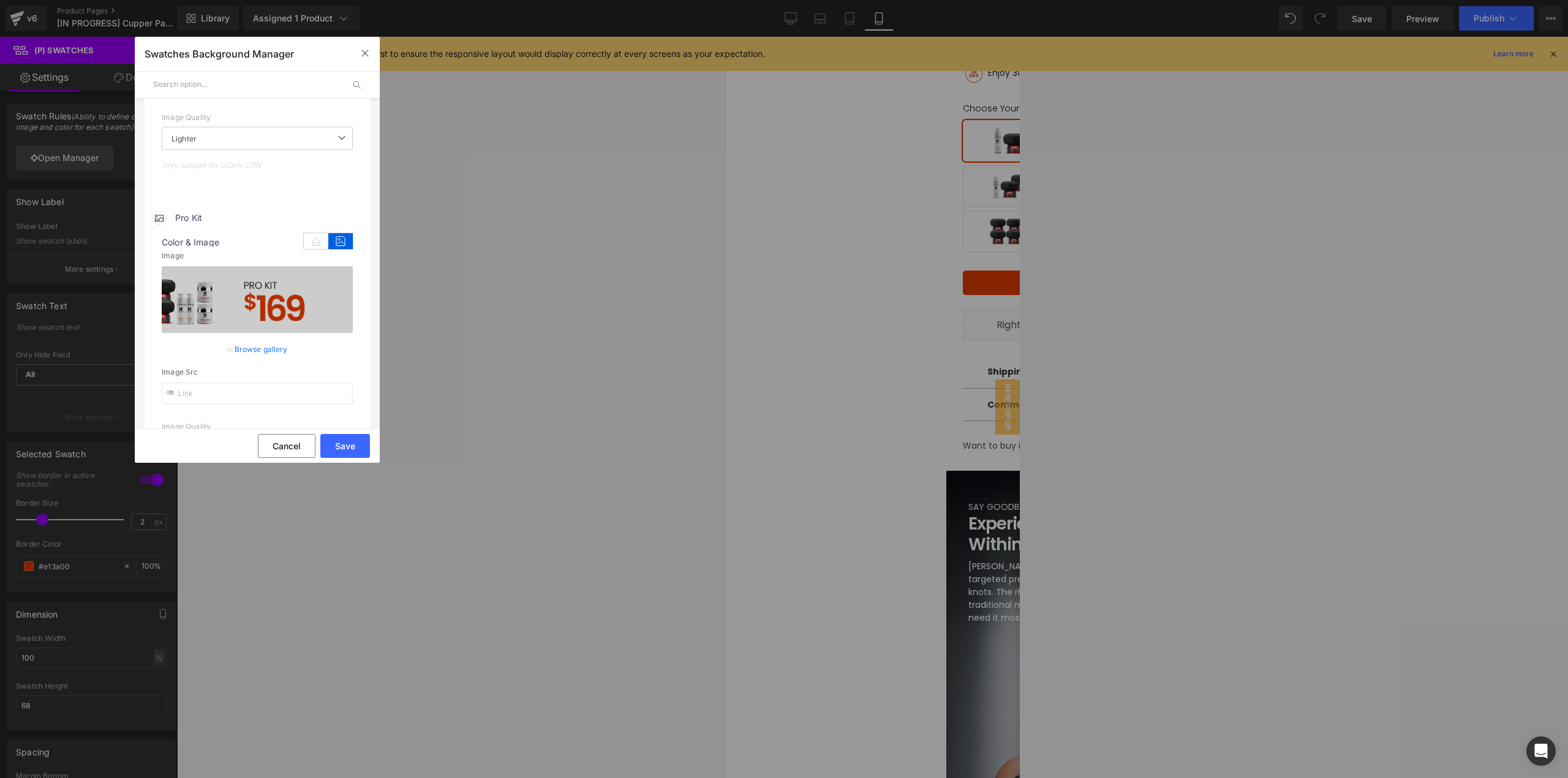
click at [273, 352] on link "Browse gallery" at bounding box center [261, 349] width 53 height 21
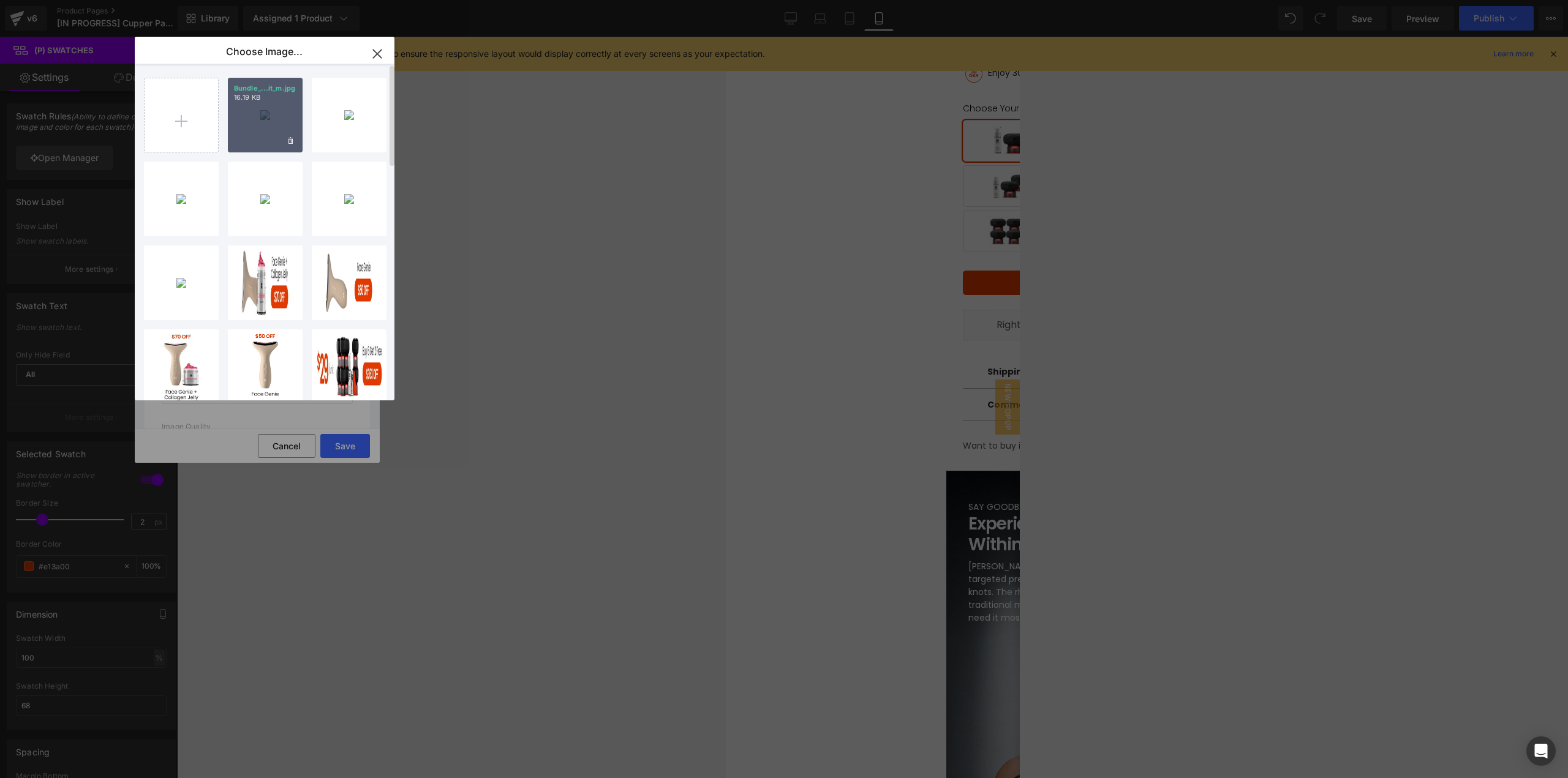
click at [265, 138] on div "Bundle_...it_m.jpg 16.19 KB" at bounding box center [265, 115] width 75 height 75
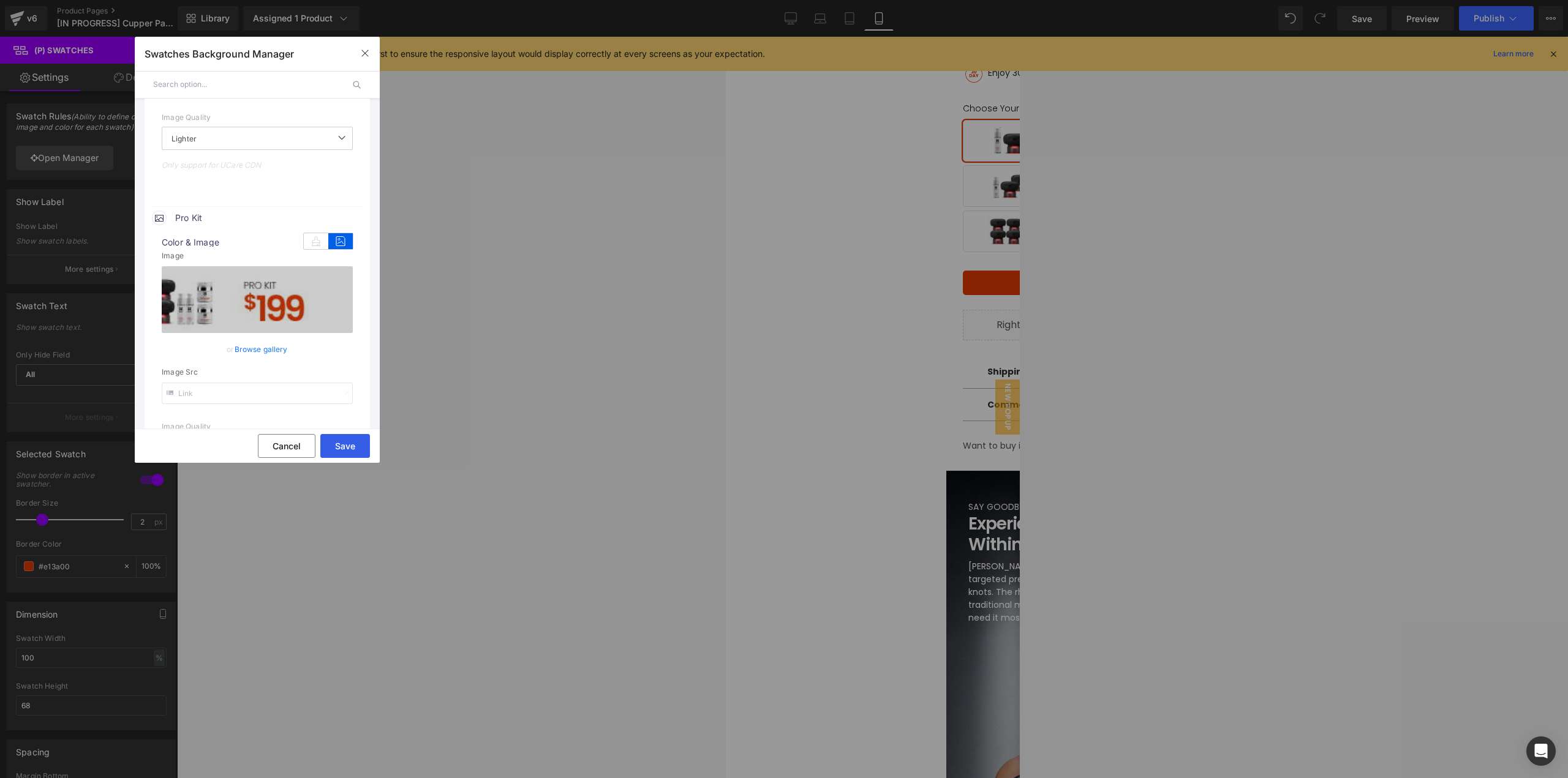
click at [342, 447] on button "Save" at bounding box center [345, 446] width 50 height 24
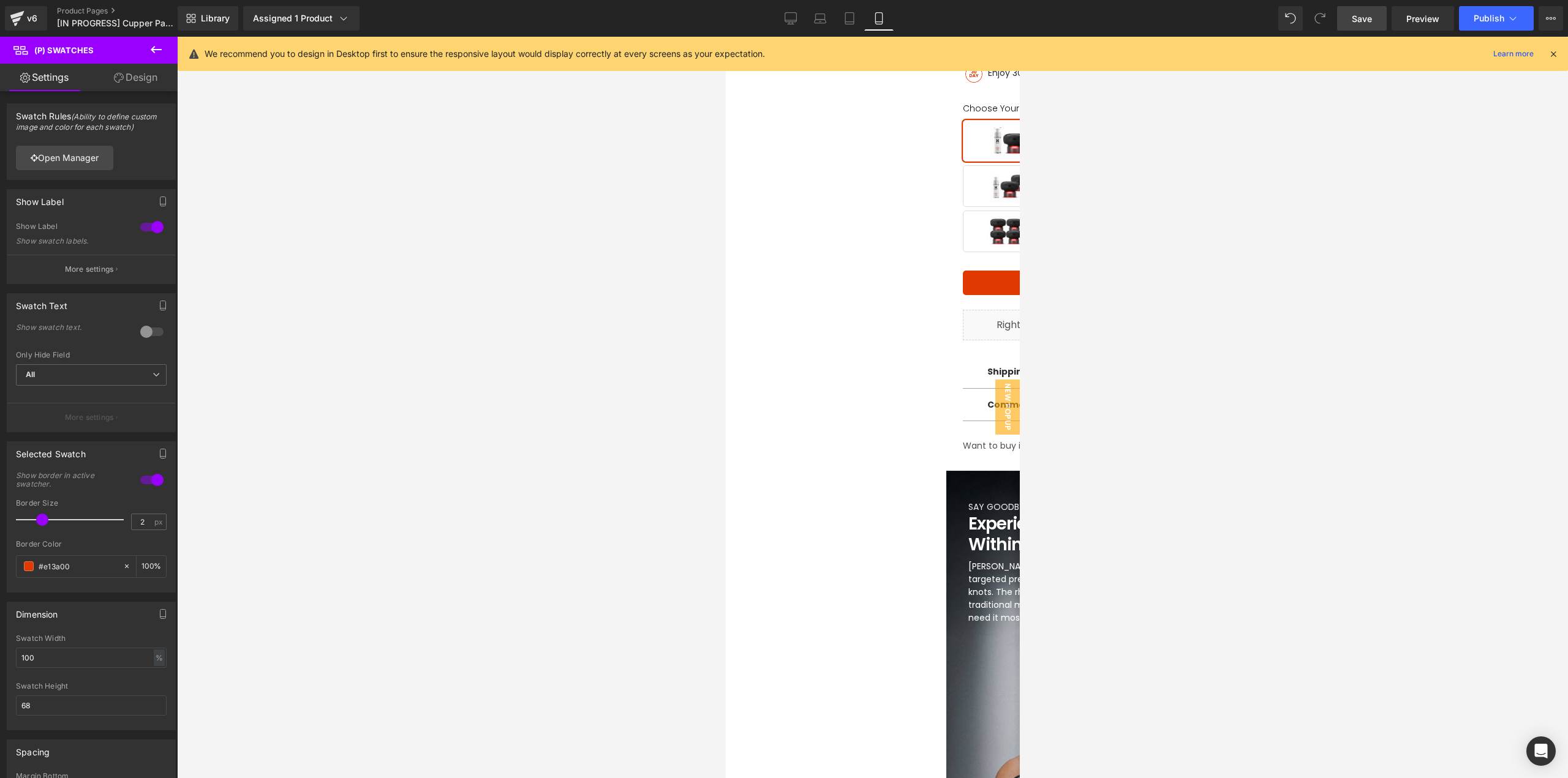
click at [1377, 20] on link "Save" at bounding box center [1362, 19] width 50 height 25
click at [1416, 13] on span "Preview" at bounding box center [1423, 19] width 33 height 13
click at [1361, 19] on span "Save" at bounding box center [1361, 19] width 20 height 13
click at [1365, 23] on span "Save" at bounding box center [1361, 19] width 20 height 13
click at [851, 24] on icon at bounding box center [849, 19] width 8 height 12
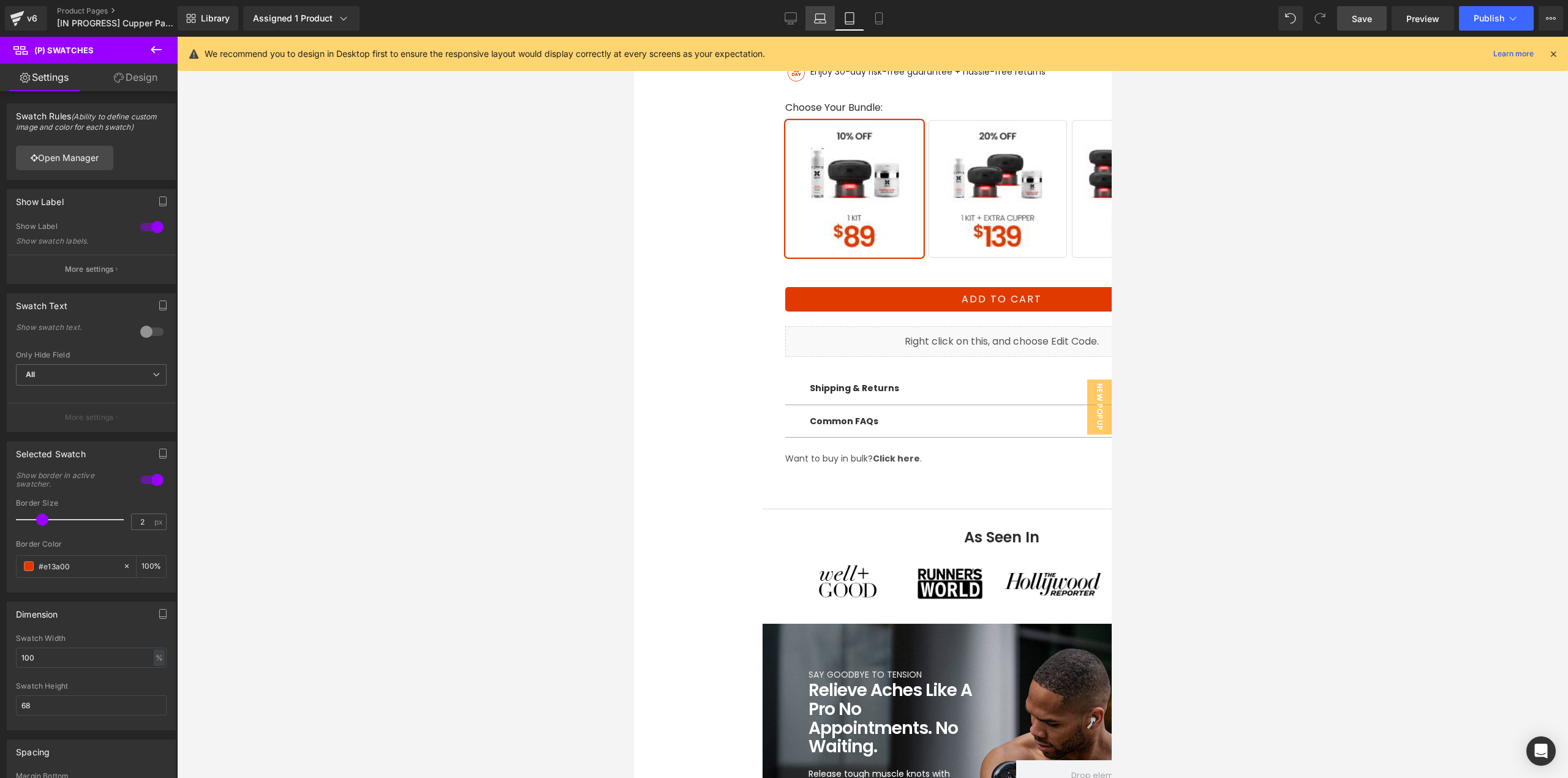
scroll to position [0, 0]
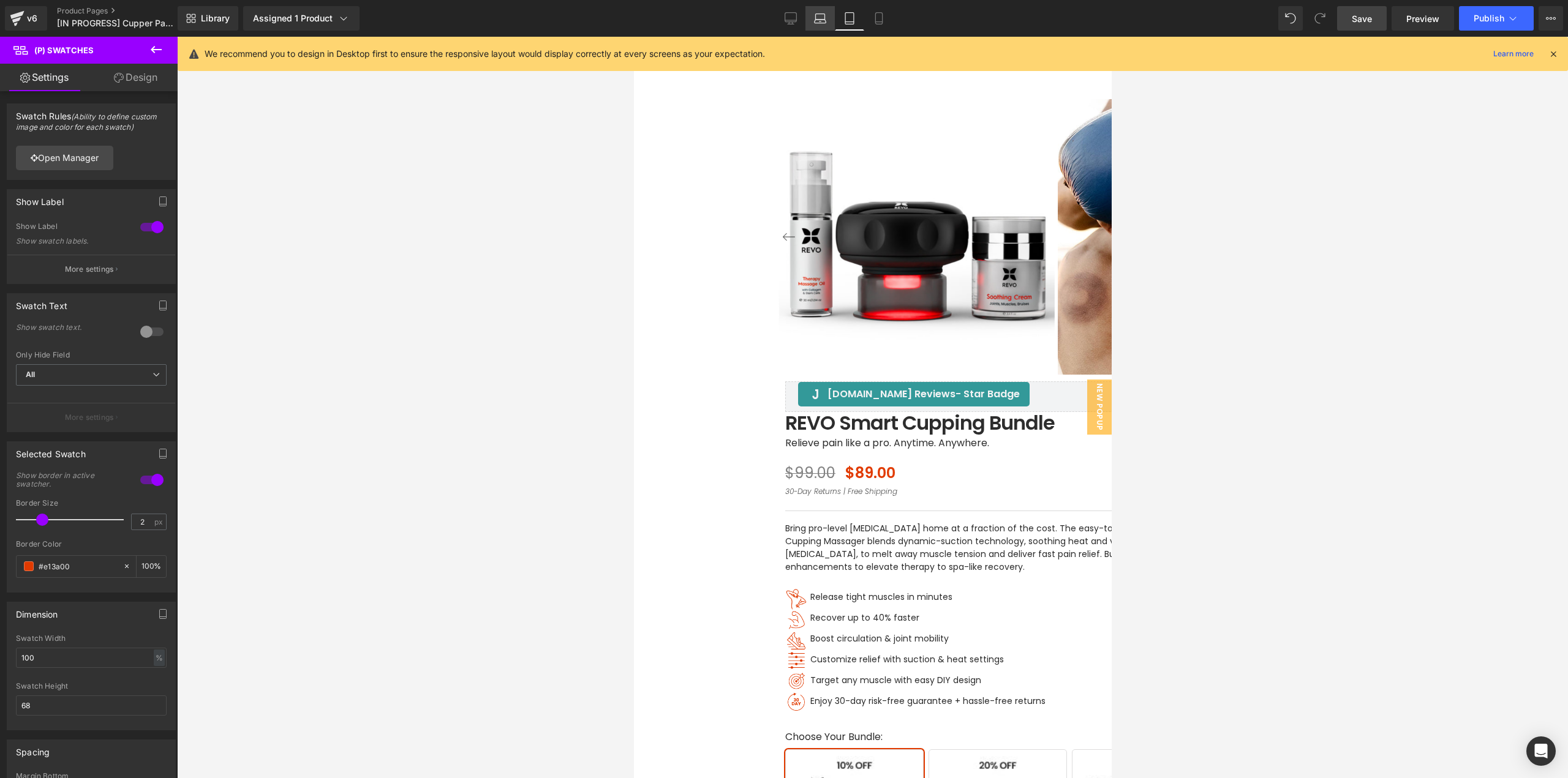
click at [830, 19] on link "Laptop" at bounding box center [820, 19] width 30 height 25
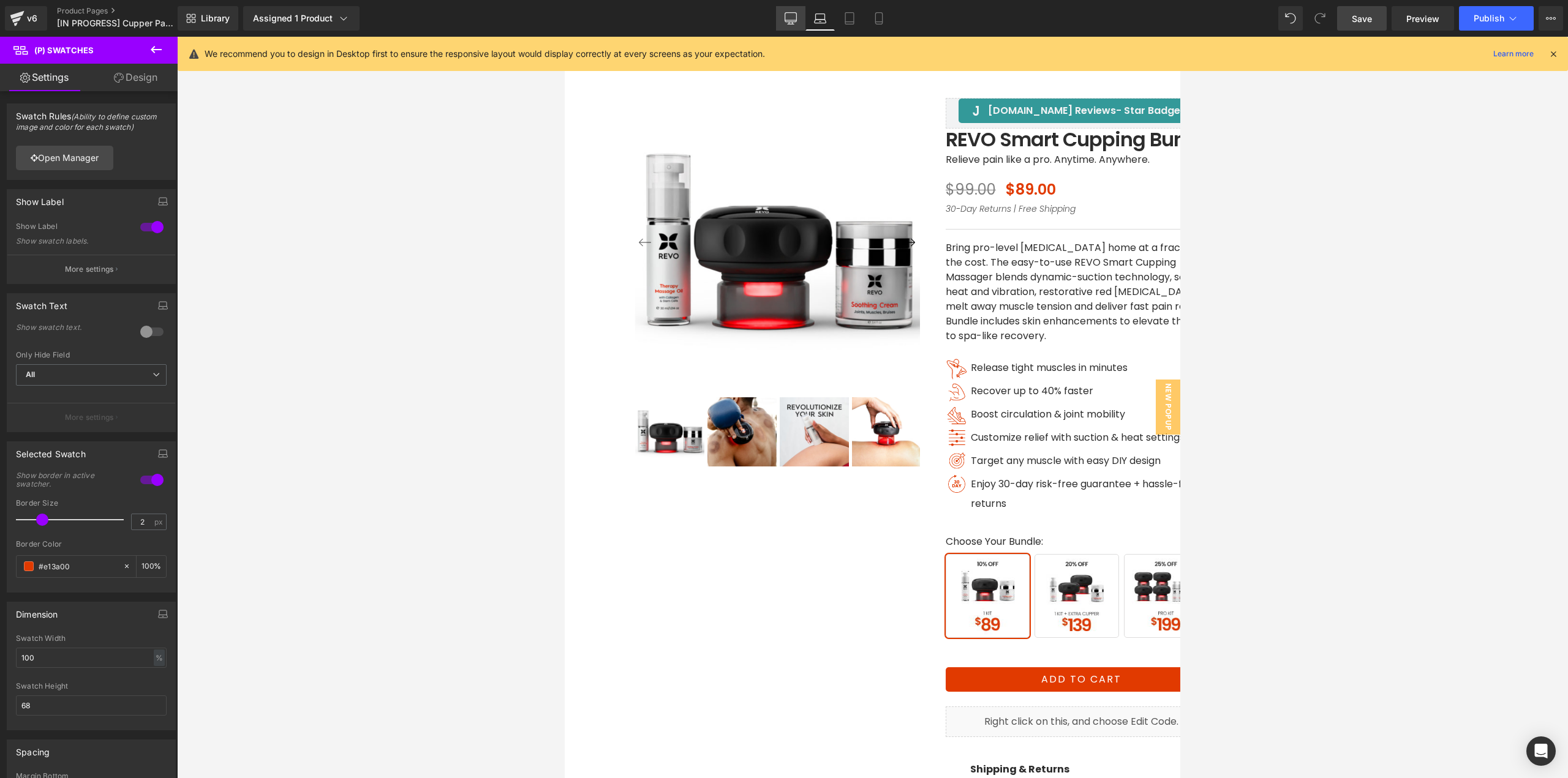
click at [792, 22] on icon at bounding box center [791, 17] width 12 height 9
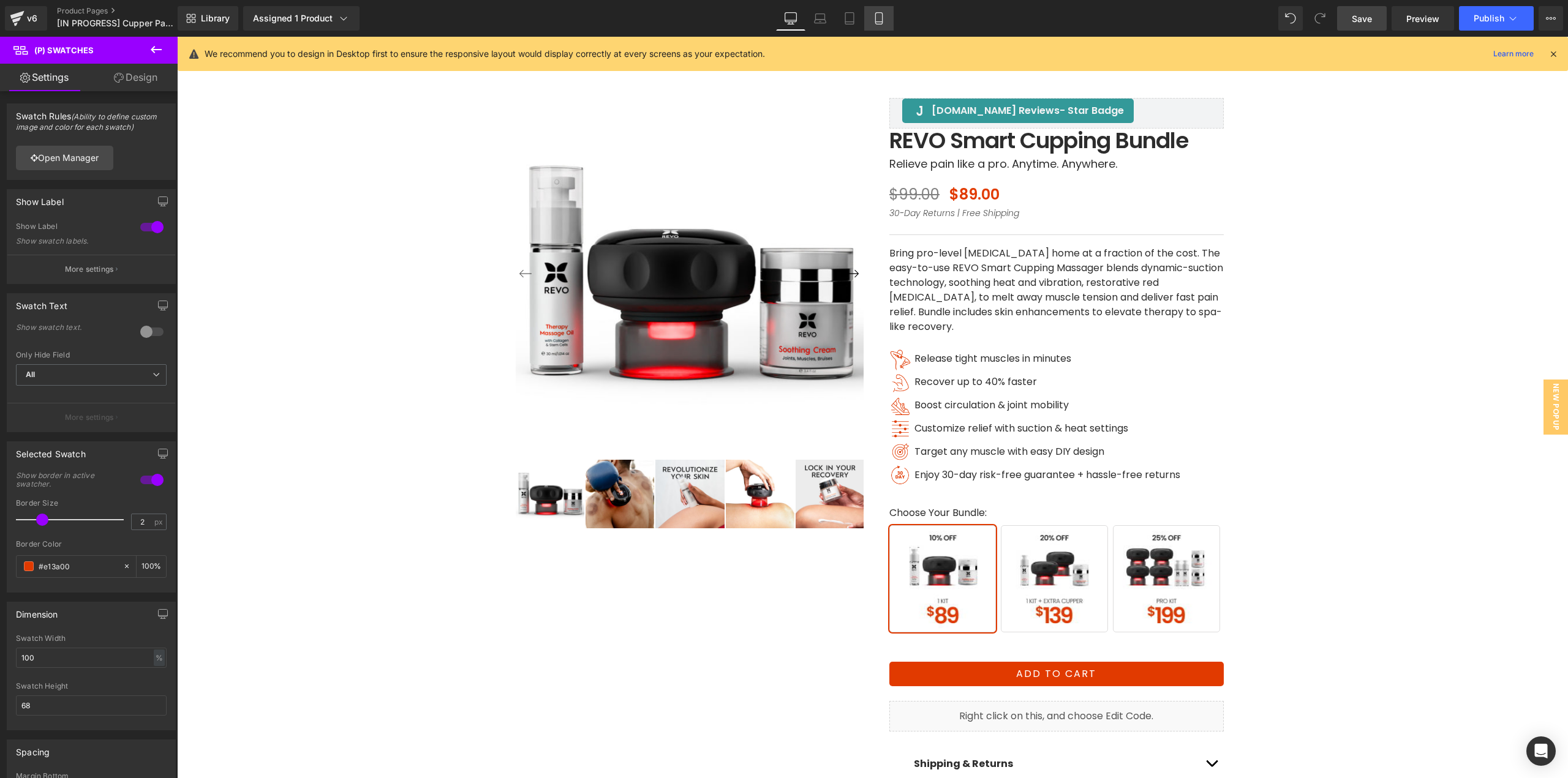
drag, startPoint x: 239, startPoint y: 408, endPoint x: 881, endPoint y: 11, distance: 754.8
click at [881, 11] on link "Mobile" at bounding box center [879, 19] width 30 height 25
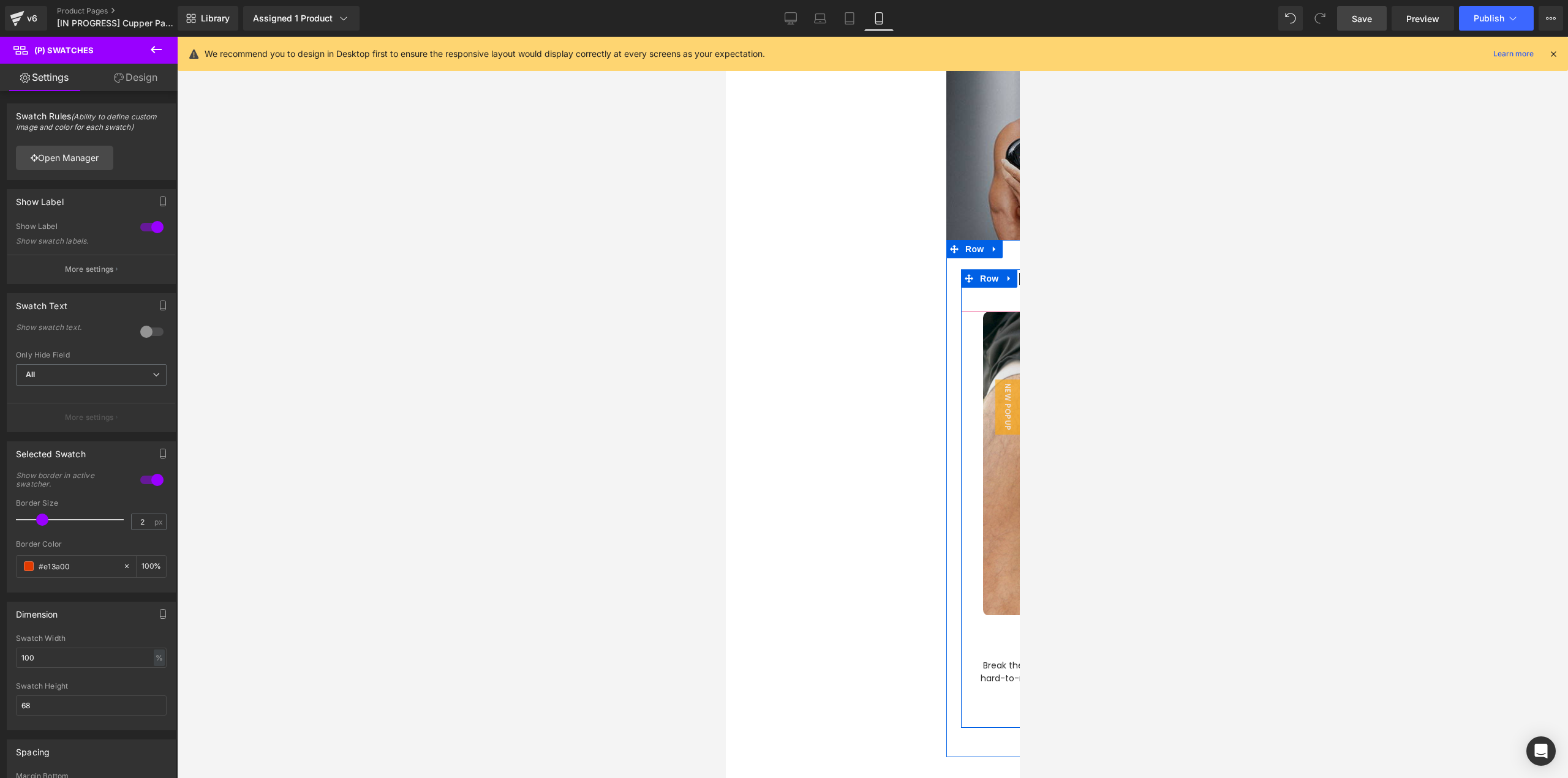
scroll to position [1226, 0]
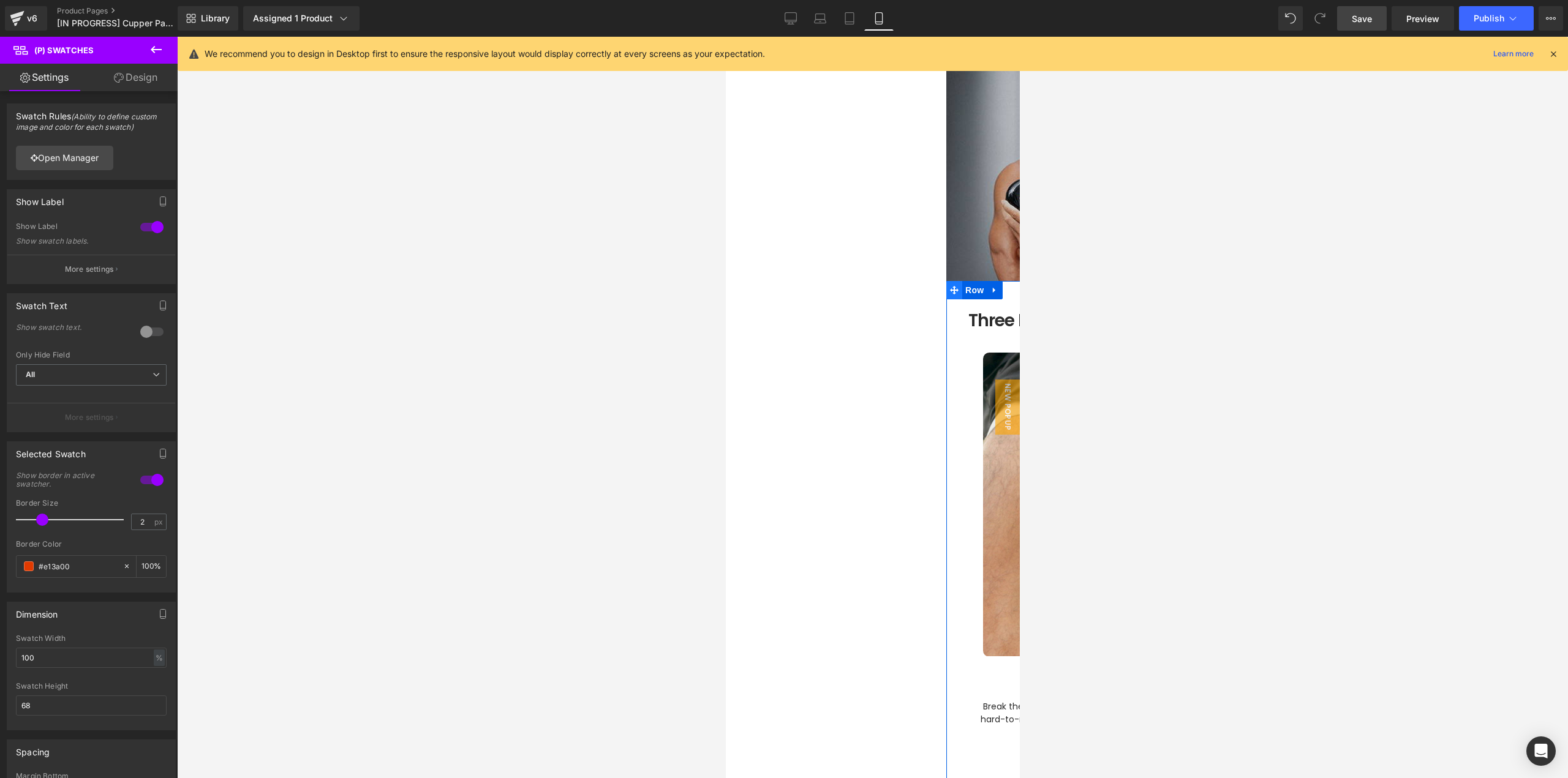
click at [954, 283] on span at bounding box center [953, 290] width 16 height 19
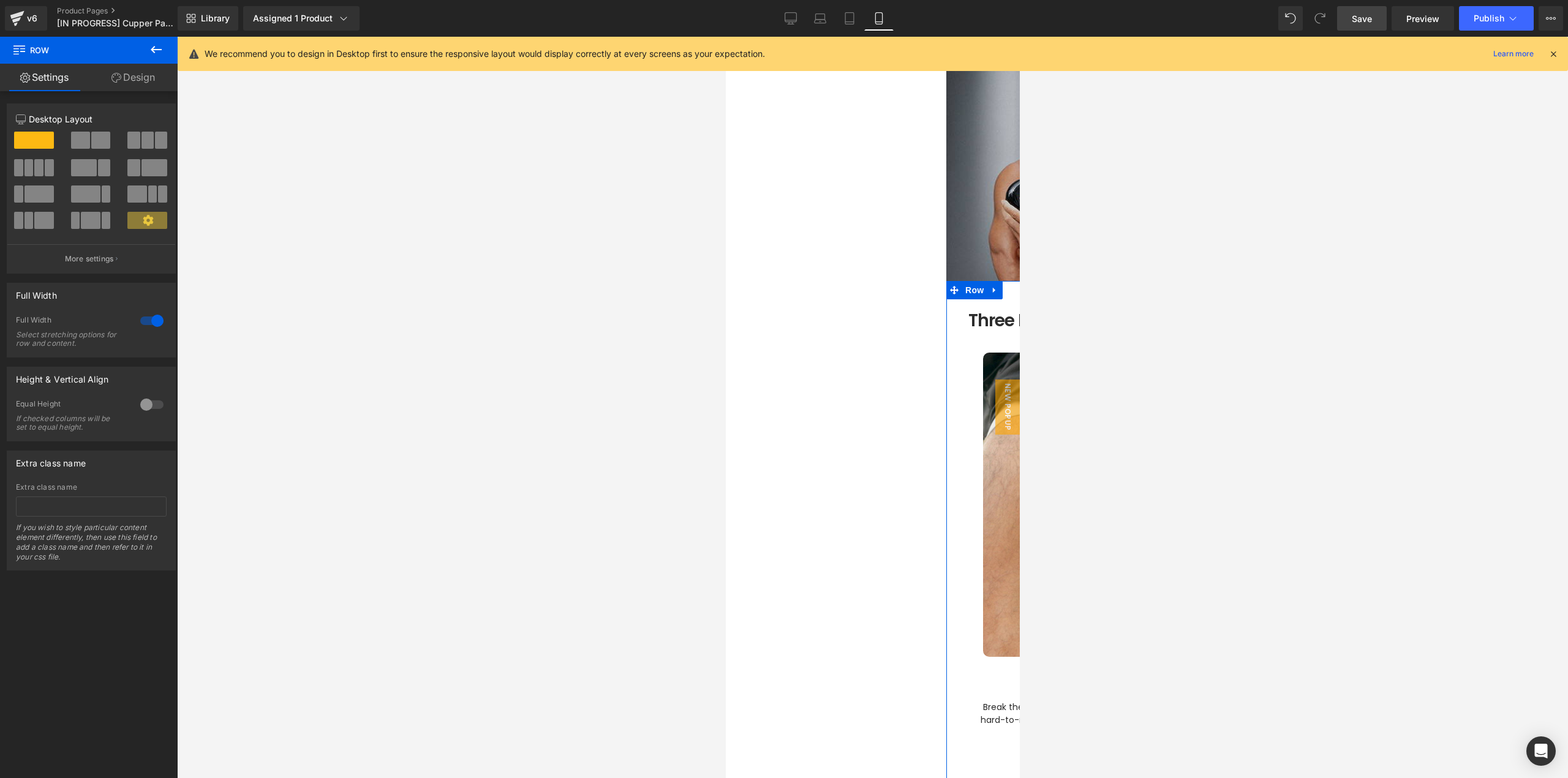
click at [140, 321] on div at bounding box center [151, 321] width 30 height 19
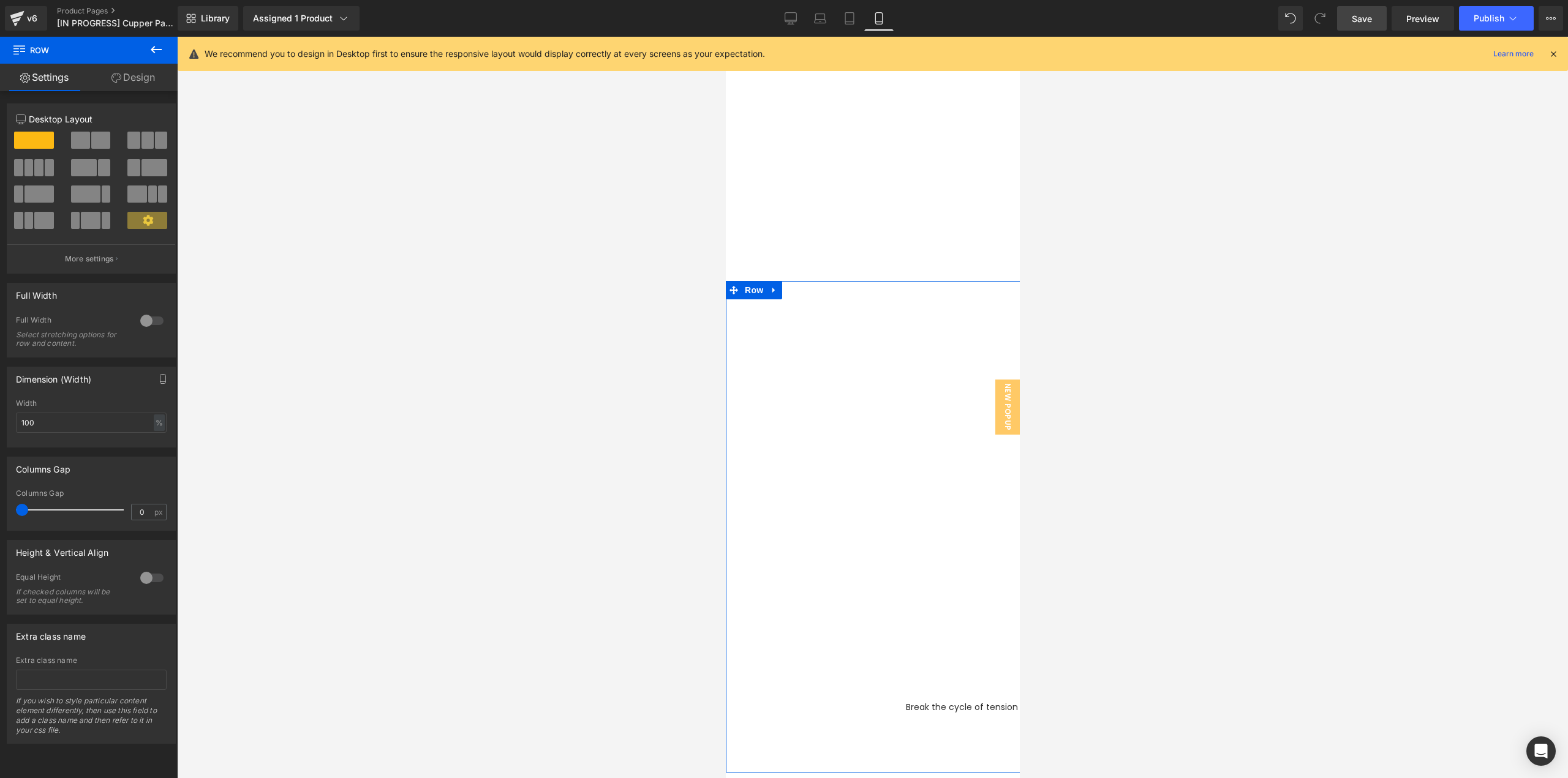
click at [141, 321] on div at bounding box center [151, 321] width 30 height 19
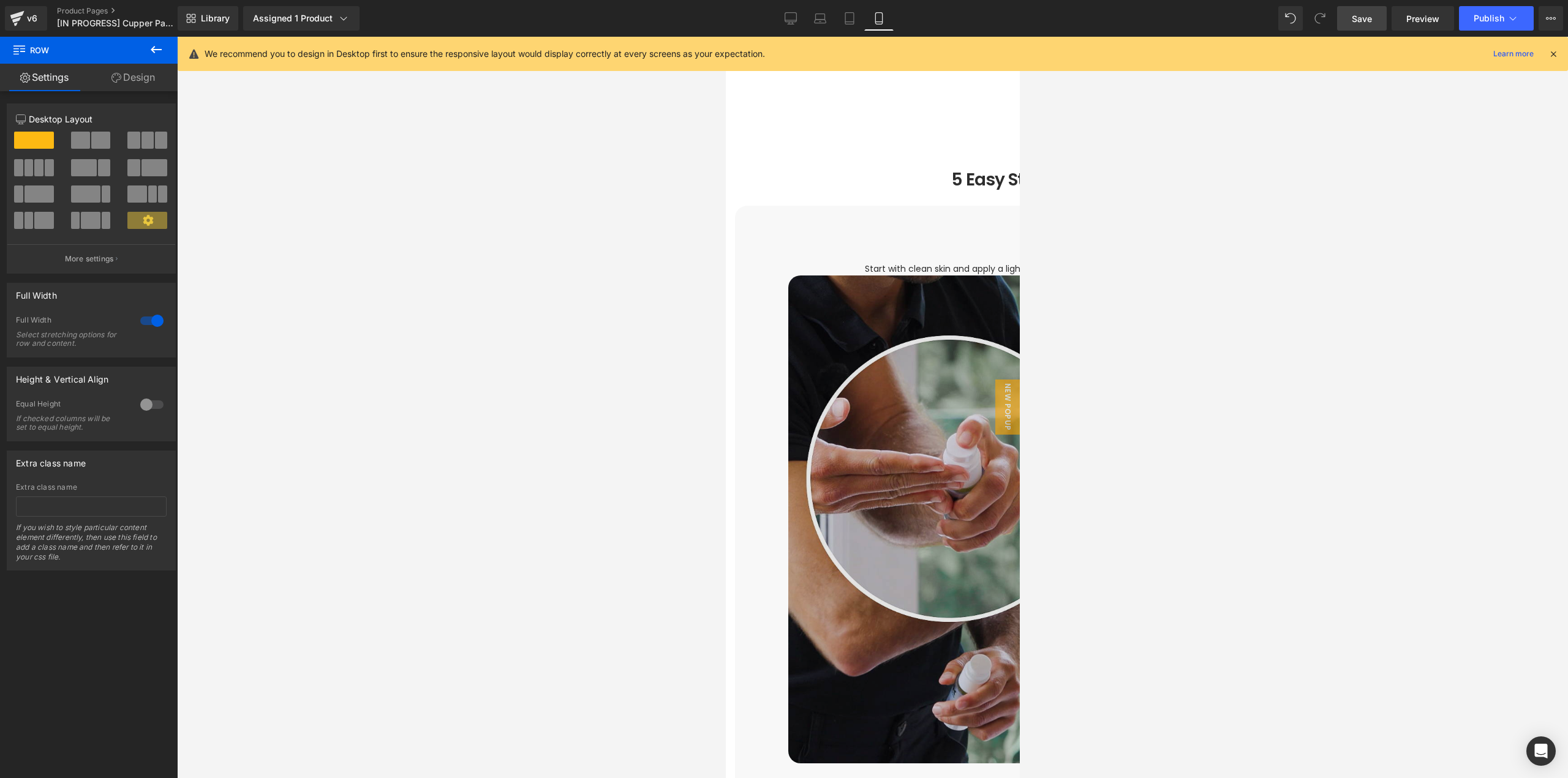
scroll to position [1899, 0]
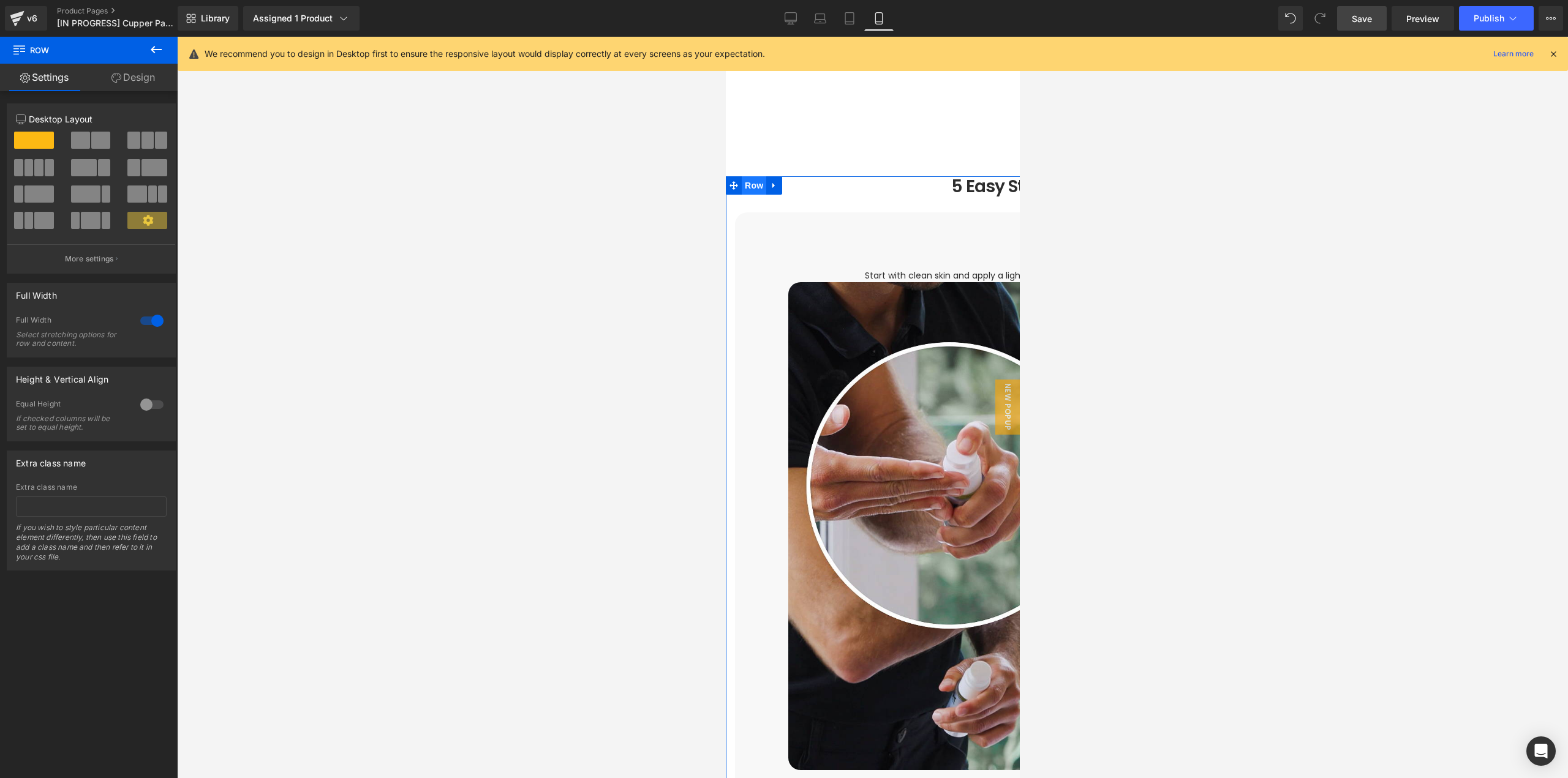
click at [741, 176] on span "Row" at bounding box center [753, 185] width 25 height 19
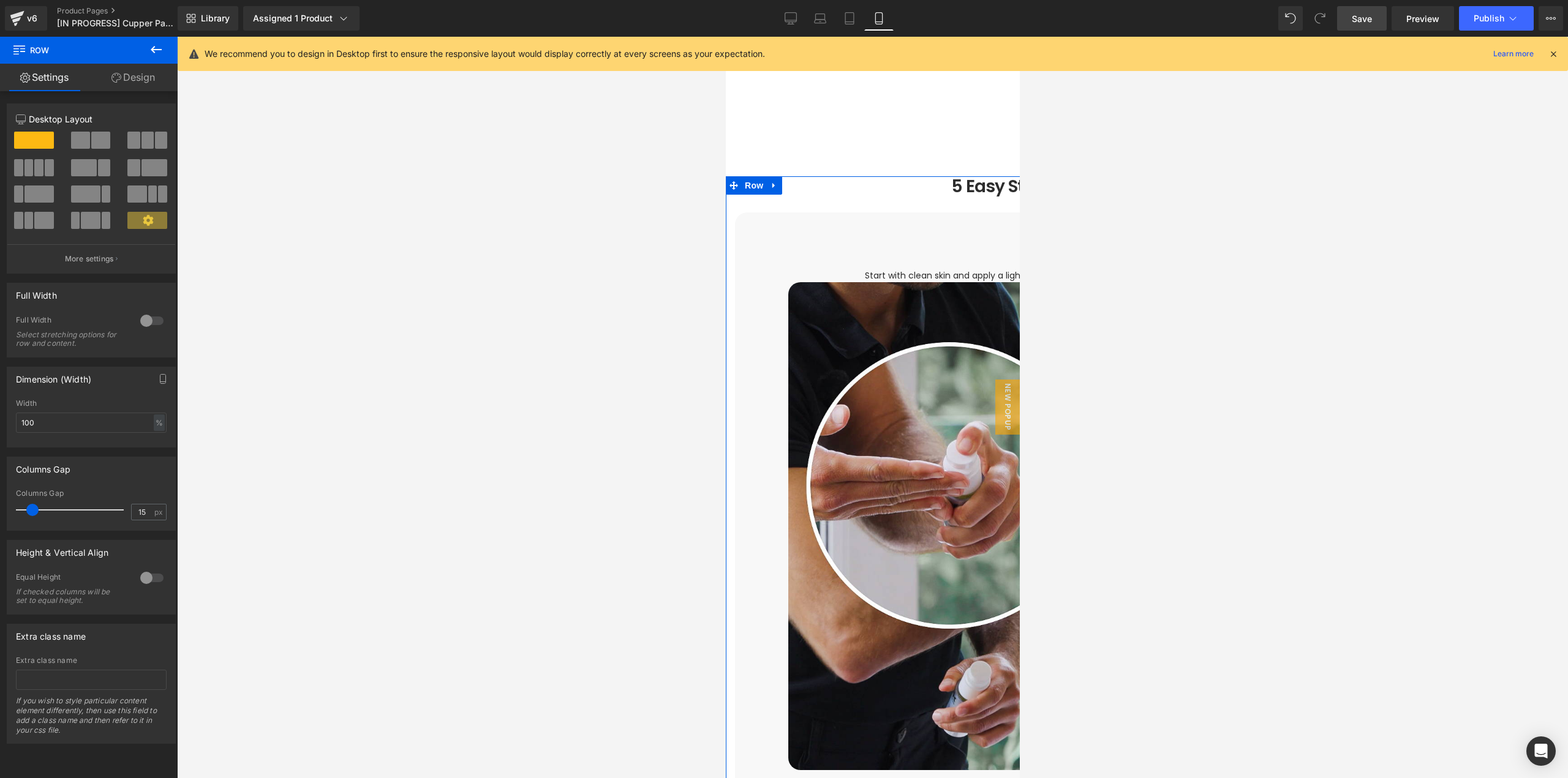
click at [149, 318] on div at bounding box center [151, 321] width 30 height 19
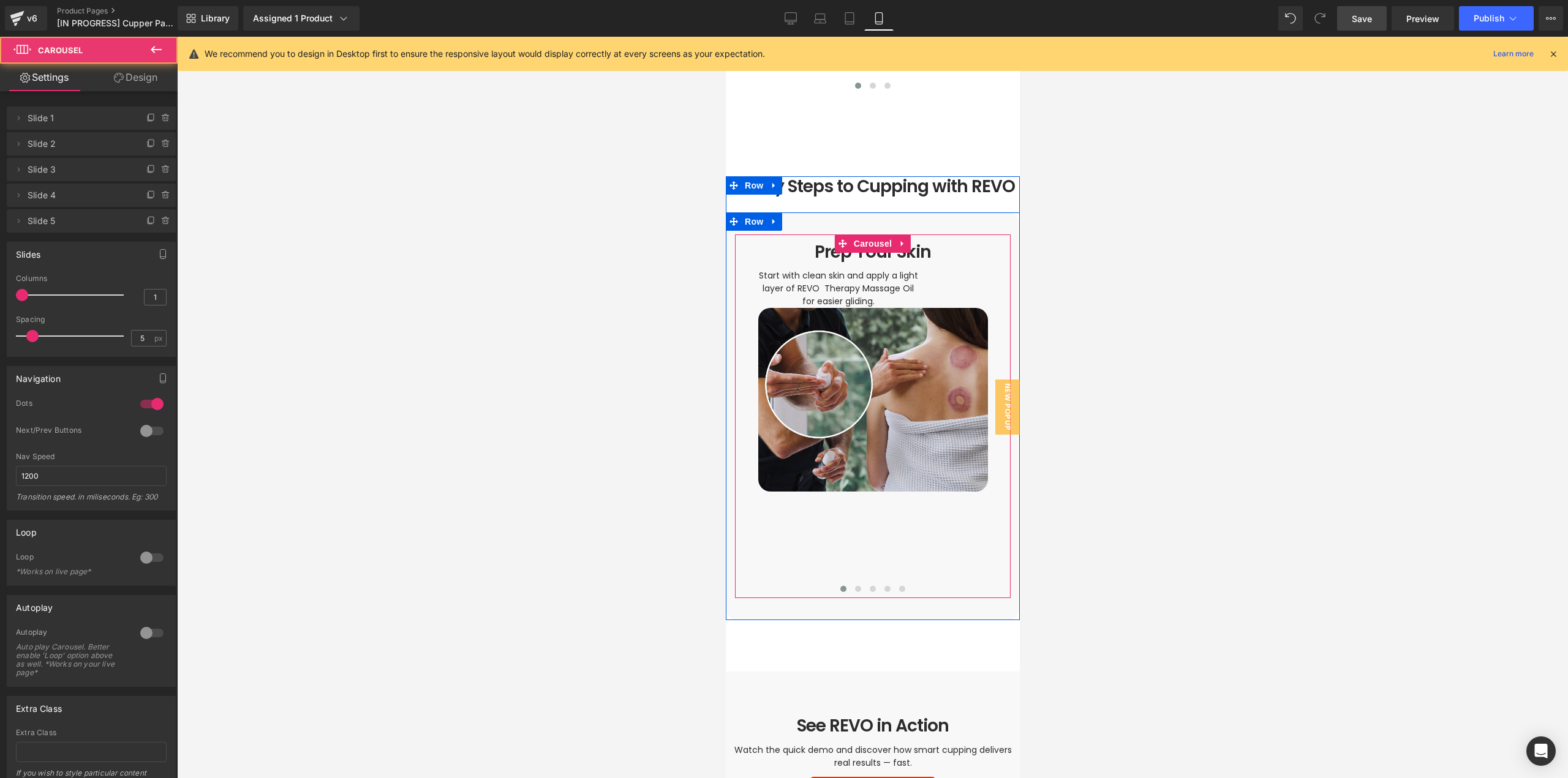
click at [875, 547] on div "Prep Your Skin Heading Start with clean skin and apply a light layer of REVO Th…" at bounding box center [1430, 417] width 1393 height 364
click at [855, 586] on span at bounding box center [857, 589] width 6 height 6
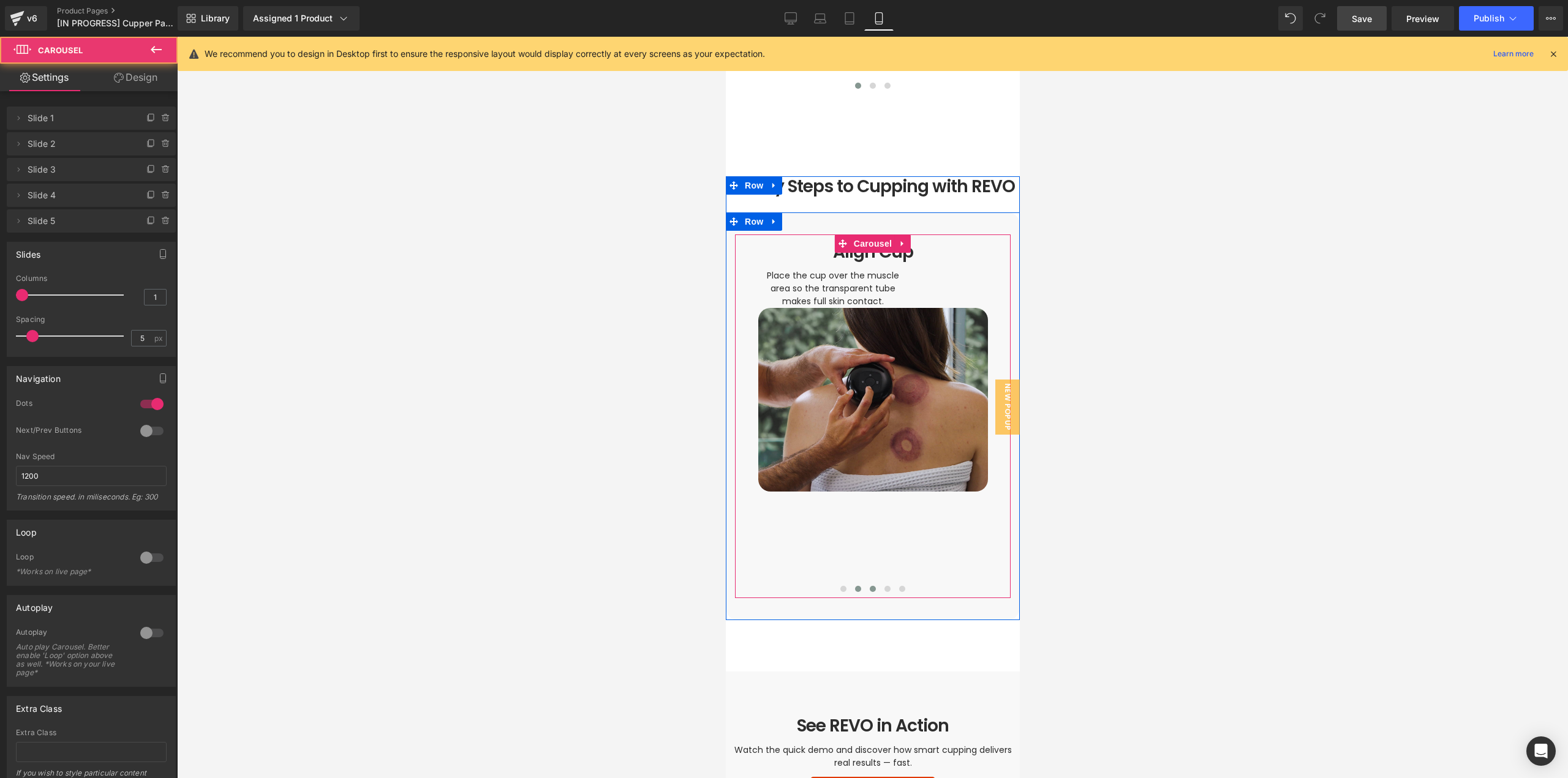
click at [869, 586] on span at bounding box center [872, 589] width 6 height 6
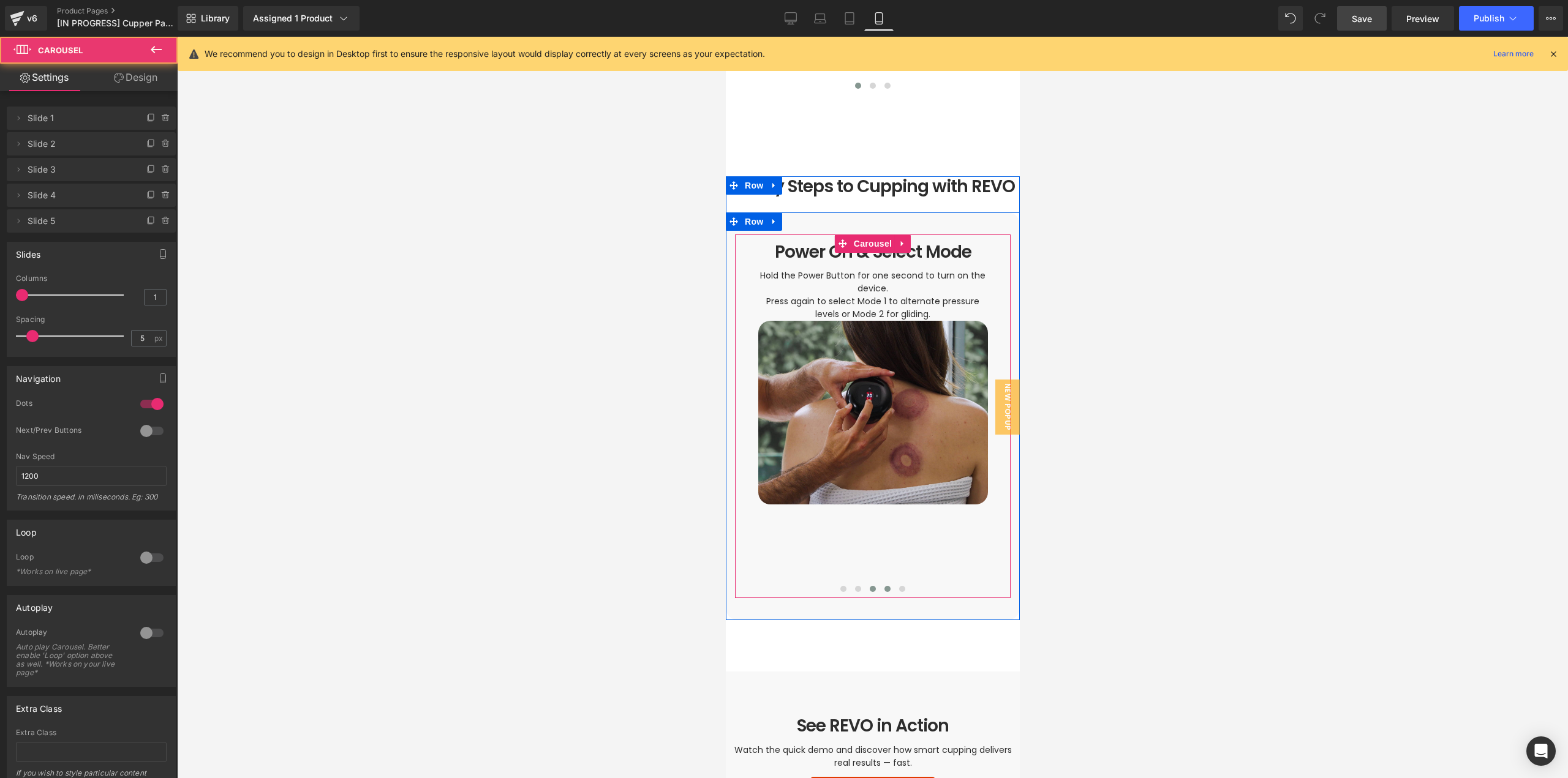
click at [884, 586] on span at bounding box center [886, 589] width 6 height 6
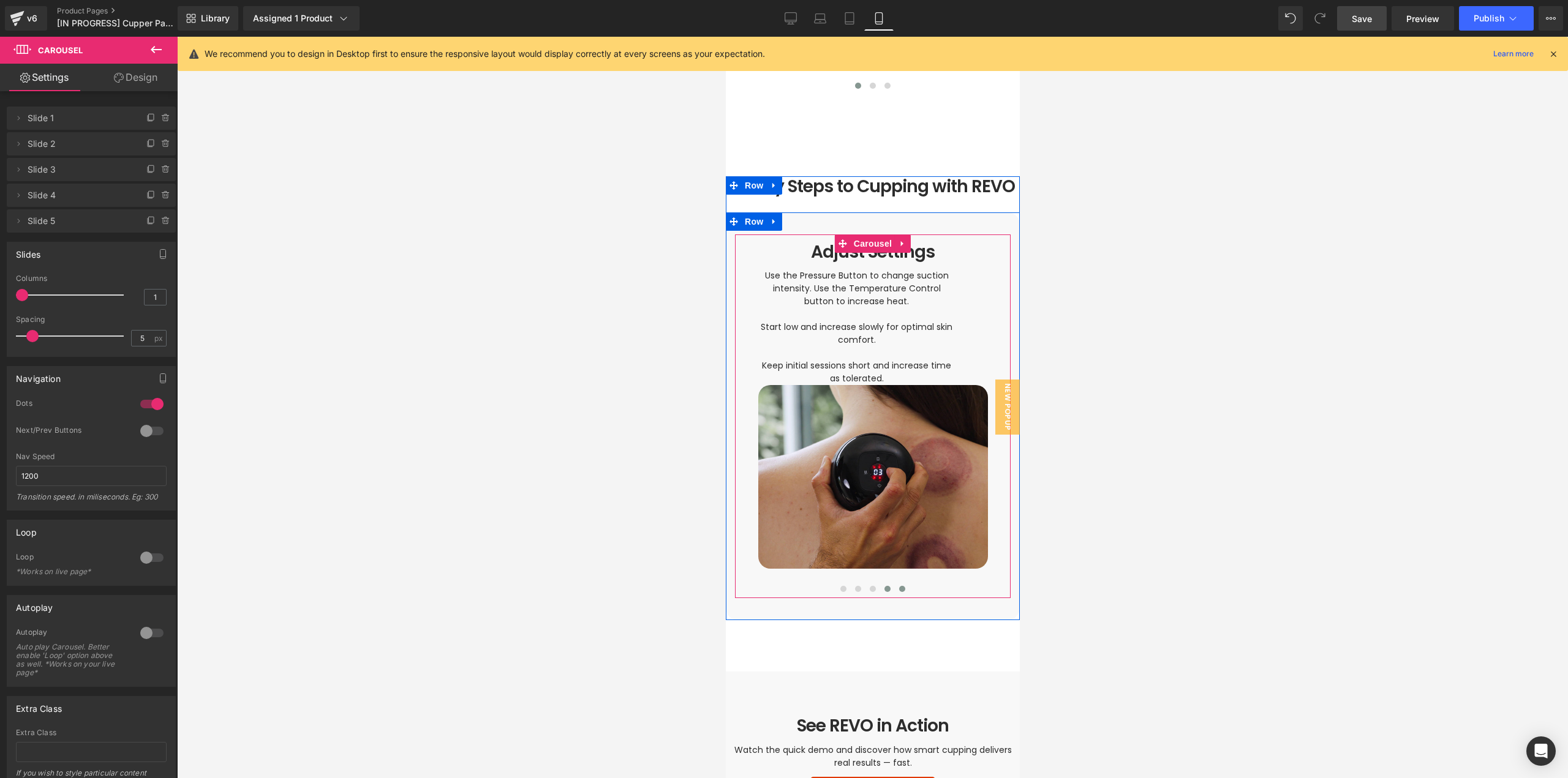
click at [899, 586] on span at bounding box center [901, 589] width 6 height 6
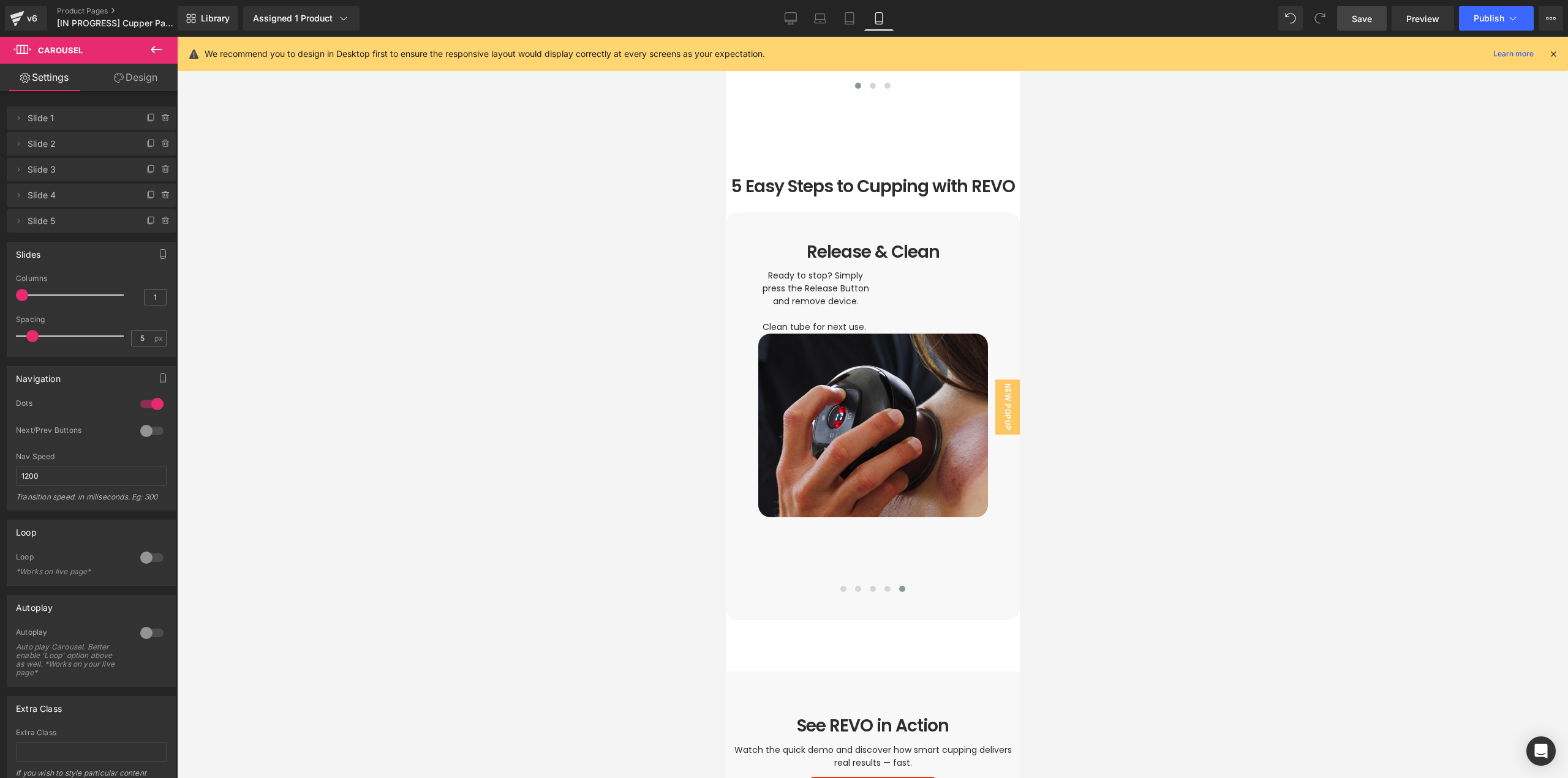
click at [1359, 12] on span "Save" at bounding box center [1361, 19] width 20 height 13
